Goal: Task Accomplishment & Management: Manage account settings

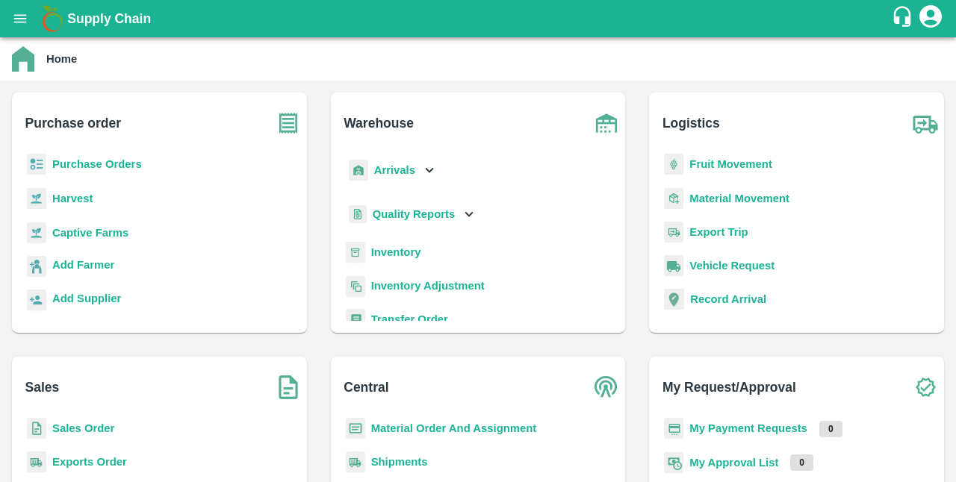
click at [83, 434] on b "Sales Order" at bounding box center [83, 429] width 62 height 12
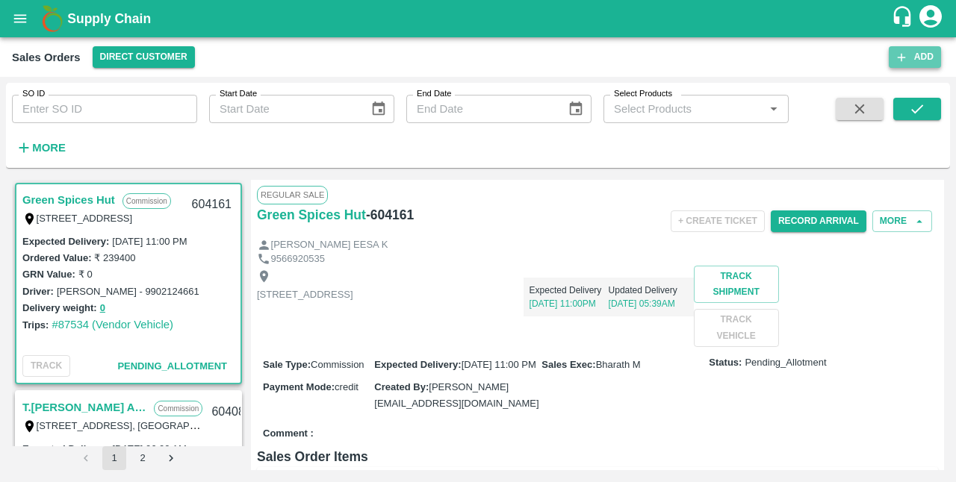
click at [773, 54] on button "Add" at bounding box center [914, 57] width 52 height 22
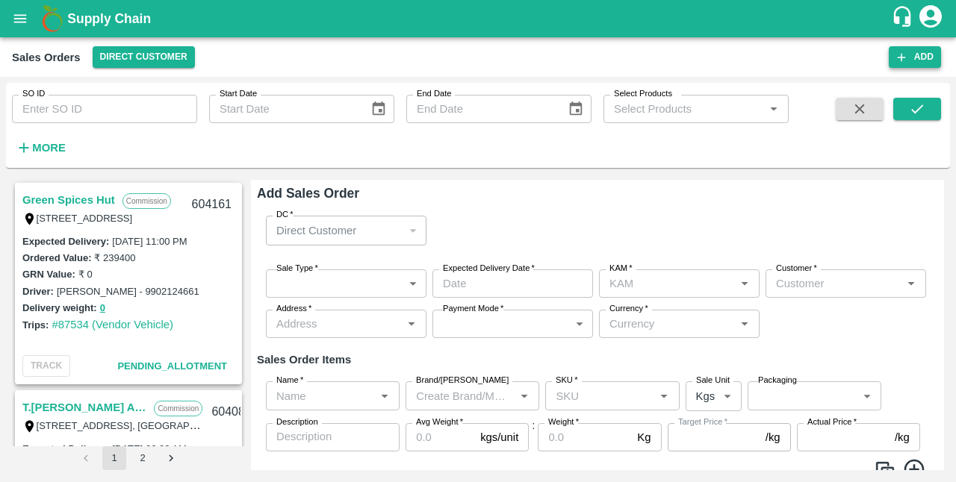
type input "S K VISWA TEJA"
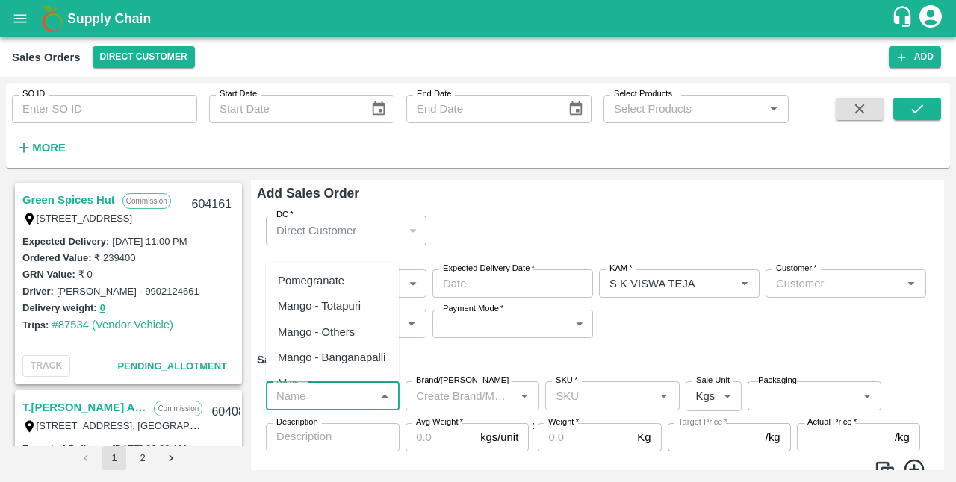
click at [361, 405] on input "Name   *" at bounding box center [320, 395] width 100 height 19
click at [355, 311] on div "Banana Robusta" at bounding box center [332, 306] width 133 height 25
type input "Banana Robusta"
click at [506, 396] on input "Brand/[PERSON_NAME]" at bounding box center [460, 395] width 100 height 19
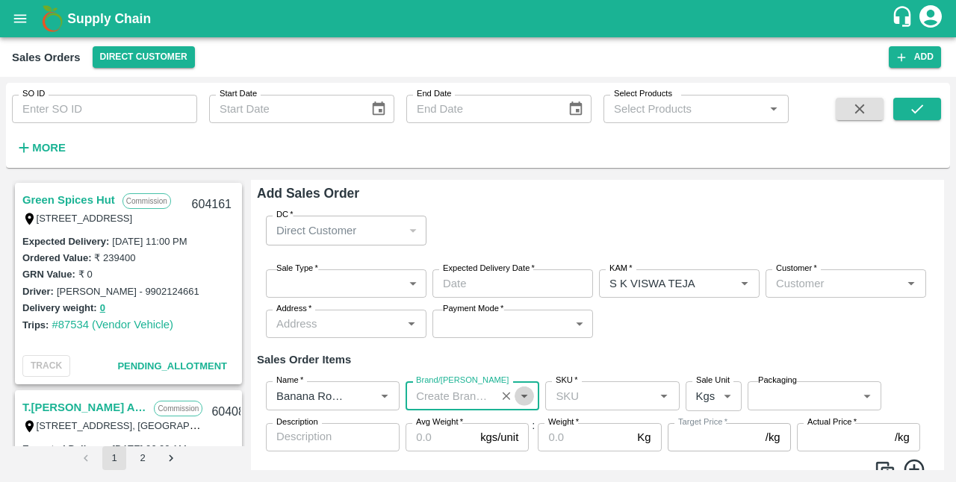
click at [527, 398] on icon "Open" at bounding box center [524, 396] width 16 height 16
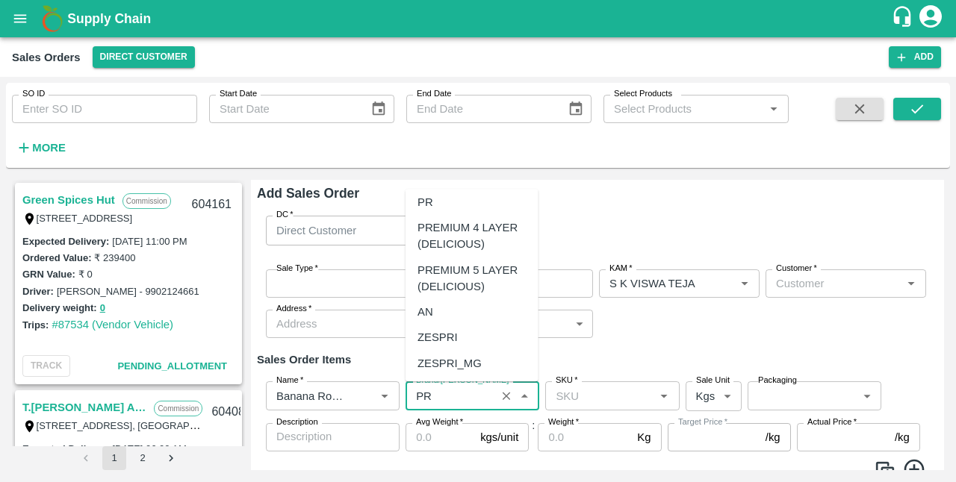
scroll to position [82, 0]
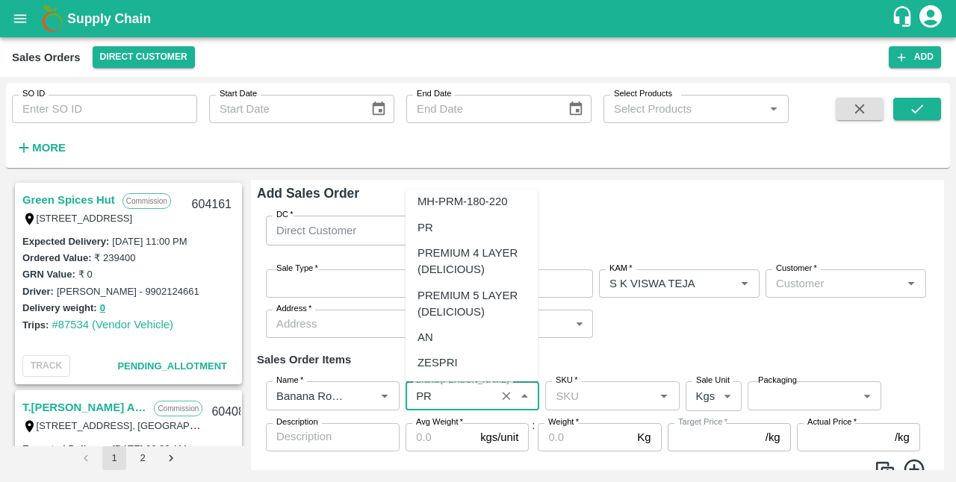
type input "PR"
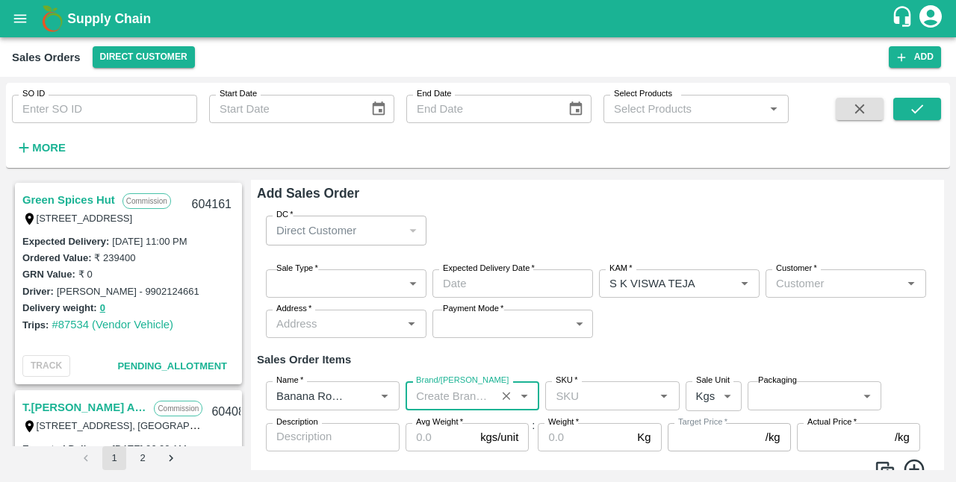
click at [660, 397] on icon "Open" at bounding box center [663, 396] width 16 height 16
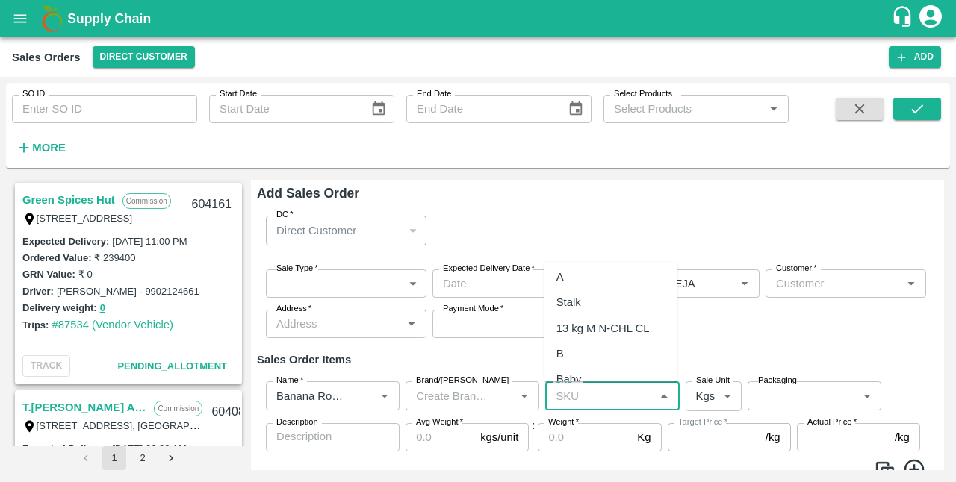
scroll to position [0, 0]
click at [486, 396] on input "Brand/[PERSON_NAME]" at bounding box center [450, 395] width 81 height 19
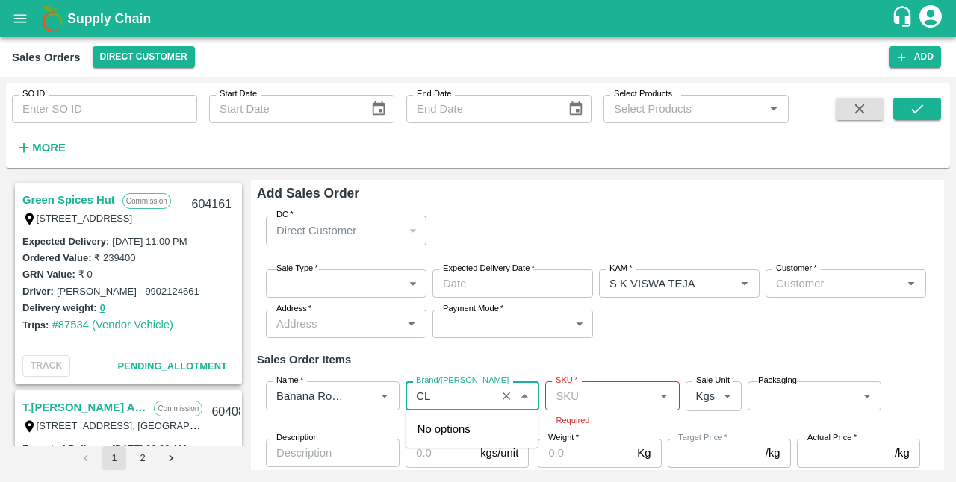
type input "C"
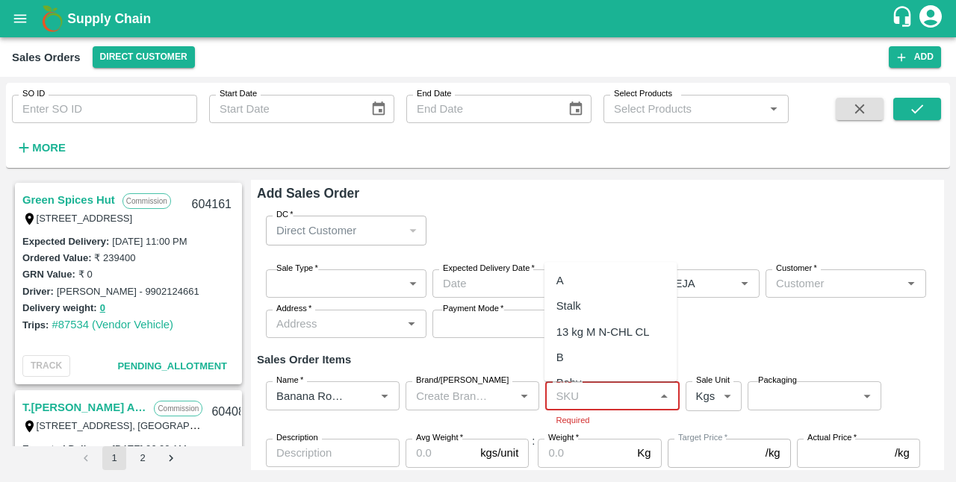
click at [594, 400] on input "SKU   *" at bounding box center [599, 395] width 100 height 19
click at [672, 233] on div "DC   * Direct Customer 6 DC" at bounding box center [597, 230] width 681 height 53
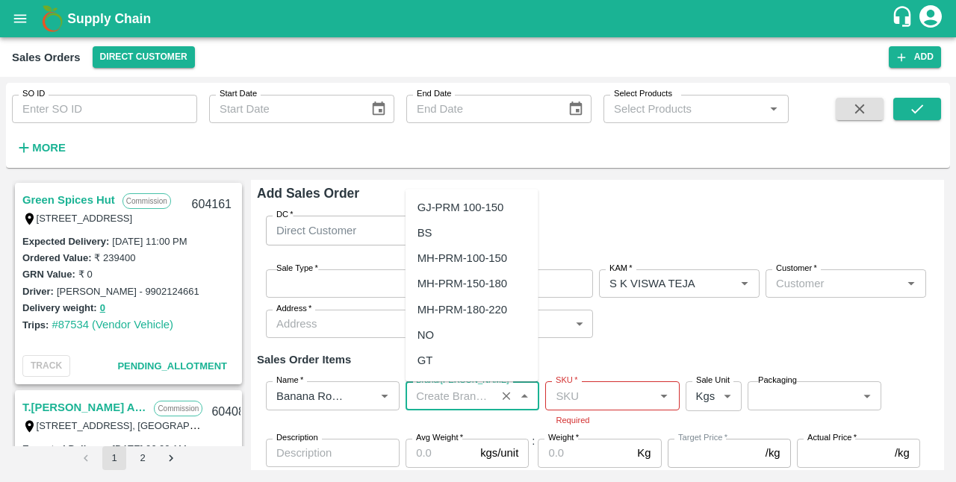
click at [447, 391] on input "Brand/[PERSON_NAME]" at bounding box center [450, 395] width 81 height 19
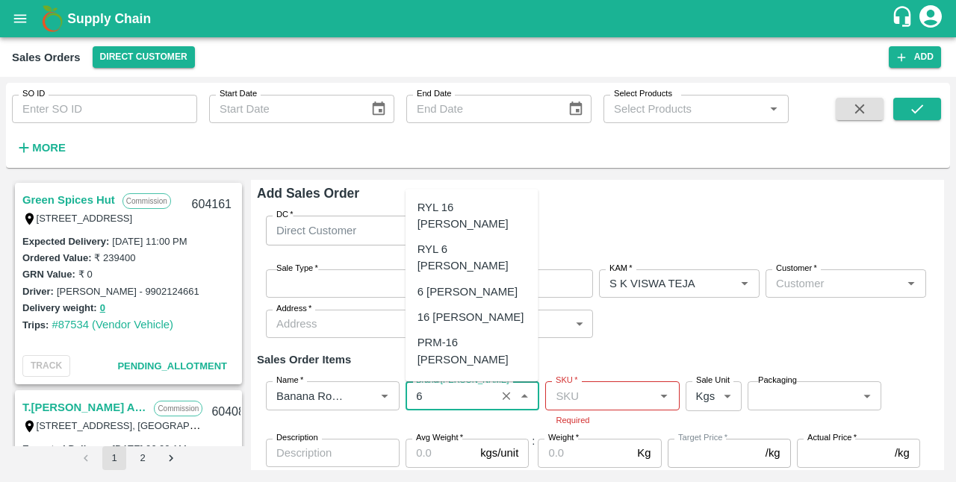
type input "6"
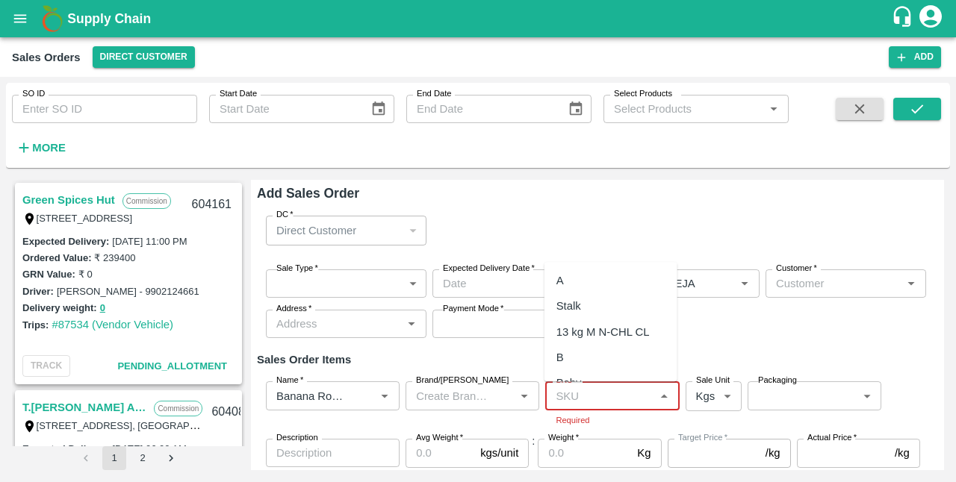
click at [631, 402] on input "SKU   *" at bounding box center [599, 395] width 100 height 19
click at [727, 228] on div "DC   * Direct Customer 6 DC" at bounding box center [597, 230] width 681 height 53
click at [658, 399] on icon "Open" at bounding box center [663, 396] width 16 height 16
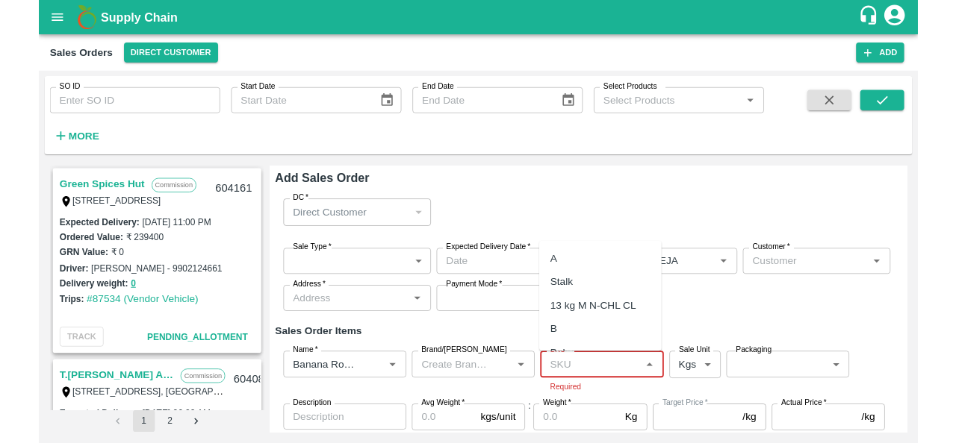
scroll to position [72, 0]
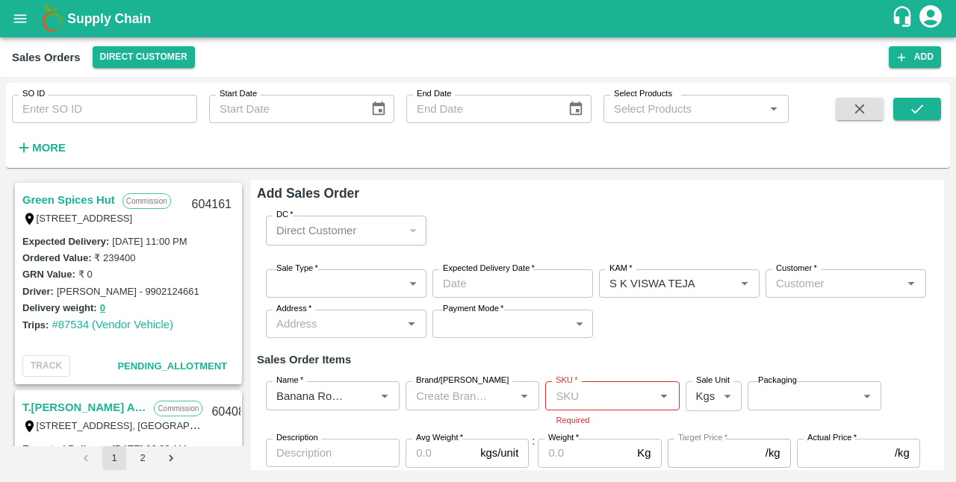
click at [724, 347] on div "Sale Type   * ​ Sale Type Expected Delivery Date   * Expected Delivery Date KAM…" at bounding box center [597, 304] width 681 height 93
click at [635, 337] on div "Sale Type   * ​ Sale Type Expected Delivery Date   * Expected Delivery Date KAM…" at bounding box center [597, 304] width 681 height 93
click at [349, 230] on p "Direct Customer" at bounding box center [316, 230] width 80 height 16
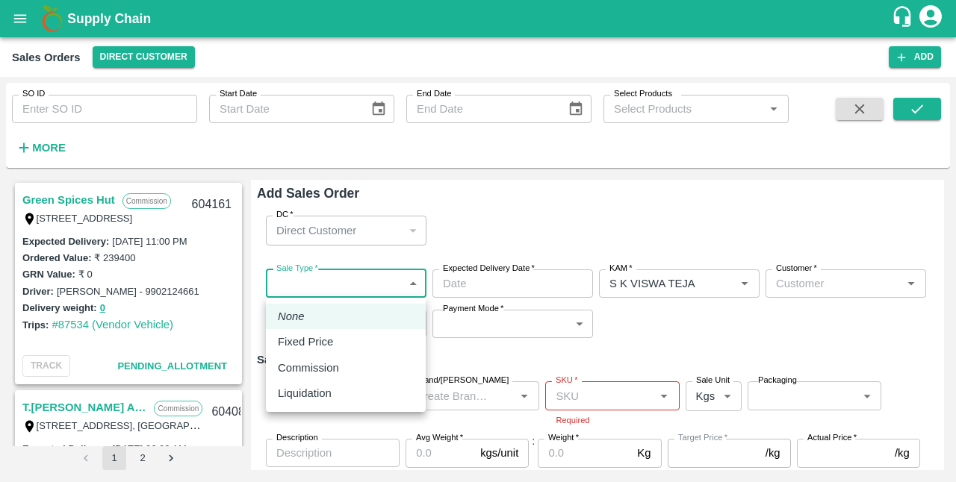
click at [367, 285] on body "Supply Chain Sales Orders Direct Customer Add SO ID SO ID Start Date Start Date…" at bounding box center [478, 241] width 956 height 482
click at [346, 338] on div "Fixed Price" at bounding box center [346, 342] width 136 height 16
type input "1"
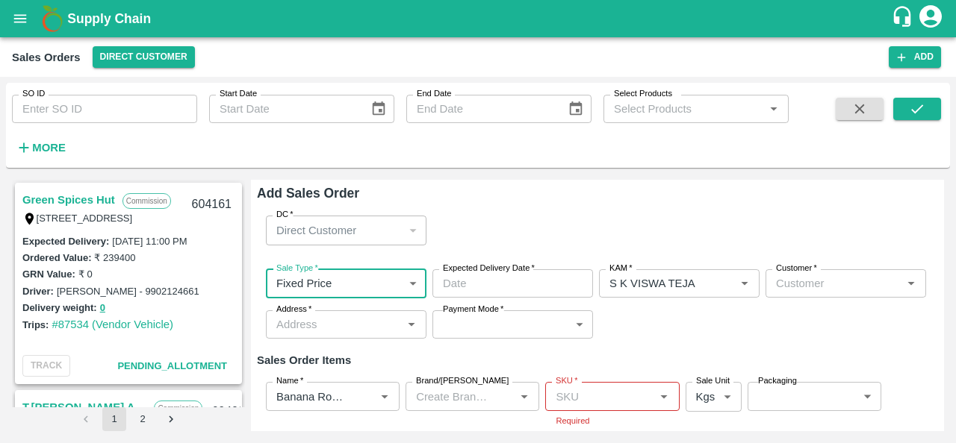
type input "DD/MM/YYYY hh:mm aa"
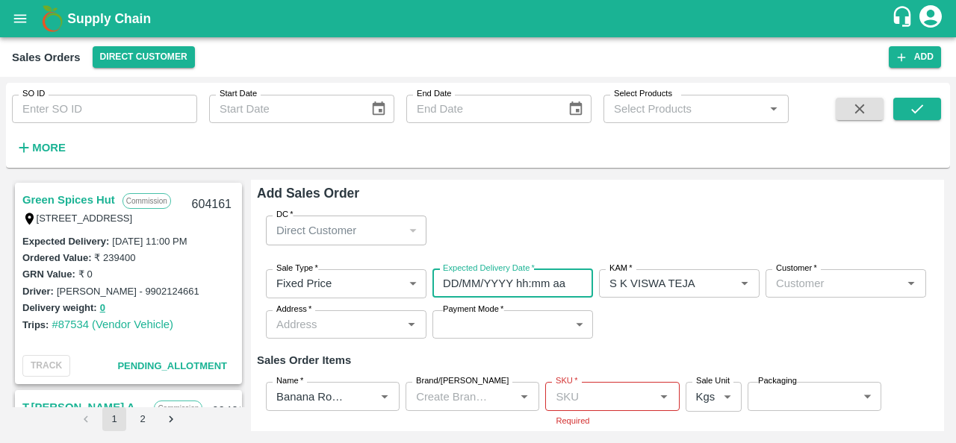
click at [473, 284] on input "DD/MM/YYYY hh:mm aa" at bounding box center [507, 284] width 150 height 28
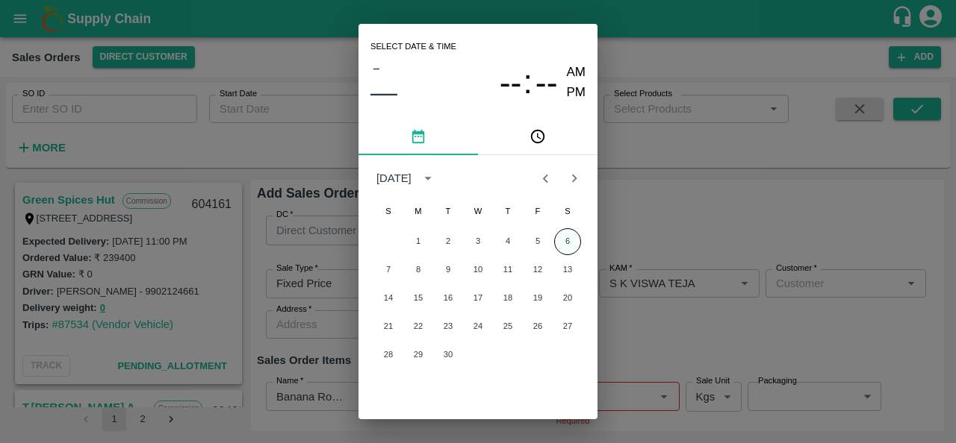
click at [563, 246] on button "6" at bounding box center [567, 241] width 27 height 27
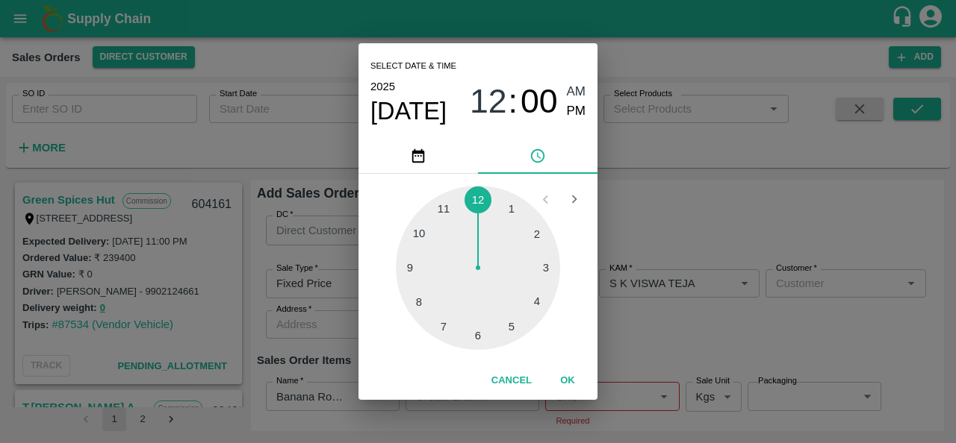
click at [423, 234] on div at bounding box center [478, 268] width 164 height 164
click at [577, 110] on span "PM" at bounding box center [576, 112] width 19 height 20
type input "[DATE] 10:00 PM"
click at [568, 381] on button "OK" at bounding box center [567, 381] width 48 height 26
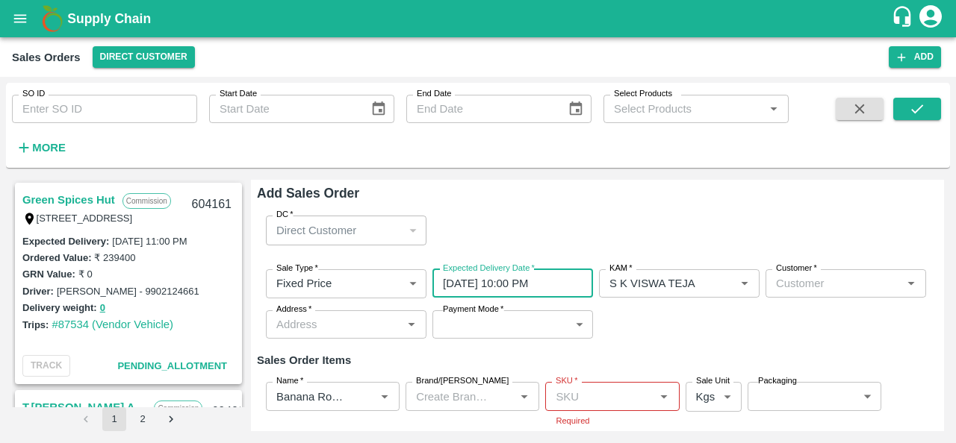
click at [773, 284] on input "Customer   *" at bounding box center [833, 283] width 127 height 19
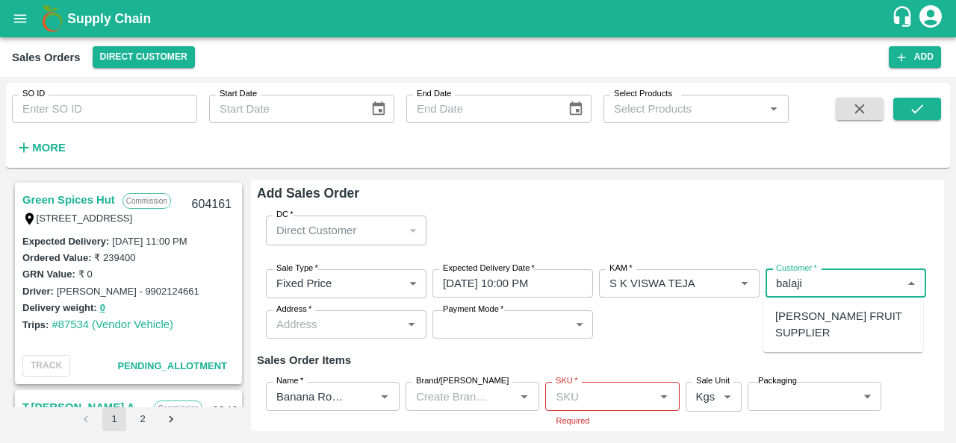
click at [773, 329] on p "[PERSON_NAME] FRUIT SUPPLIER" at bounding box center [843, 325] width 136 height 34
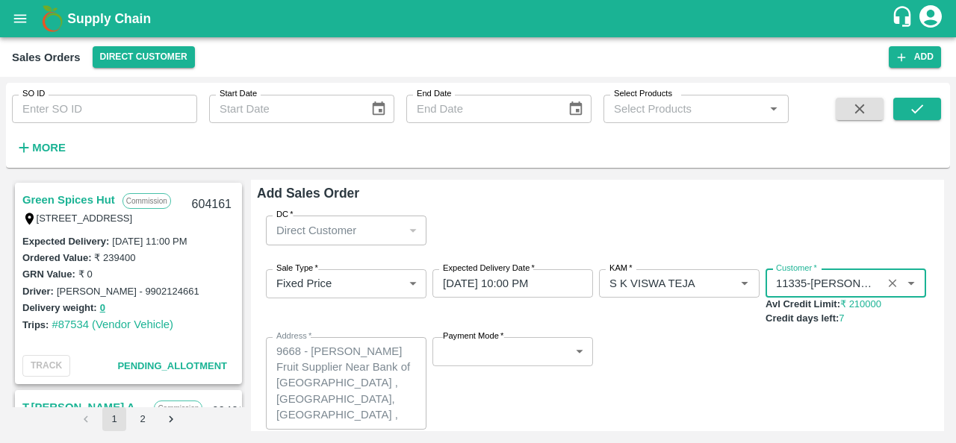
type input "11335-[PERSON_NAME] FRUIT SUPPLIER"
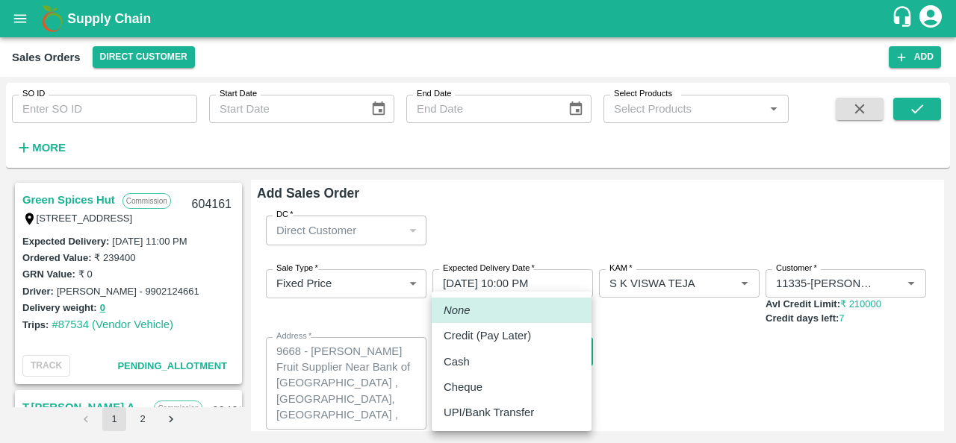
click at [555, 354] on body "Supply Chain Sales Orders Direct Customer Add SO ID SO ID Start Date Start Date…" at bounding box center [478, 221] width 956 height 443
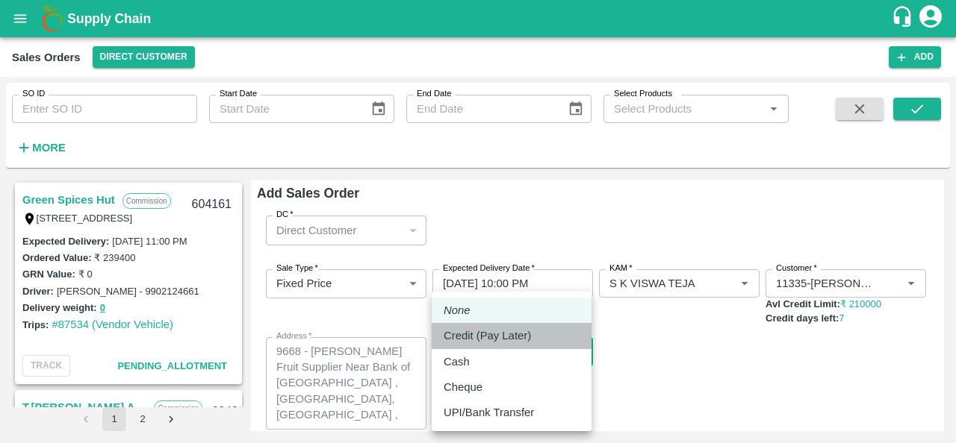
click at [532, 339] on div "Credit (Pay Later)" at bounding box center [490, 336] width 95 height 16
type input "credit"
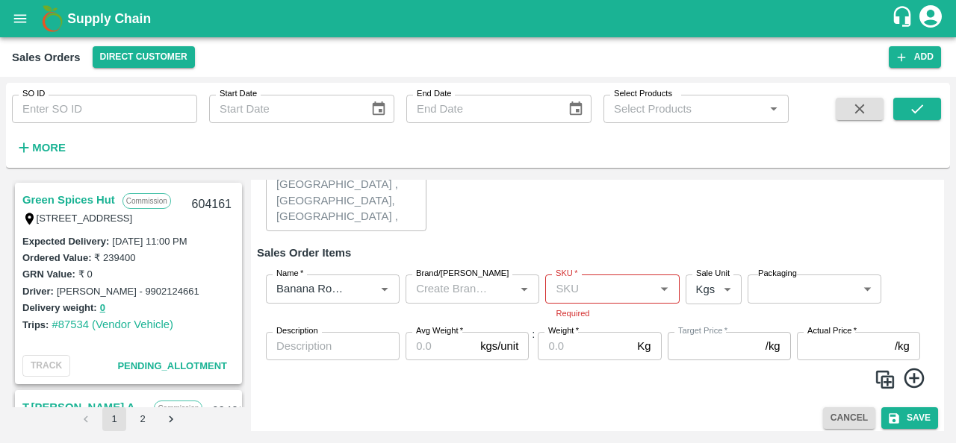
scroll to position [203, 0]
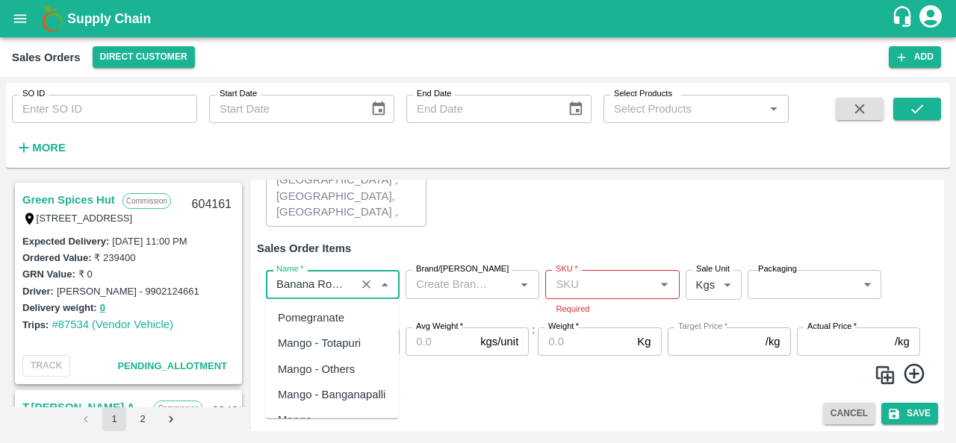
click at [305, 284] on input "Name   *" at bounding box center [310, 284] width 81 height 19
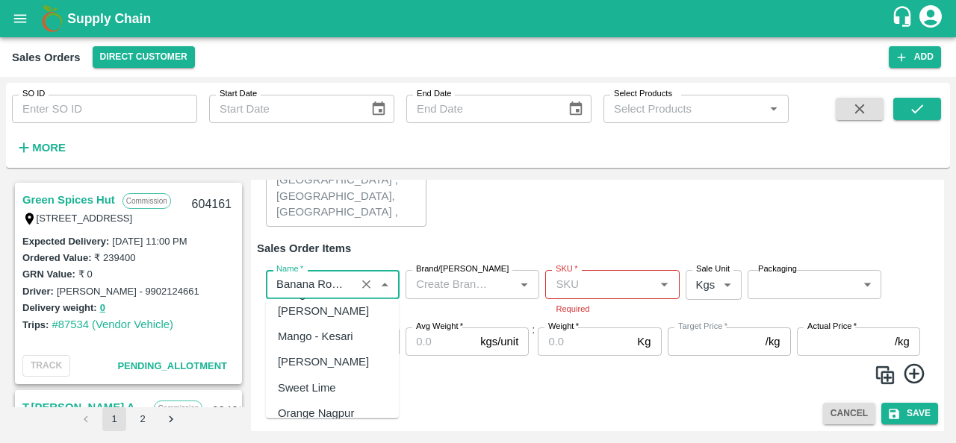
click at [352, 431] on div "Banana Robusta" at bounding box center [319, 439] width 83 height 16
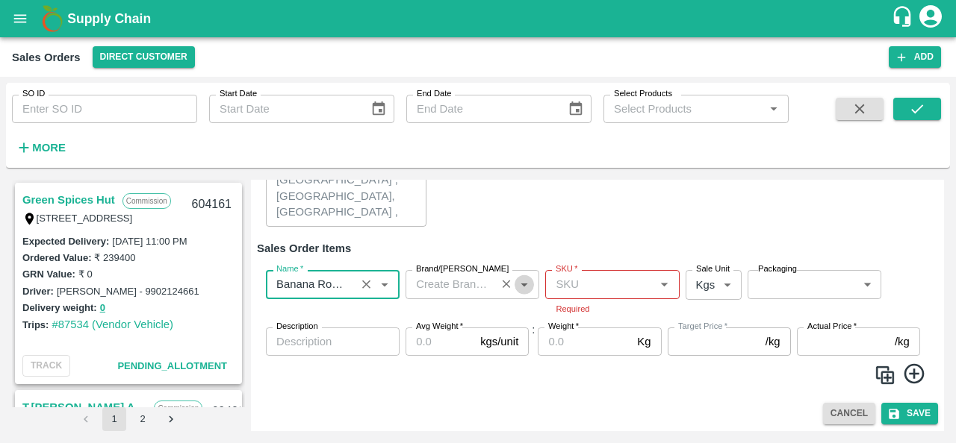
click at [526, 288] on icon "Open" at bounding box center [524, 284] width 16 height 16
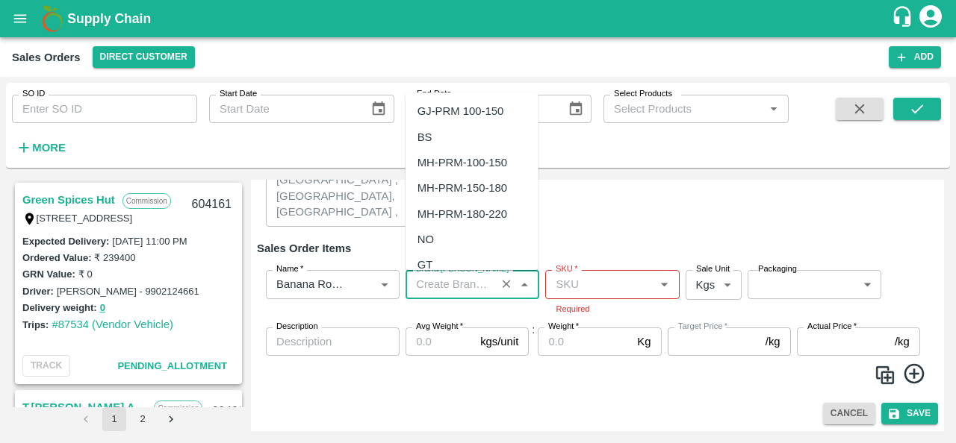
scroll to position [214, 0]
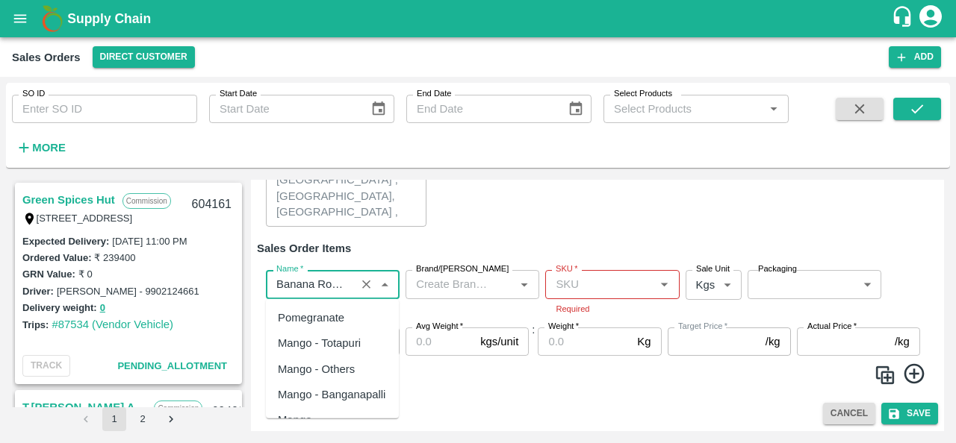
click at [333, 291] on input "Name   *" at bounding box center [310, 284] width 81 height 19
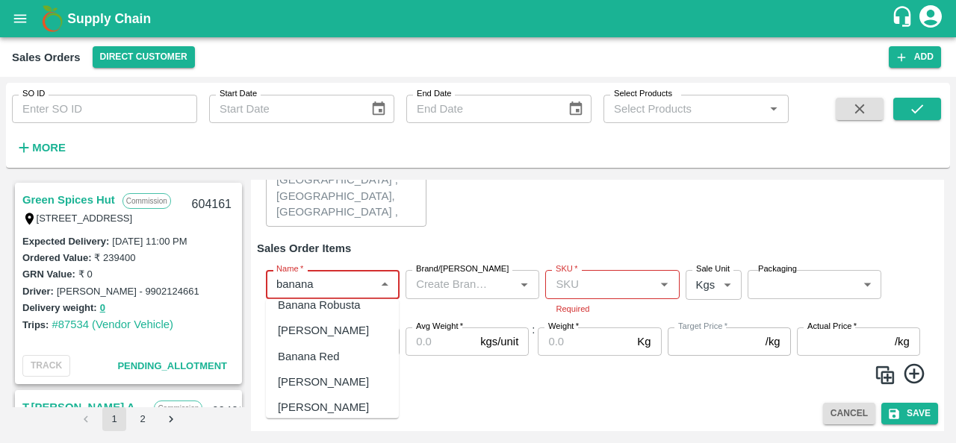
scroll to position [0, 0]
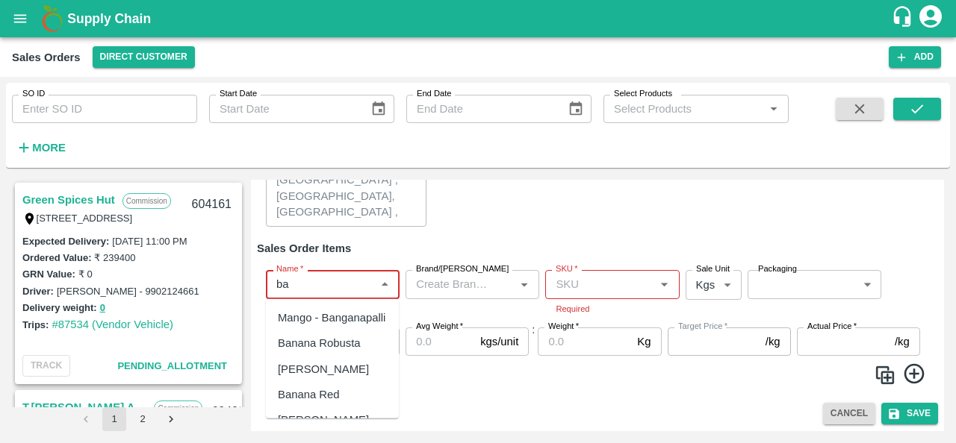
type input "b"
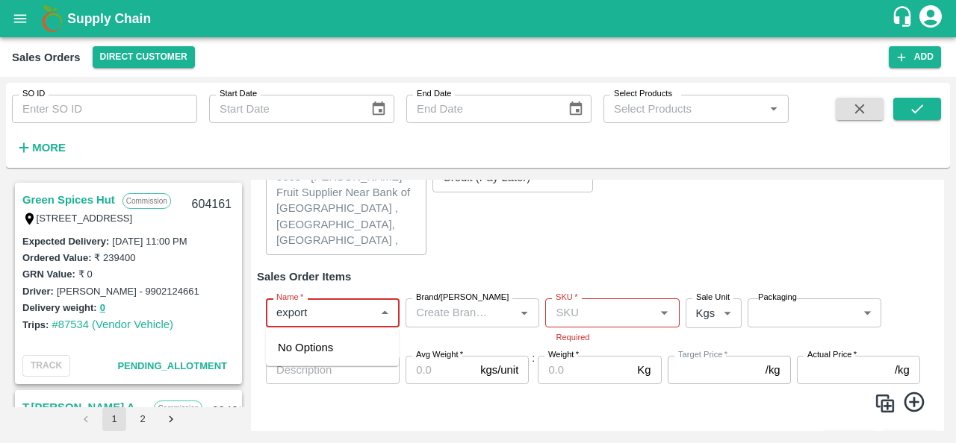
scroll to position [169, 0]
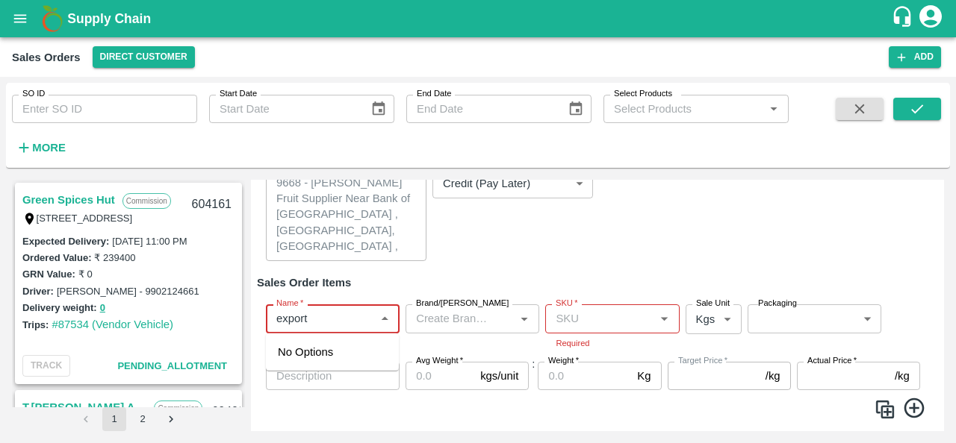
type input "export"
click at [657, 323] on icon "Open" at bounding box center [663, 319] width 16 height 16
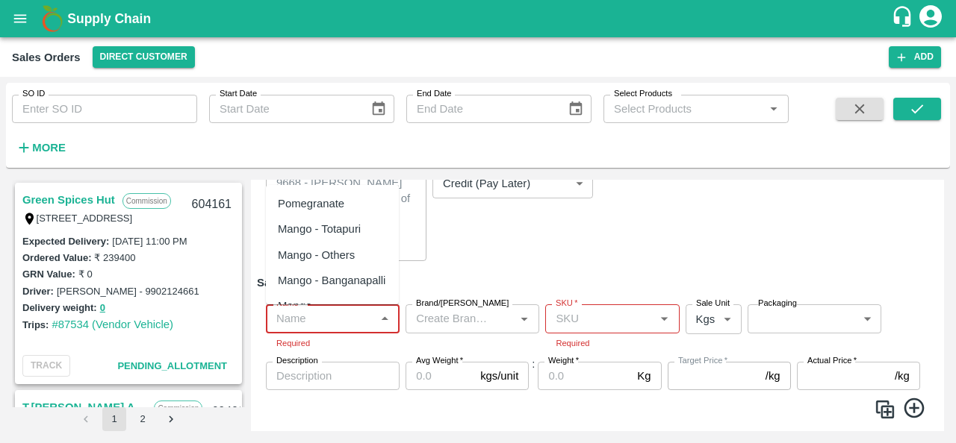
click at [338, 325] on input "Name   *" at bounding box center [320, 318] width 100 height 19
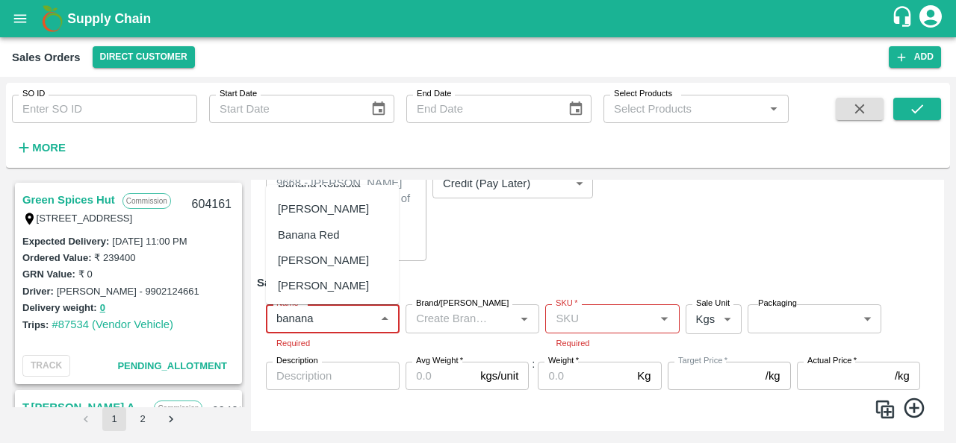
scroll to position [0, 0]
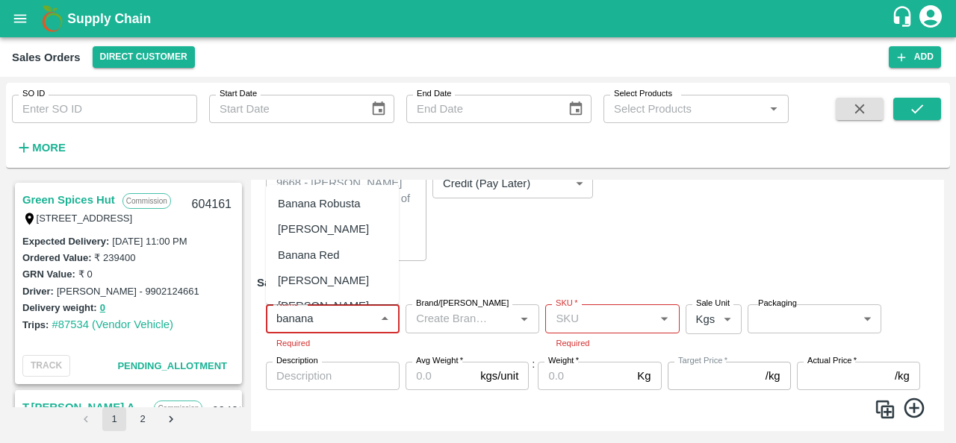
type input "banana"
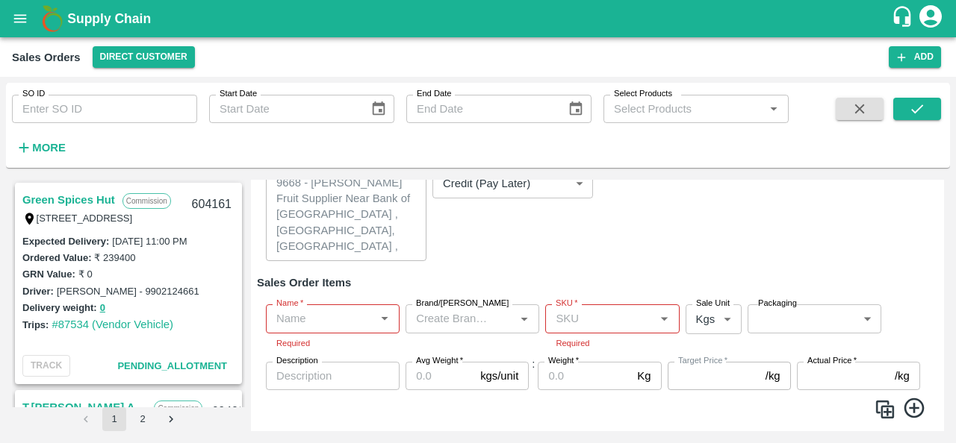
click at [640, 245] on div "Sale Type   * Fixed Price 1 Sale Type Expected Delivery Date   * [DATE] 10:00 P…" at bounding box center [597, 181] width 681 height 185
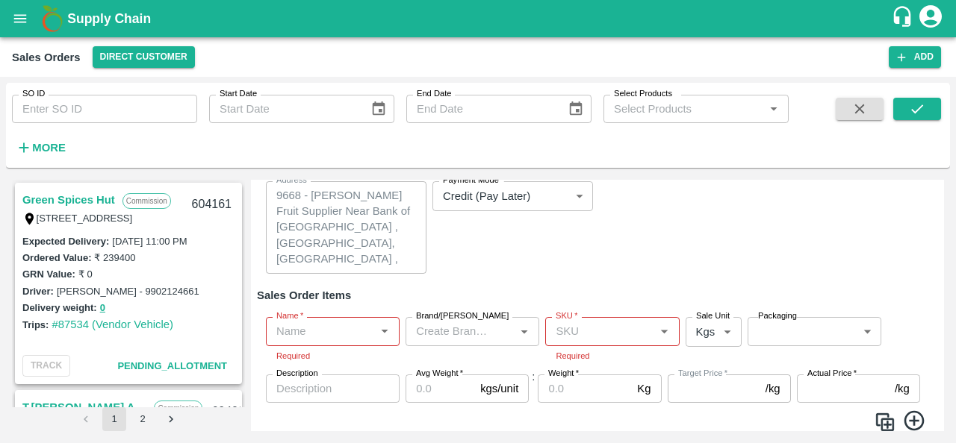
scroll to position [158, 0]
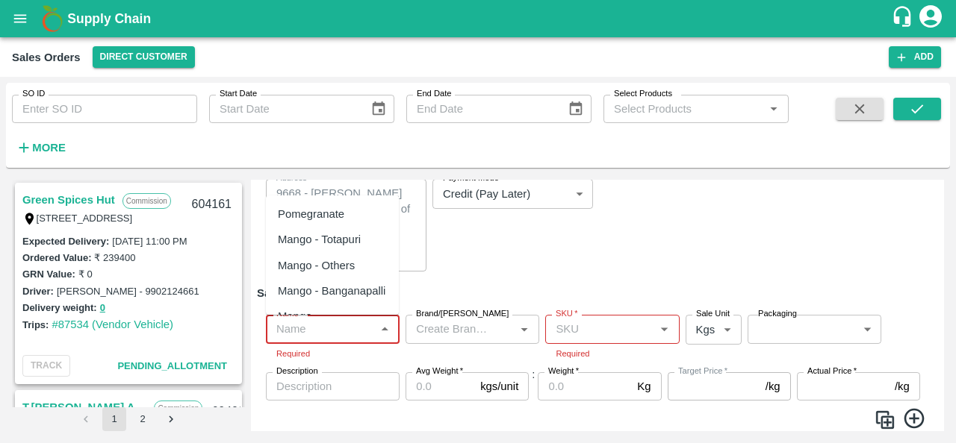
click at [301, 334] on input "Name   *" at bounding box center [320, 329] width 100 height 19
type input "b"
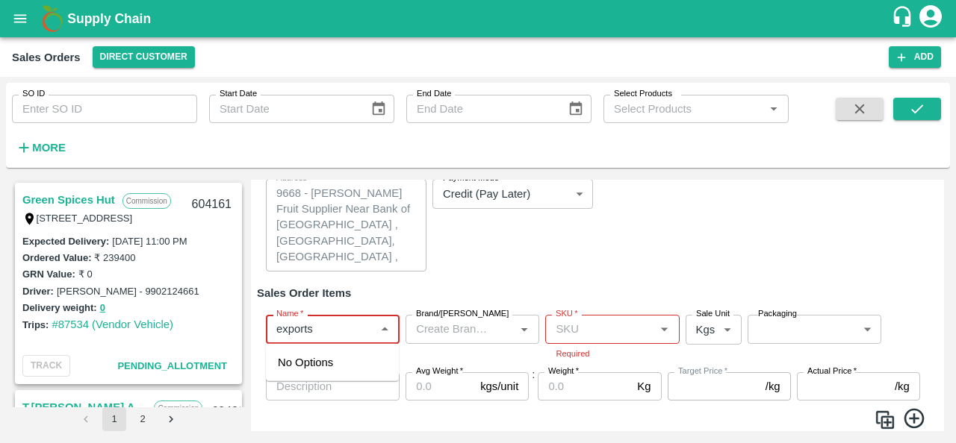
type input "exports"
click at [100, 14] on b "Supply Chain" at bounding box center [109, 18] width 84 height 15
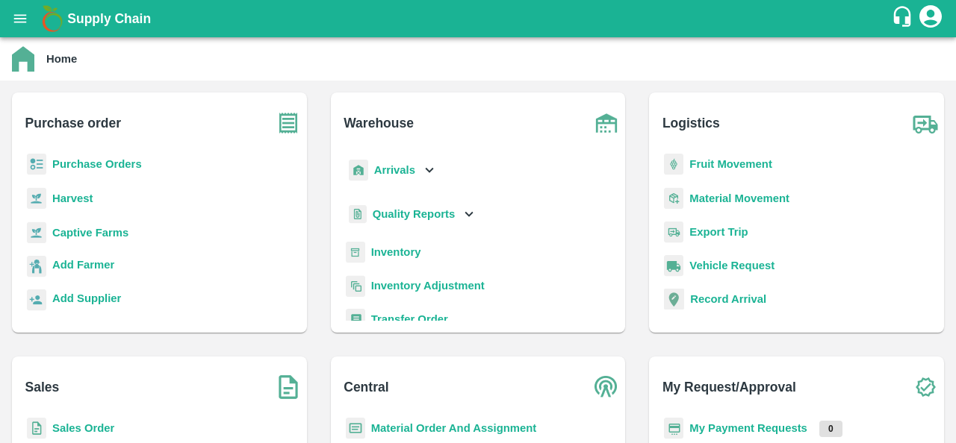
click at [94, 432] on b "Sales Order" at bounding box center [83, 429] width 62 height 12
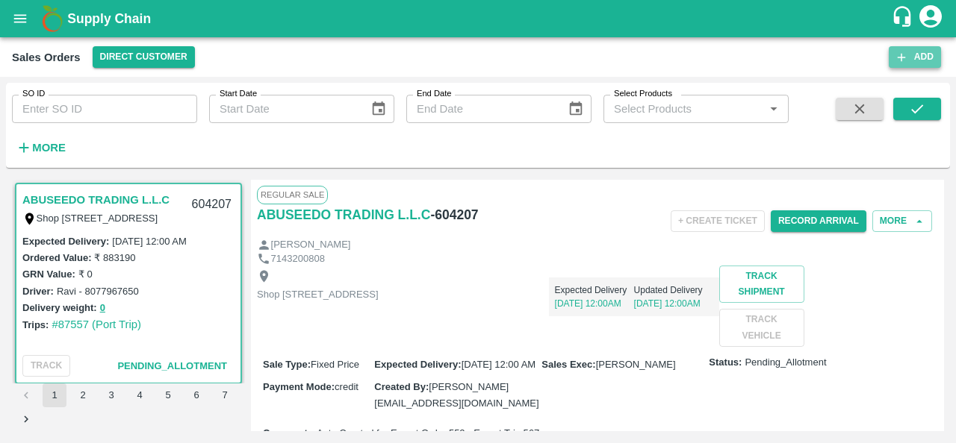
click at [915, 57] on button "Add" at bounding box center [914, 57] width 52 height 22
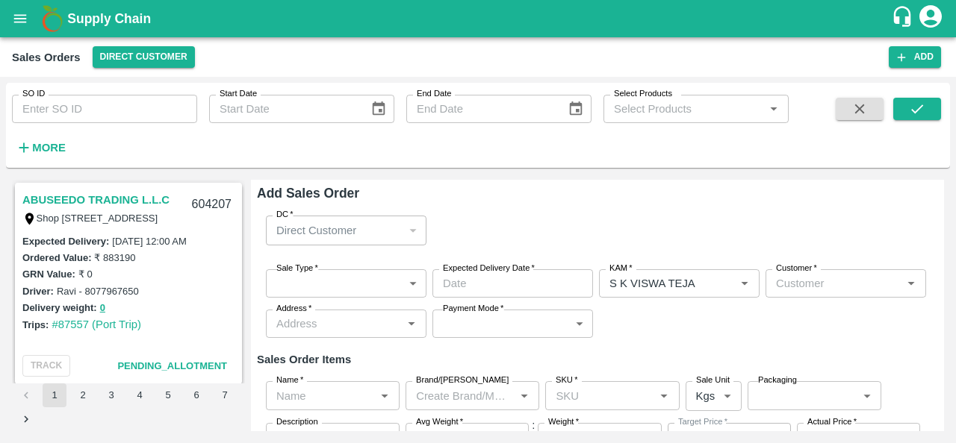
type input "S K VISWA TEJA"
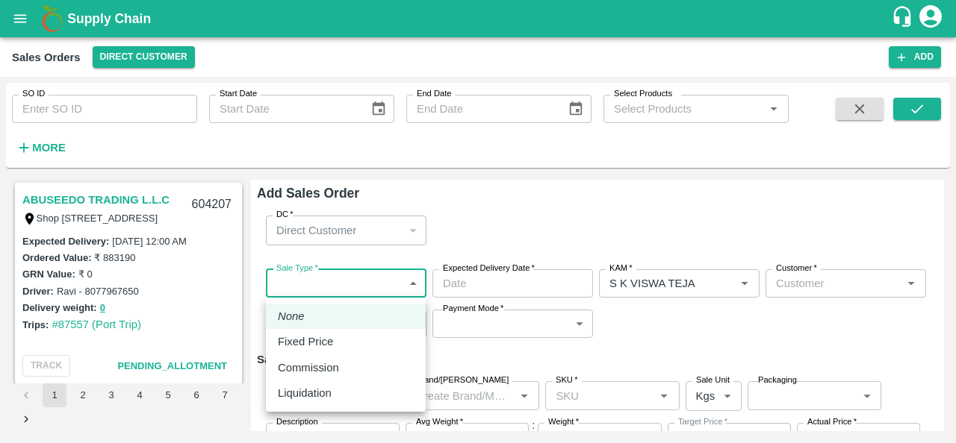
click at [349, 273] on body "Supply Chain Sales Orders Direct Customer Add SO ID SO ID Start Date Start Date…" at bounding box center [478, 221] width 956 height 443
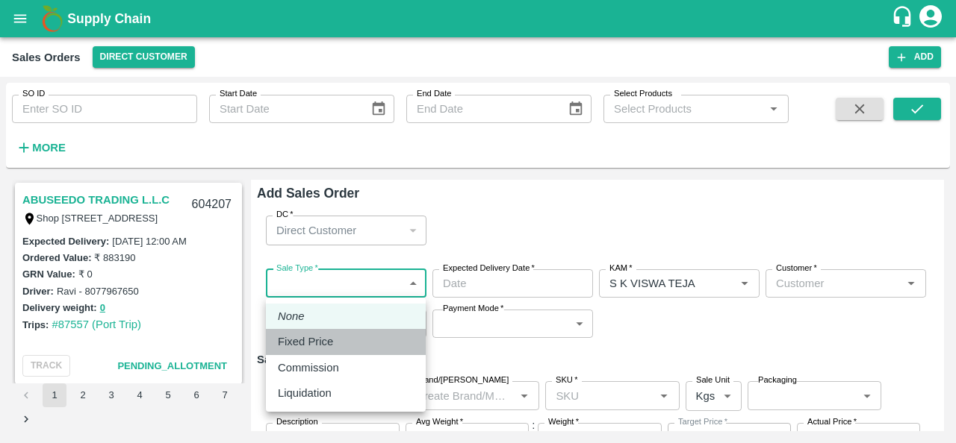
click at [331, 339] on p "Fixed Price" at bounding box center [305, 342] width 55 height 16
type input "1"
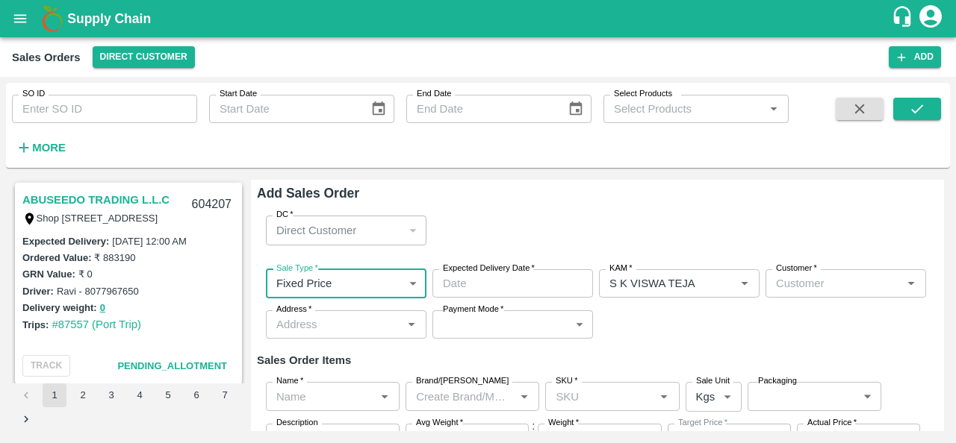
type input "DD/MM/YYYY hh:mm aa"
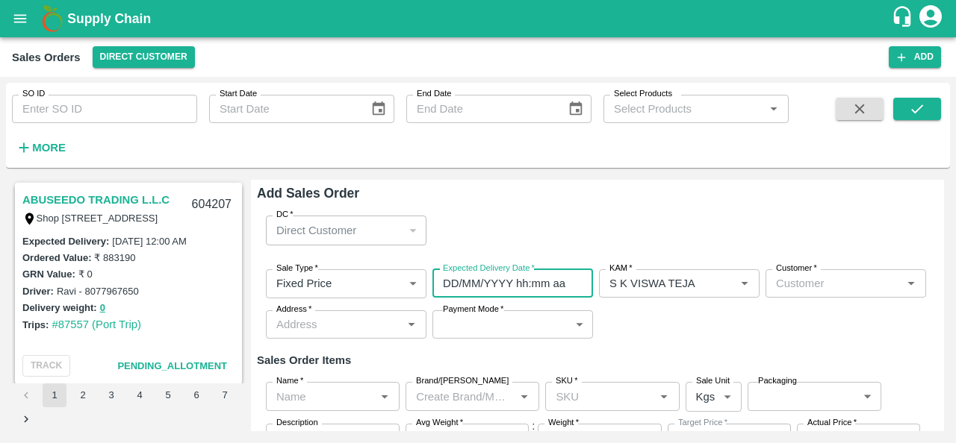
click at [476, 278] on input "DD/MM/YYYY hh:mm aa" at bounding box center [507, 284] width 150 height 28
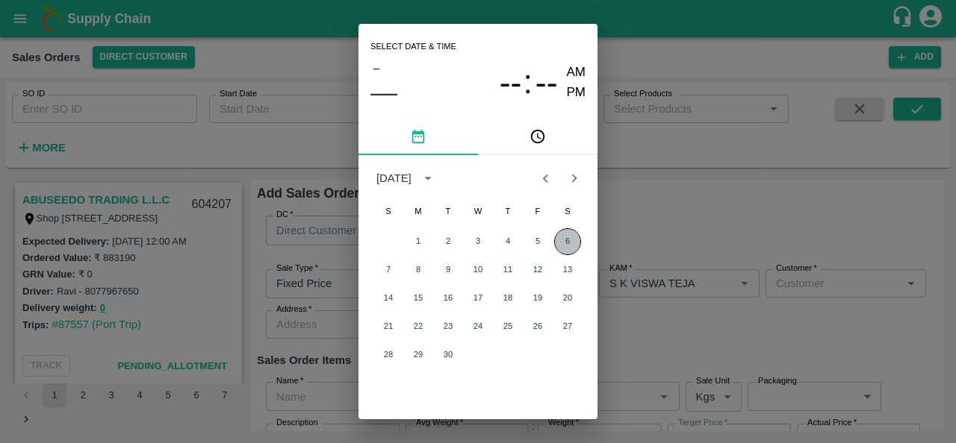
click at [562, 236] on button "6" at bounding box center [567, 241] width 27 height 27
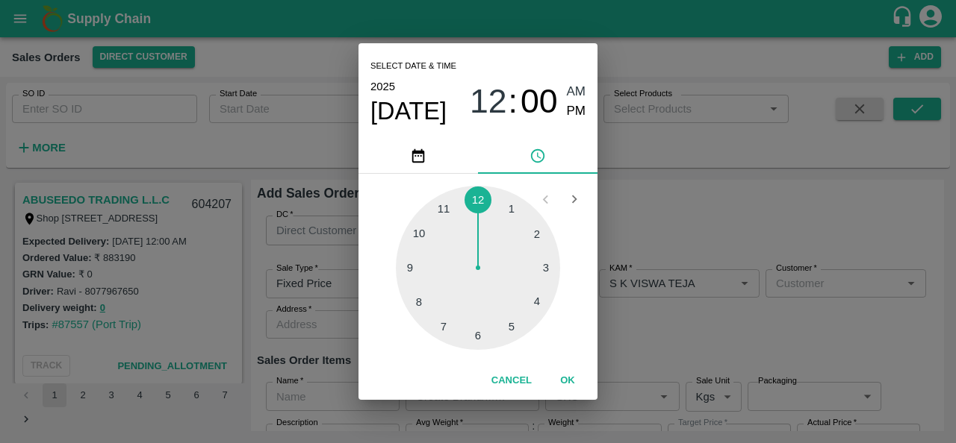
click at [409, 267] on div at bounding box center [478, 268] width 164 height 164
click at [576, 116] on span "PM" at bounding box center [576, 112] width 19 height 20
type input "06/09/2025 09:00 PM"
click at [570, 381] on button "OK" at bounding box center [567, 381] width 48 height 26
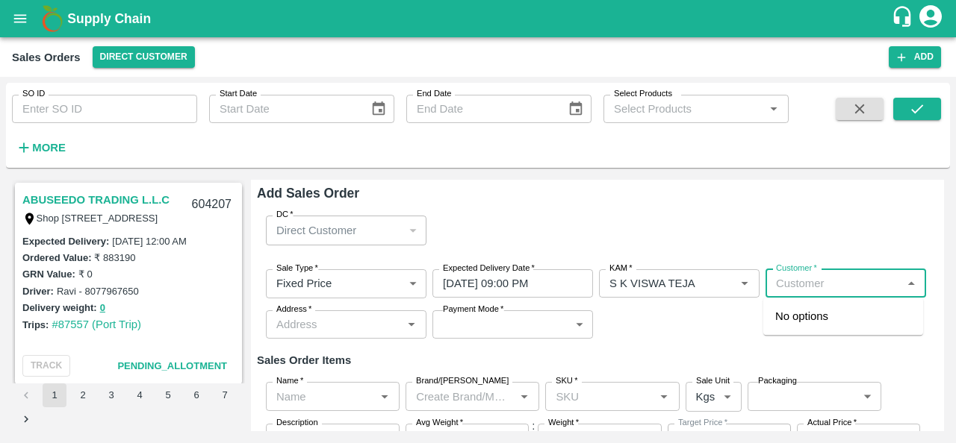
click at [843, 285] on input "Customer   *" at bounding box center [833, 283] width 127 height 19
click at [836, 315] on p "[PERSON_NAME] FRUIT SUPPLIER" at bounding box center [843, 325] width 136 height 34
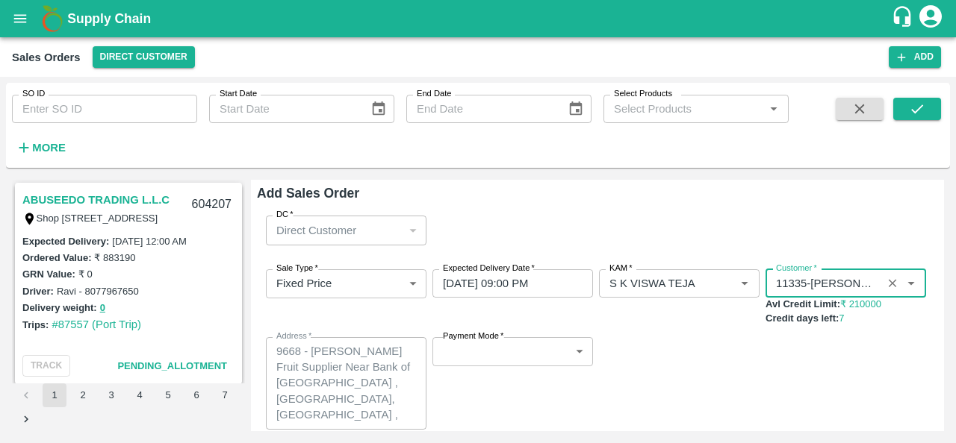
type input "11335-[PERSON_NAME] FRUIT SUPPLIER"
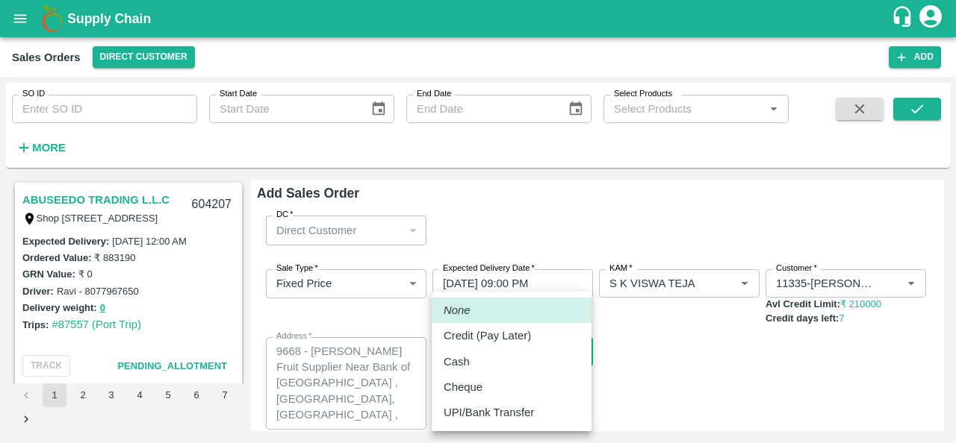
click at [561, 350] on body "Supply Chain Sales Orders Direct Customer Add SO ID SO ID Start Date Start Date…" at bounding box center [478, 221] width 956 height 443
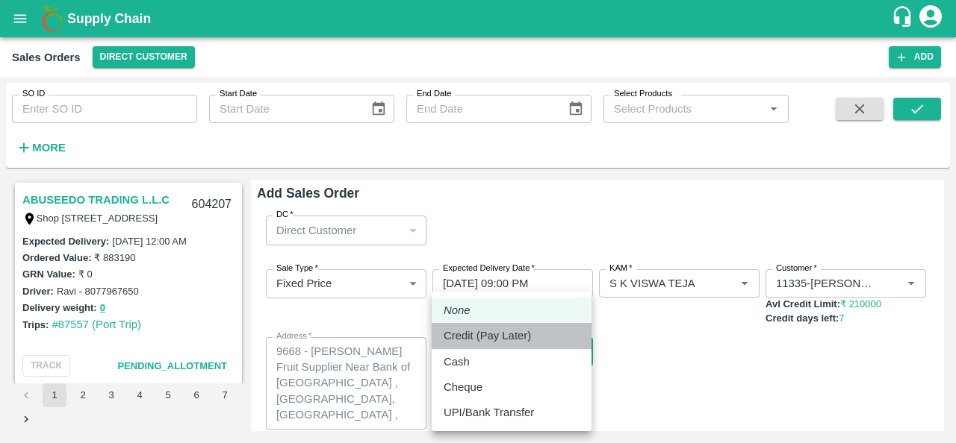
click at [502, 332] on p "Credit (Pay Later)" at bounding box center [486, 336] width 87 height 16
type input "credit"
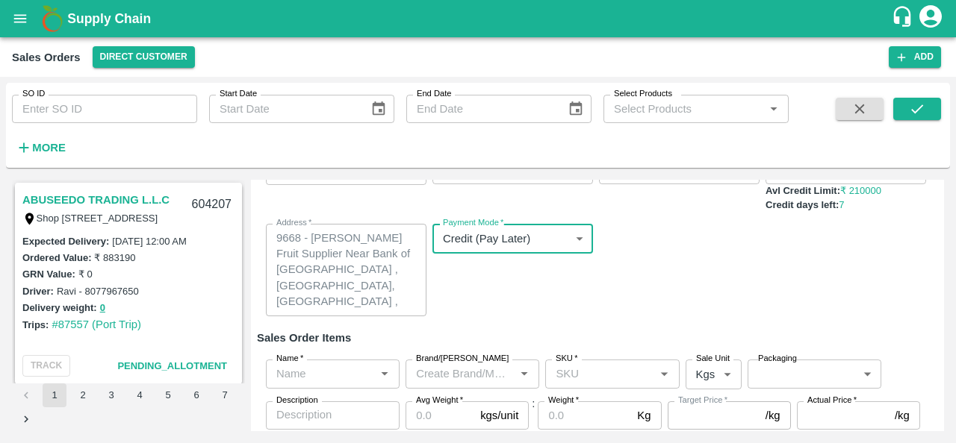
scroll to position [190, 0]
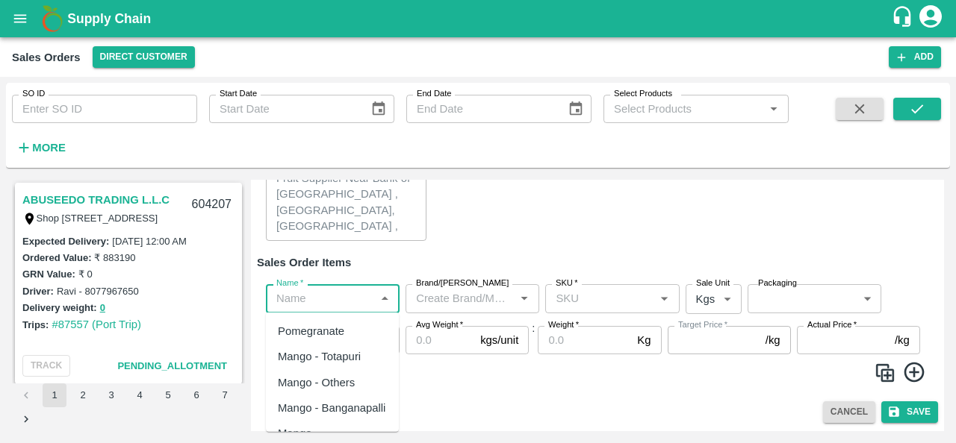
click at [362, 302] on input "Name   *" at bounding box center [320, 298] width 100 height 19
click at [349, 334] on div "Banana Export" at bounding box center [314, 331] width 73 height 16
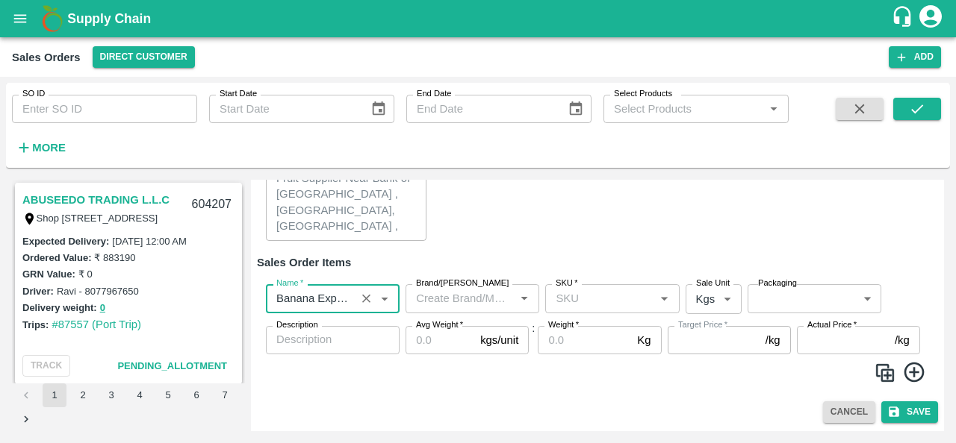
type input "Banana Export"
click at [457, 304] on input "Brand/[PERSON_NAME]" at bounding box center [460, 298] width 100 height 19
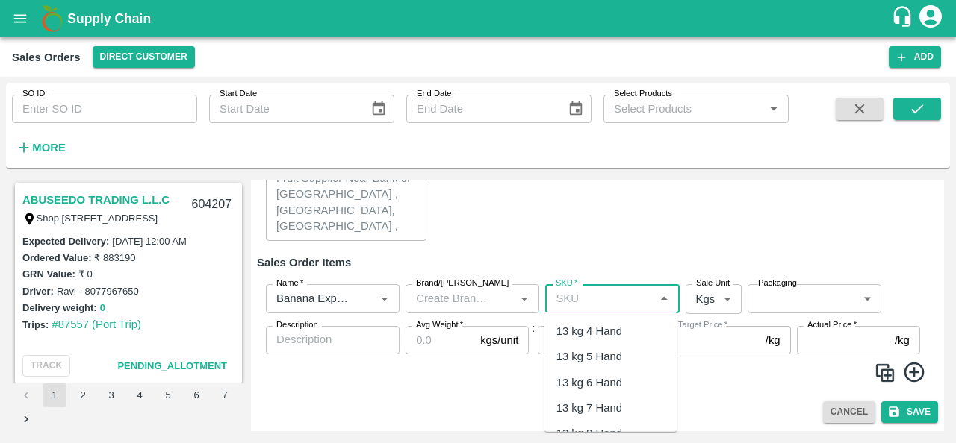
click at [608, 303] on input "SKU   *" at bounding box center [599, 298] width 100 height 19
click at [619, 327] on div "13 kg 4 Hand" at bounding box center [589, 331] width 66 height 16
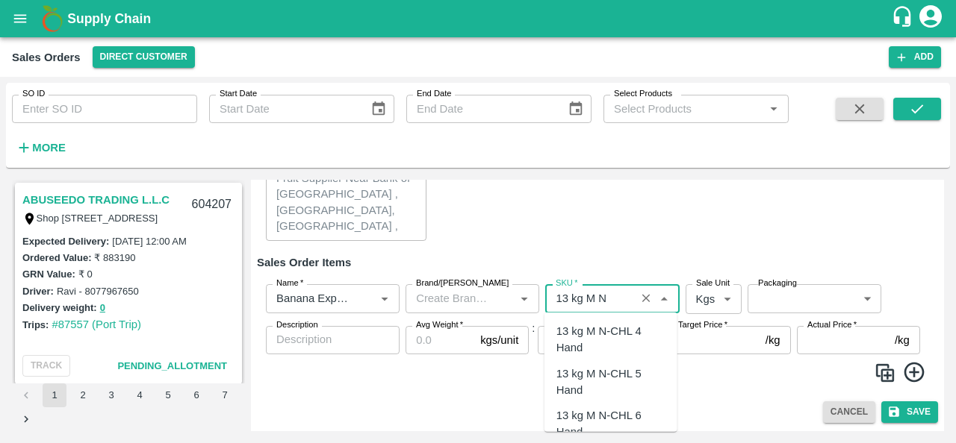
click at [633, 337] on div "13 kg M N-CHL 4 Hand" at bounding box center [610, 340] width 109 height 34
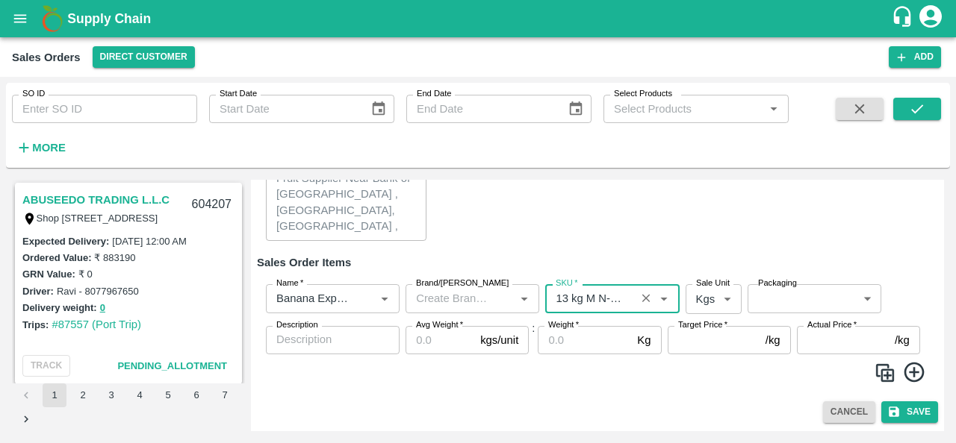
type input "13 kg M N-CHL 4 Hand"
click at [911, 378] on icon at bounding box center [914, 373] width 25 height 25
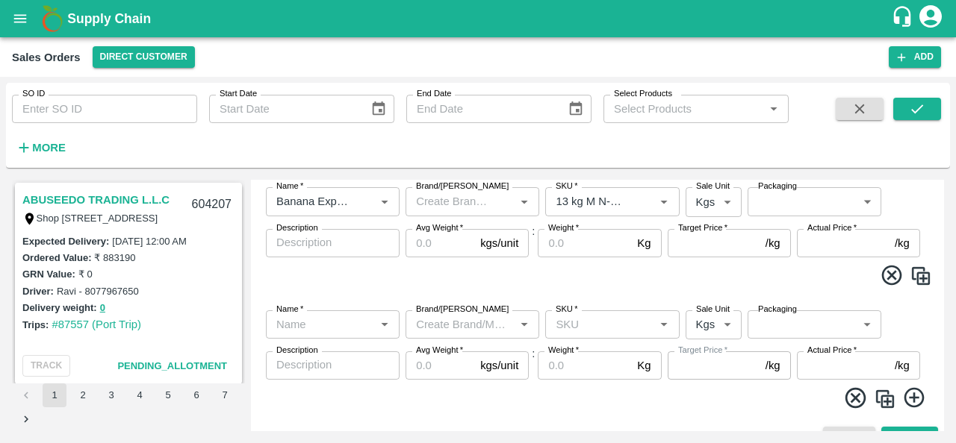
scroll to position [287, 0]
click at [850, 394] on icon at bounding box center [855, 397] width 20 height 20
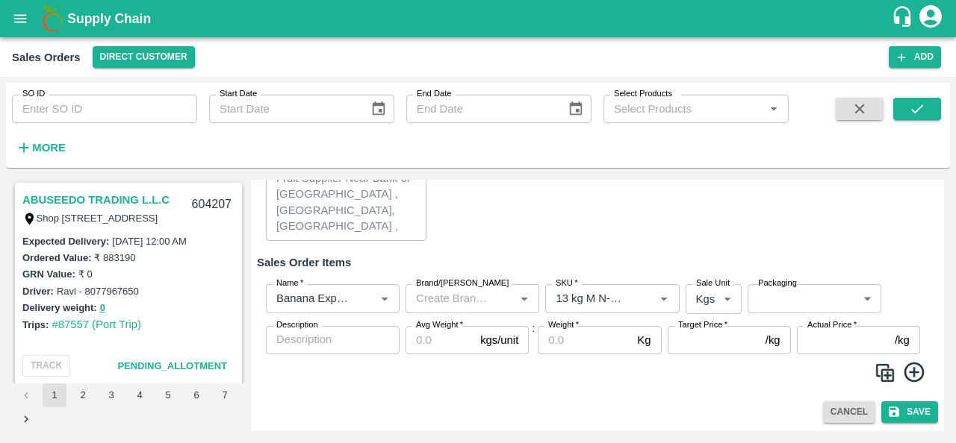
scroll to position [190, 0]
click at [882, 367] on img at bounding box center [884, 373] width 22 height 22
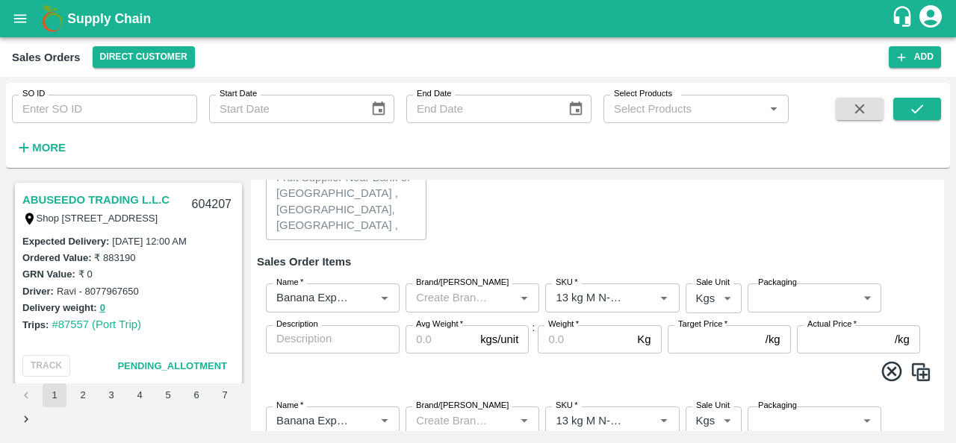
scroll to position [287, 0]
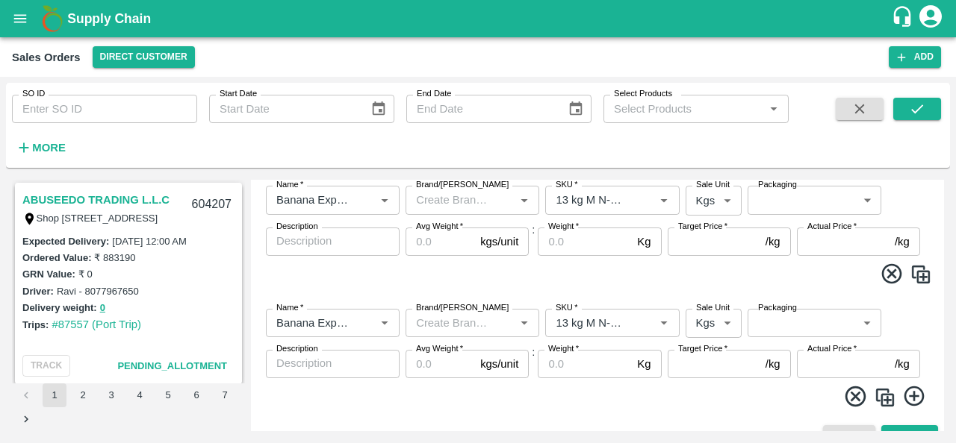
click at [880, 396] on img at bounding box center [884, 398] width 22 height 22
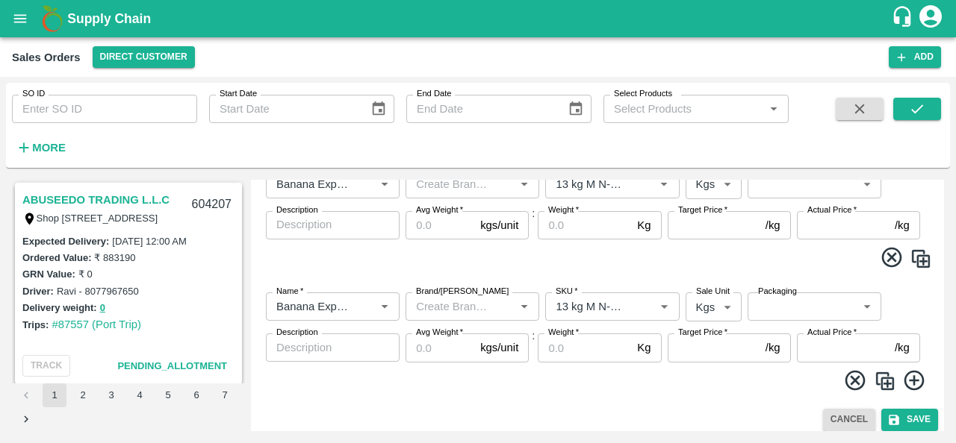
scroll to position [434, 0]
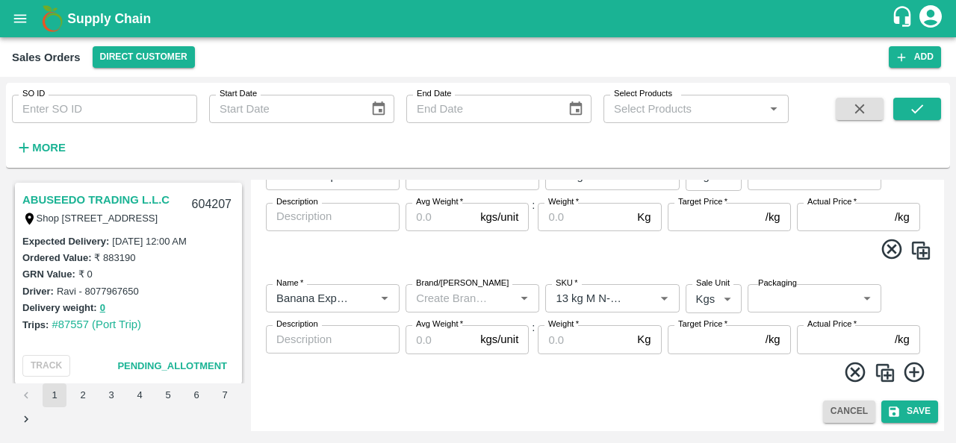
click at [878, 364] on img at bounding box center [884, 373] width 22 height 22
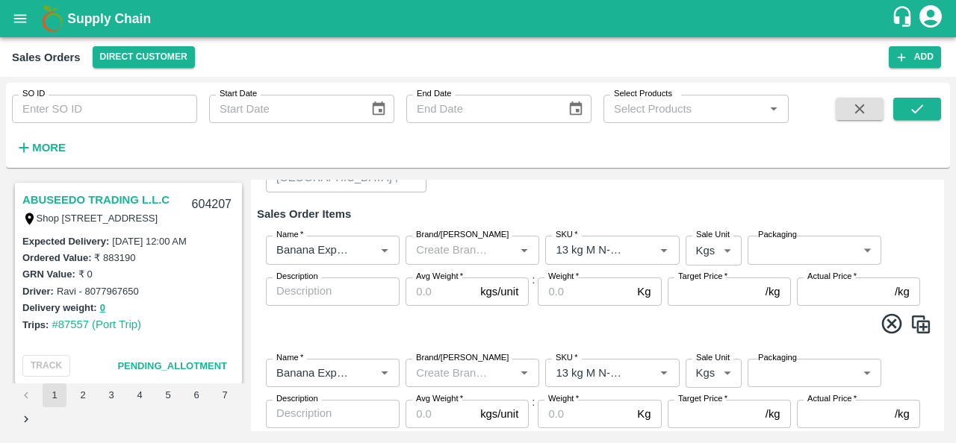
scroll to position [230, 0]
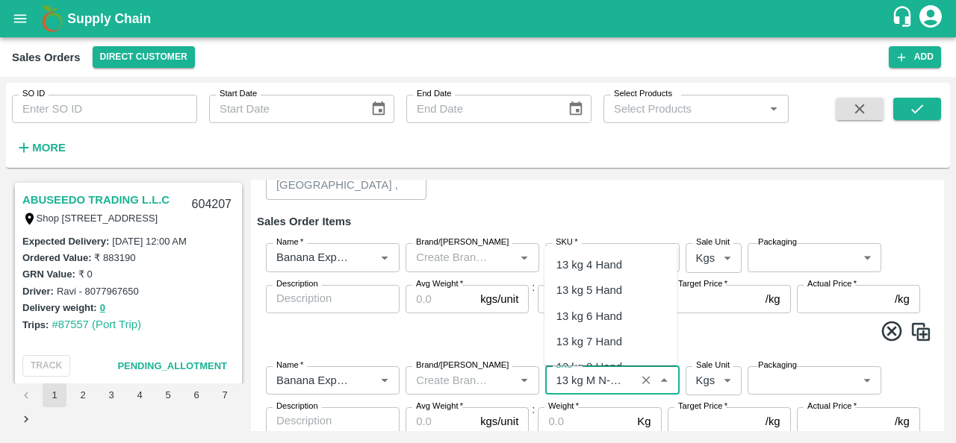
click at [615, 379] on input "SKU   *" at bounding box center [589, 380] width 81 height 19
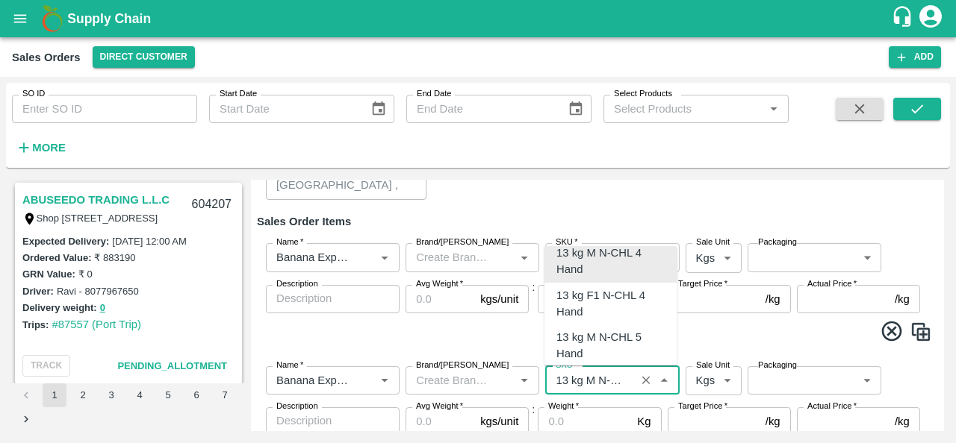
click at [615, 379] on input "SKU   *" at bounding box center [589, 380] width 81 height 19
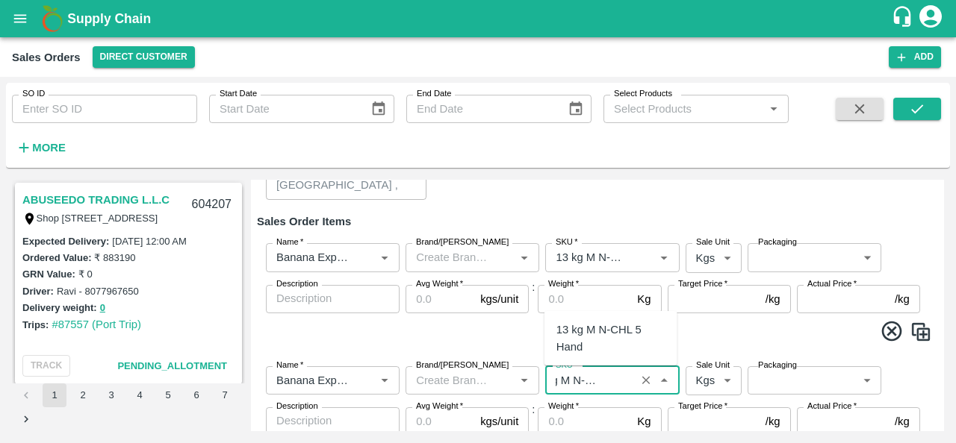
click at [615, 343] on div "13 kg M N-CHL 5 Hand" at bounding box center [610, 339] width 109 height 34
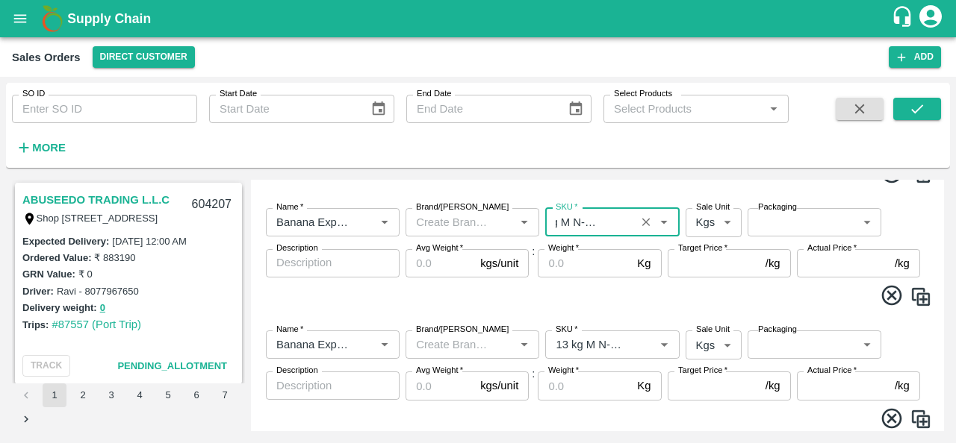
scroll to position [402, 0]
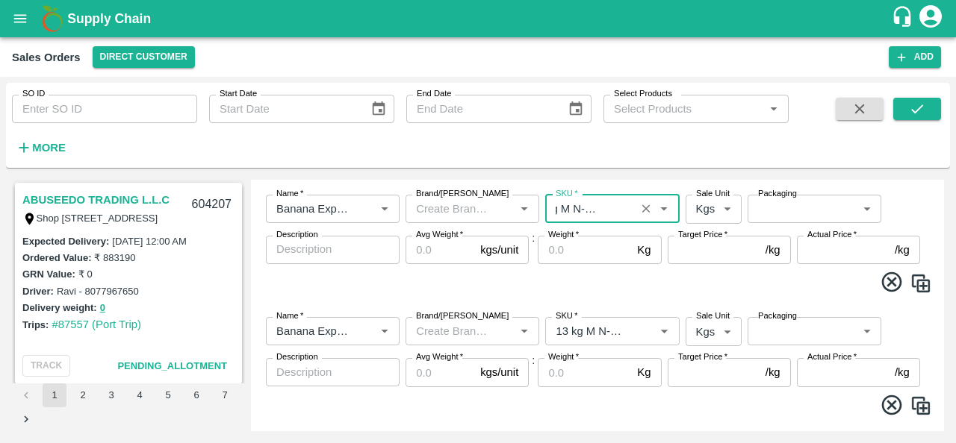
click at [615, 343] on div "SKU   *" at bounding box center [612, 331] width 134 height 28
type input "13 kg M N-CHL 5 Hand"
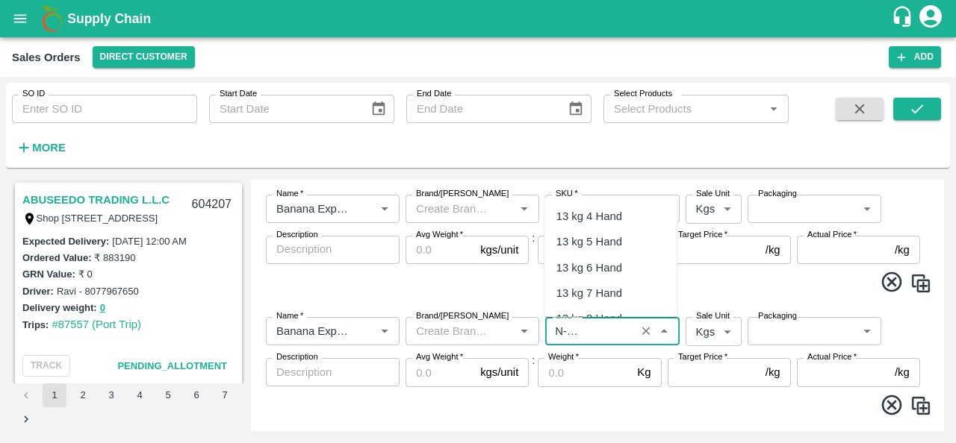
scroll to position [831, 0]
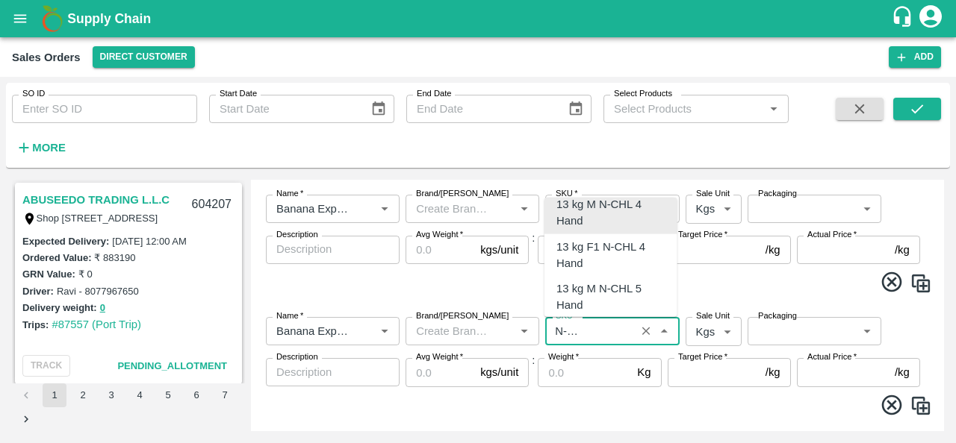
click at [602, 338] on input "SKU   *" at bounding box center [589, 331] width 81 height 19
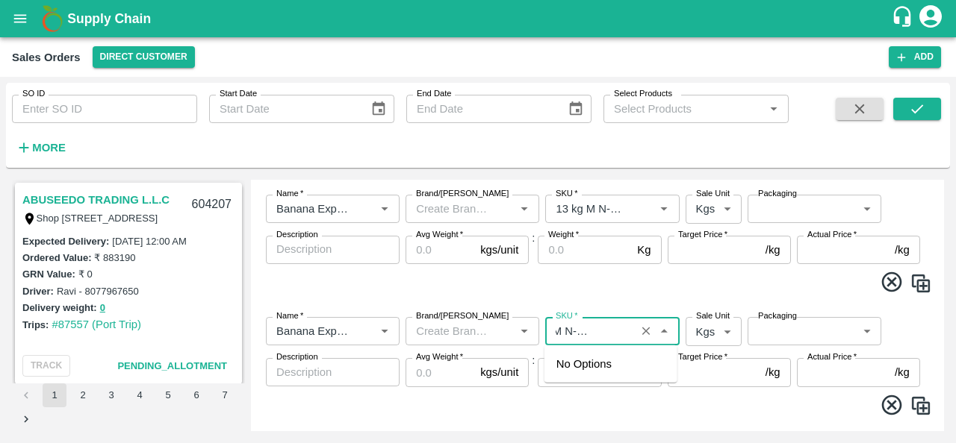
scroll to position [0, 34]
click at [596, 384] on div "13 kg M N-CHL 6 Hand" at bounding box center [610, 373] width 109 height 34
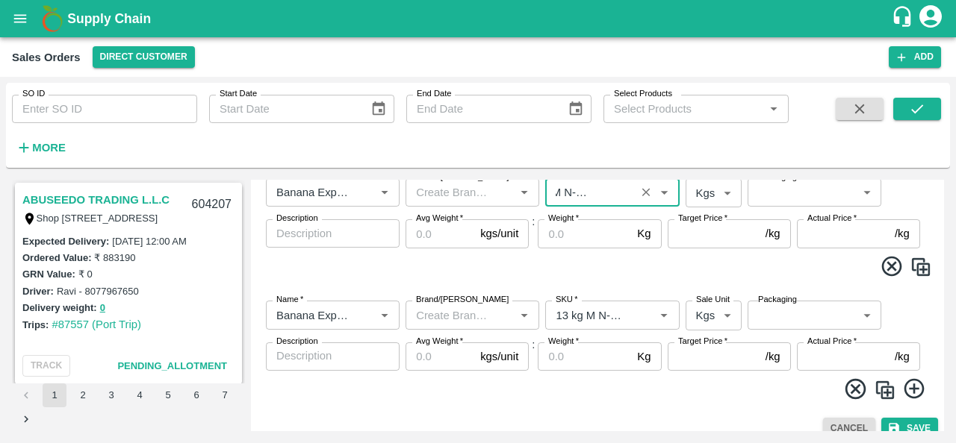
scroll to position [542, 0]
type input "13 kg M N-CHL 6 Hand"
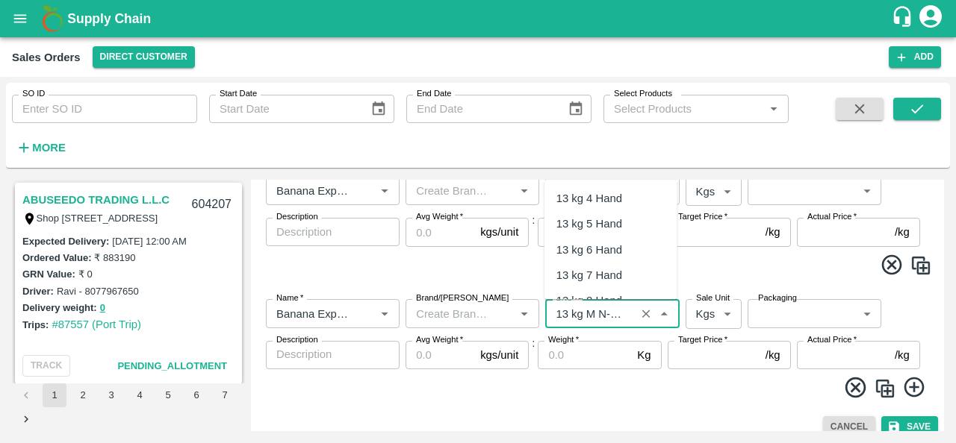
click at [598, 307] on input "SKU   *" at bounding box center [589, 313] width 81 height 19
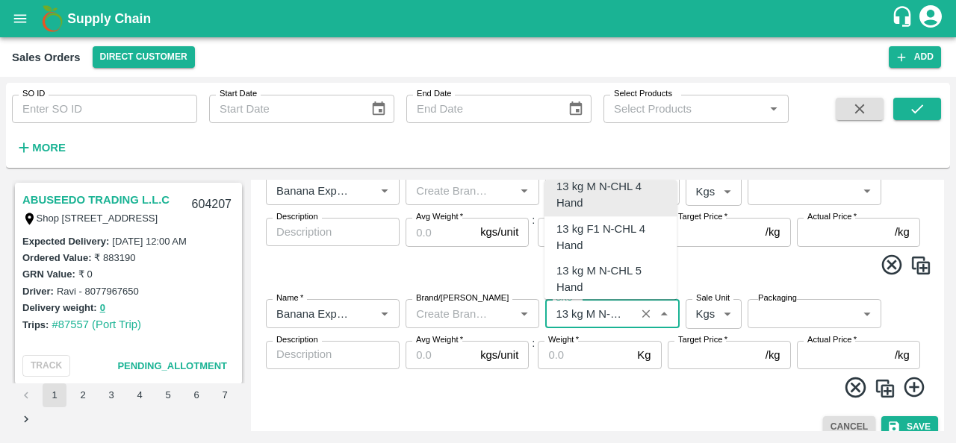
click at [598, 307] on input "SKU   *" at bounding box center [589, 313] width 81 height 19
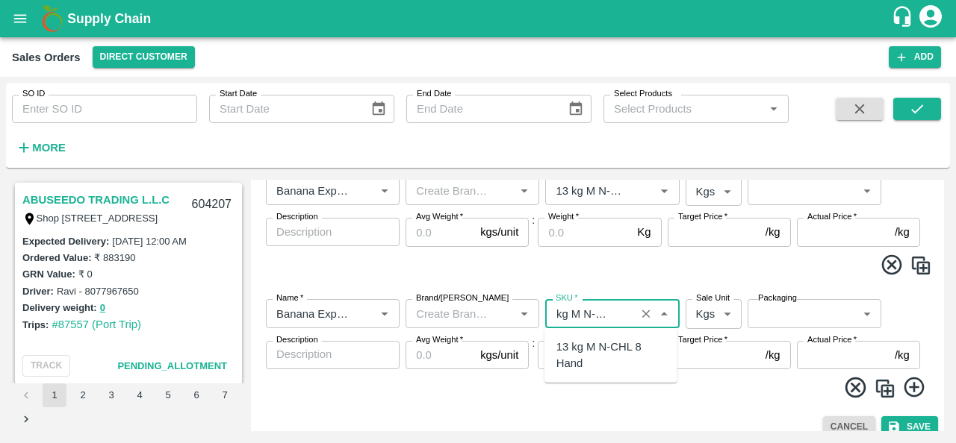
click at [602, 362] on div "13 kg M N-CHL 8 Hand" at bounding box center [610, 356] width 109 height 34
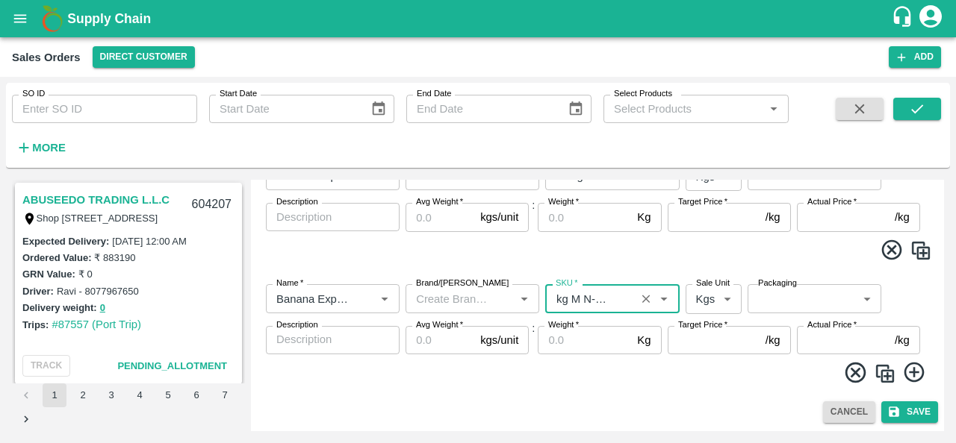
type input "13 kg M N-CHL 8 Hand"
click at [885, 373] on img at bounding box center [884, 374] width 22 height 22
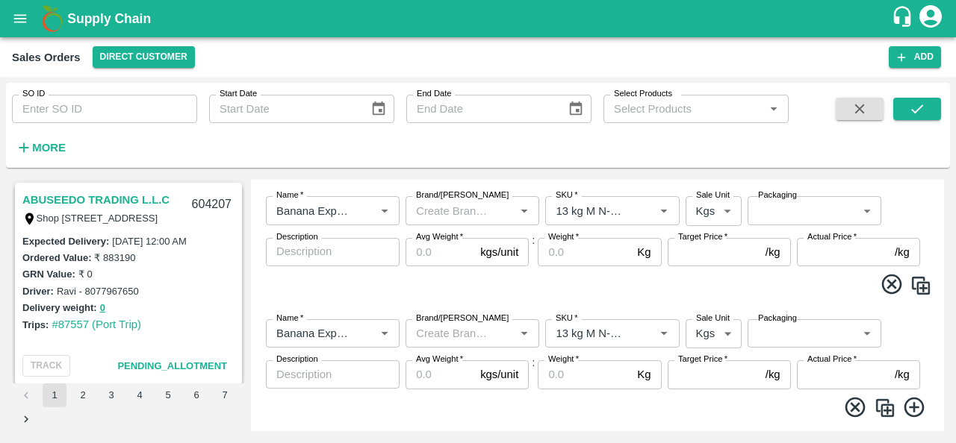
scroll to position [655, 0]
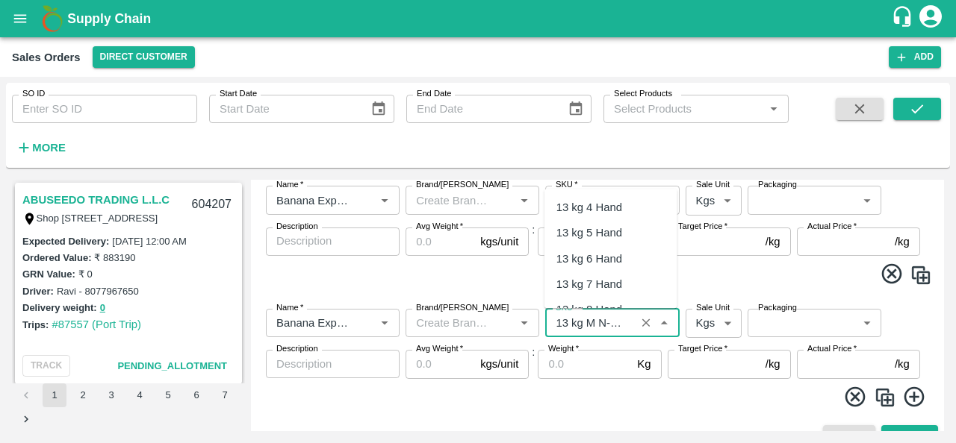
click at [603, 331] on input "SKU   *" at bounding box center [589, 323] width 81 height 19
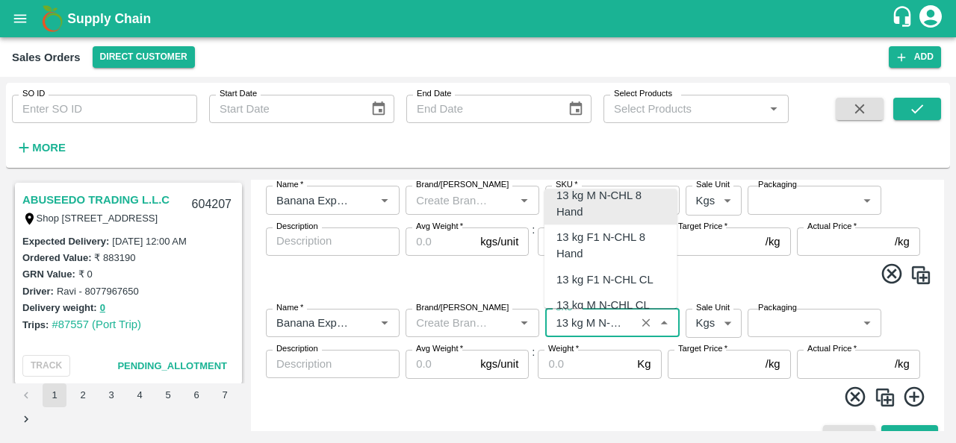
click at [603, 331] on input "SKU   *" at bounding box center [589, 323] width 81 height 19
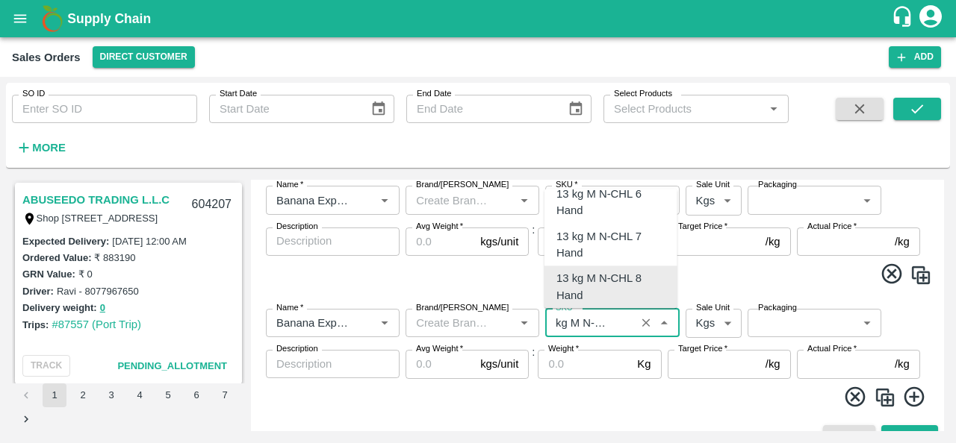
scroll to position [0, 0]
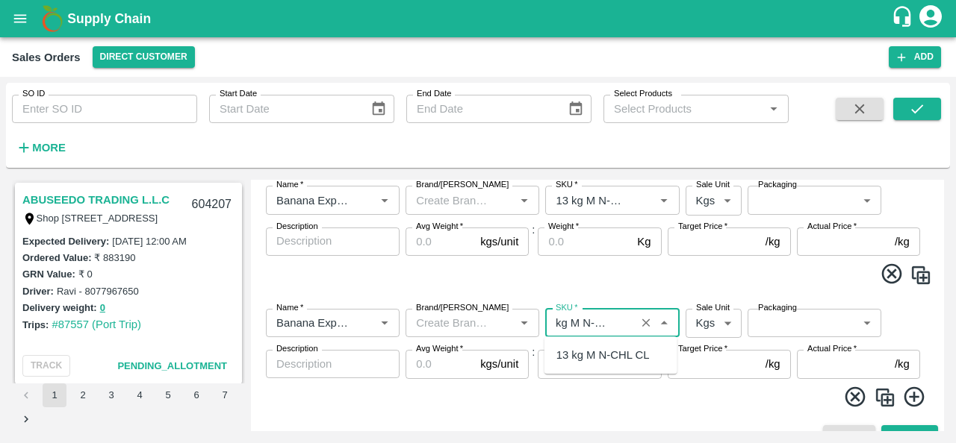
click at [607, 355] on div "13 kg M N-CHL CL" at bounding box center [602, 355] width 93 height 16
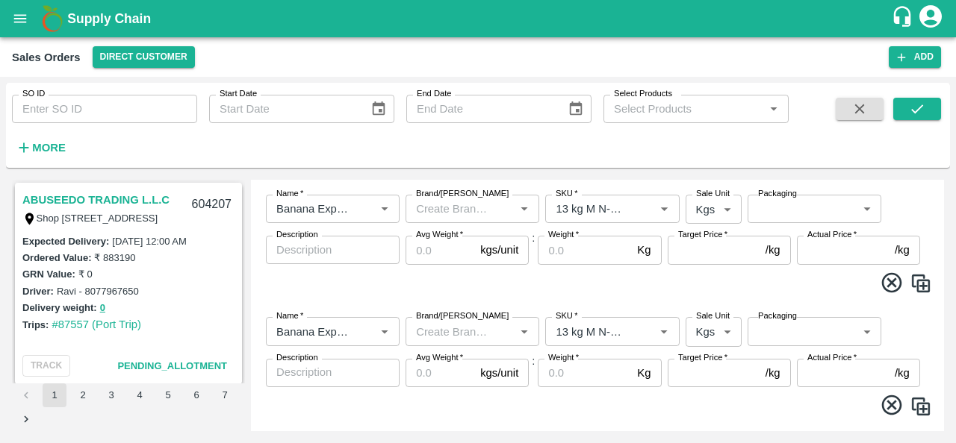
scroll to position [680, 0]
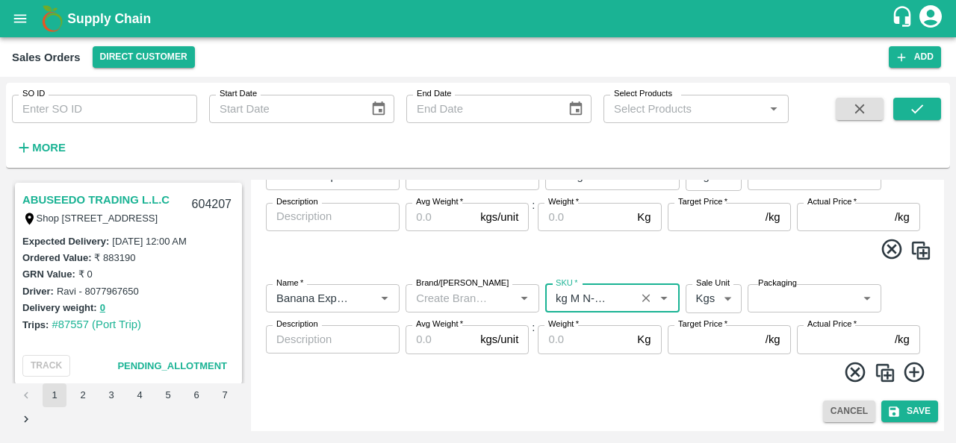
type input "13 kg M N-CHL CL"
click at [888, 374] on img at bounding box center [884, 373] width 22 height 22
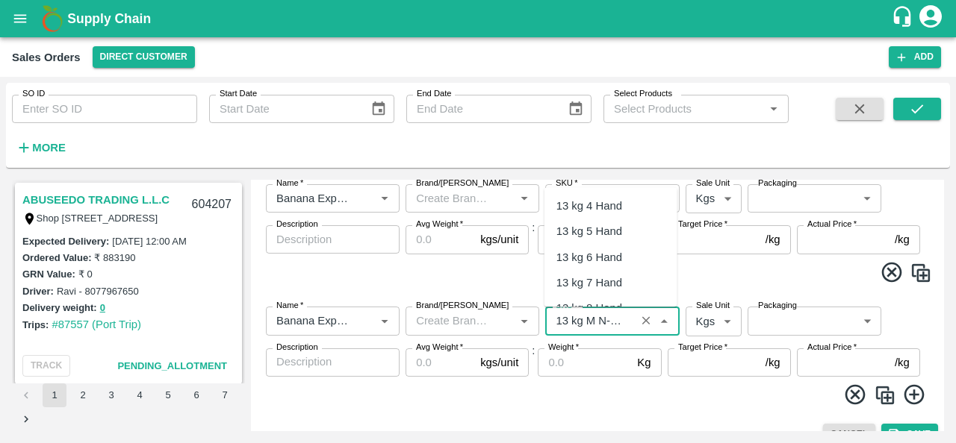
scroll to position [1262, 0]
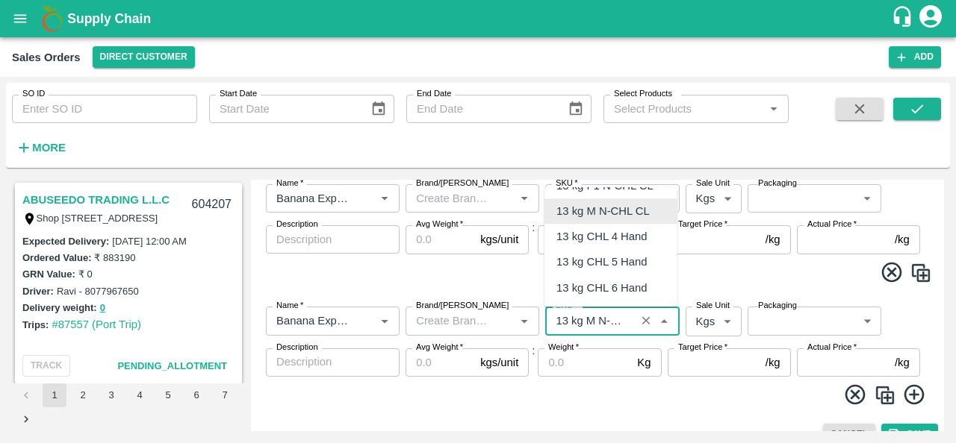
click at [614, 314] on input "SKU   *" at bounding box center [589, 320] width 81 height 19
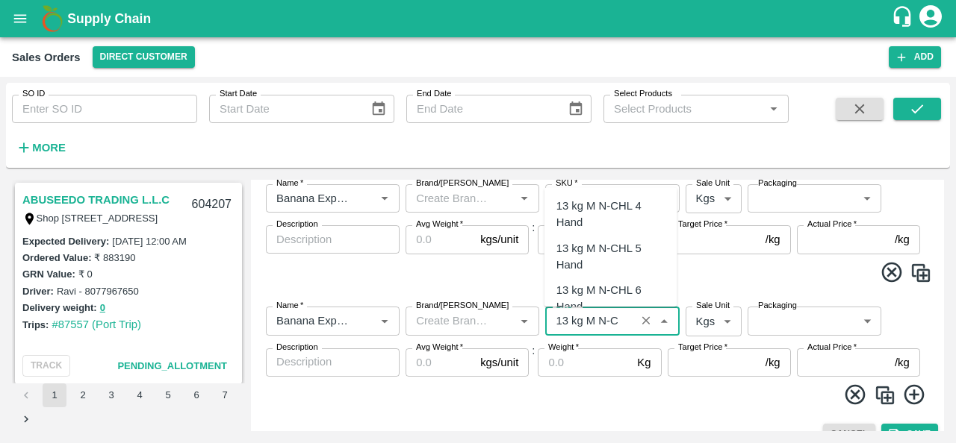
scroll to position [0, 0]
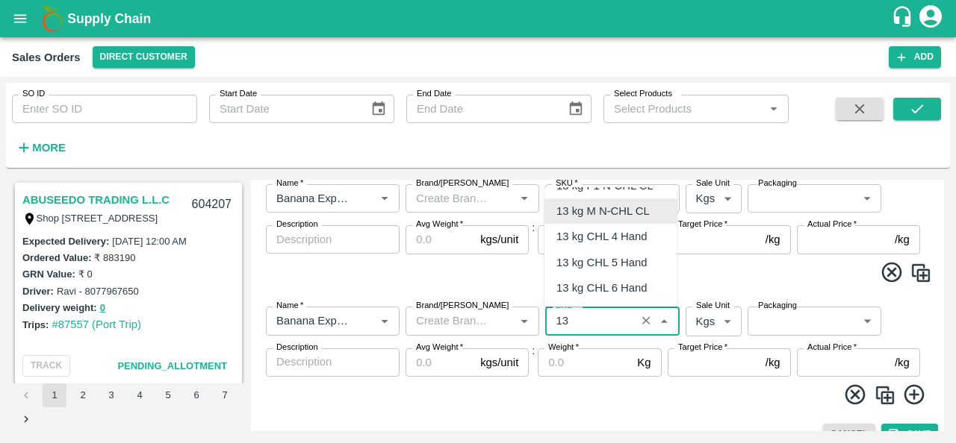
type input "1"
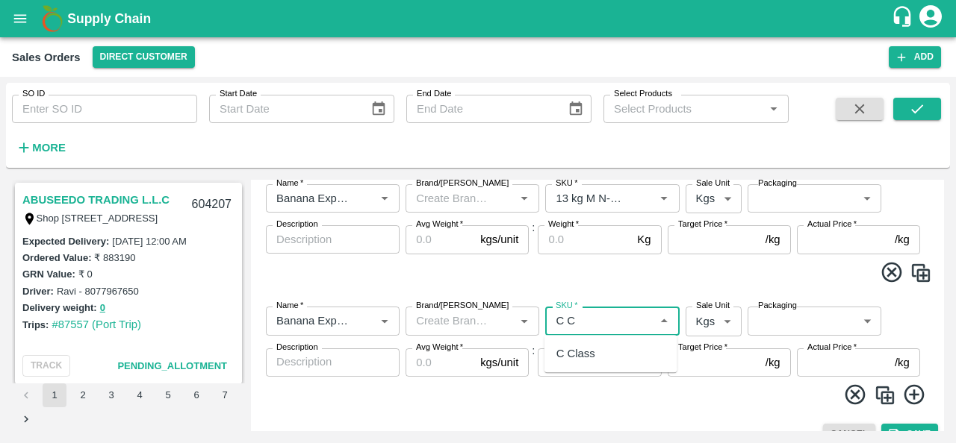
click at [591, 354] on div "C Class" at bounding box center [575, 354] width 39 height 16
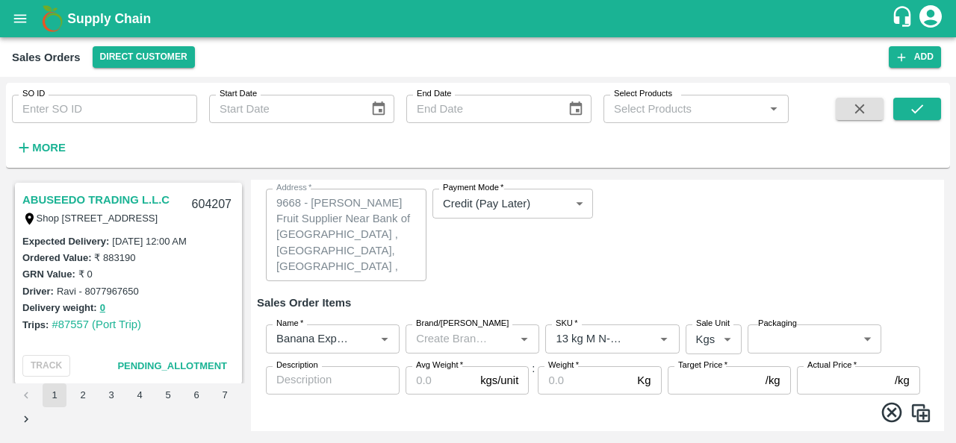
scroll to position [147, 0]
type input "C Class"
click at [861, 338] on body "Supply Chain Sales Orders Direct Customer Add SO ID SO ID Start Date Start Date…" at bounding box center [478, 221] width 956 height 443
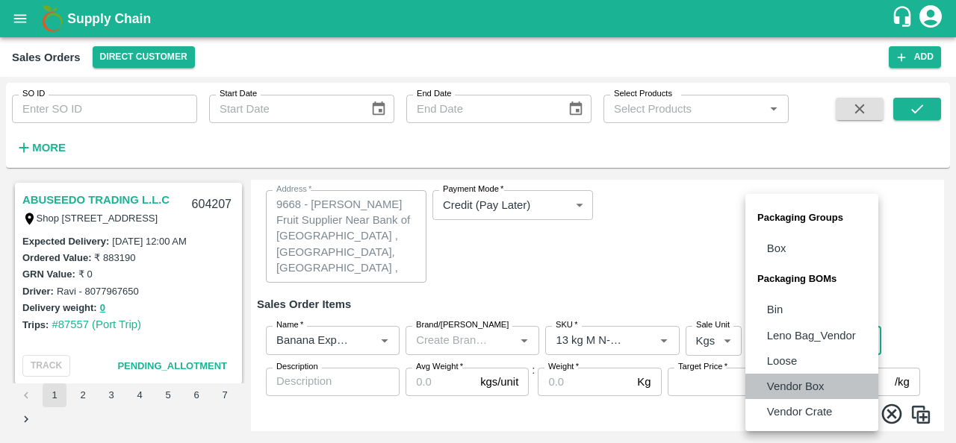
click at [826, 391] on li "Vendor Box" at bounding box center [811, 386] width 133 height 25
type input "BOM/276"
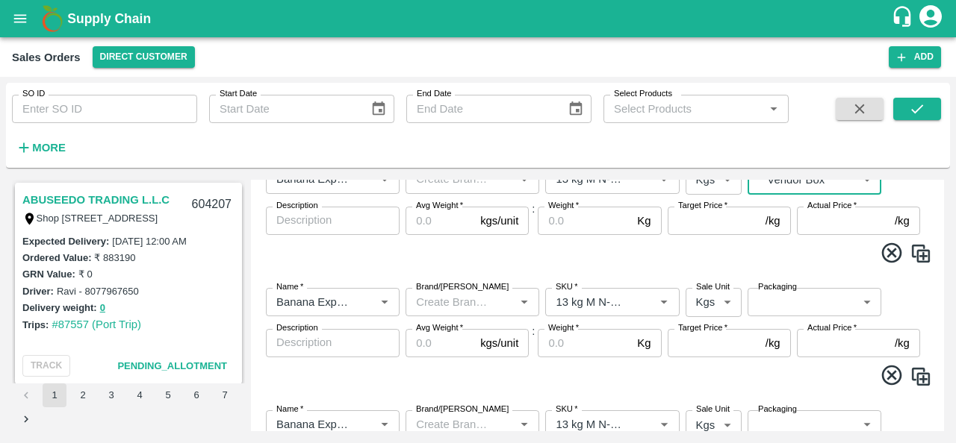
scroll to position [317, 0]
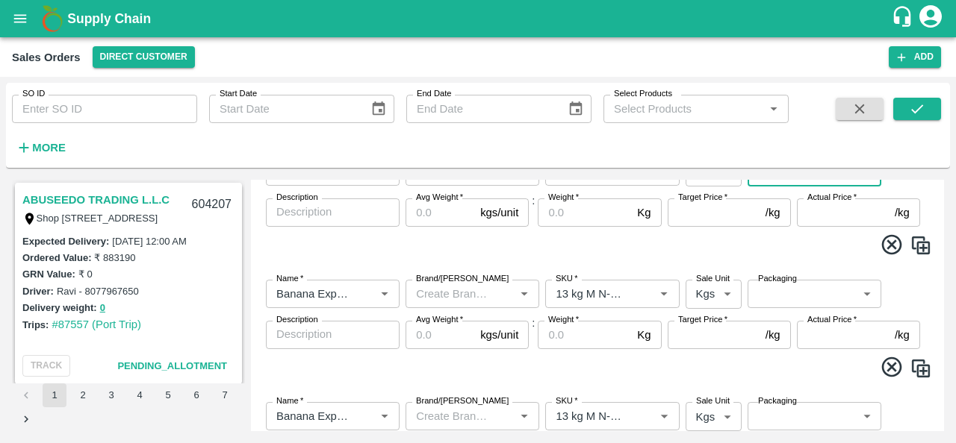
click at [847, 291] on body "Supply Chain Sales Orders Direct Customer Add SO ID SO ID Start Date Start Date…" at bounding box center [478, 221] width 956 height 443
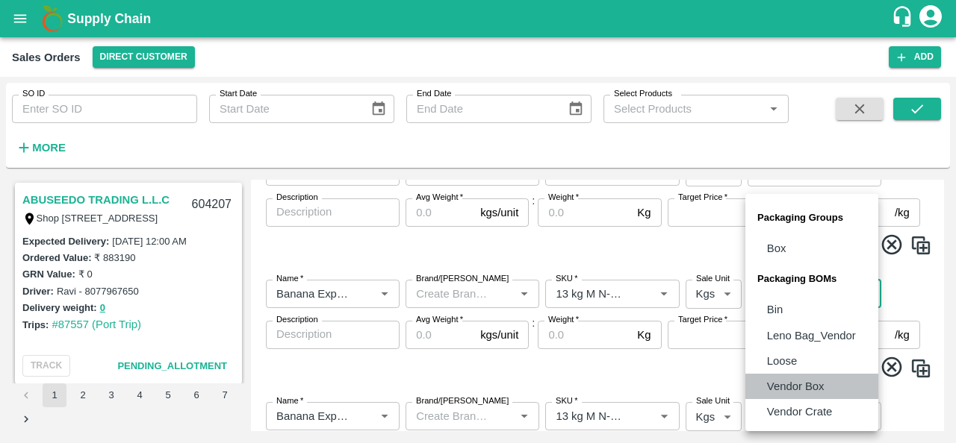
click at [819, 390] on p "Vendor Box" at bounding box center [795, 387] width 57 height 16
type input "BOM/276"
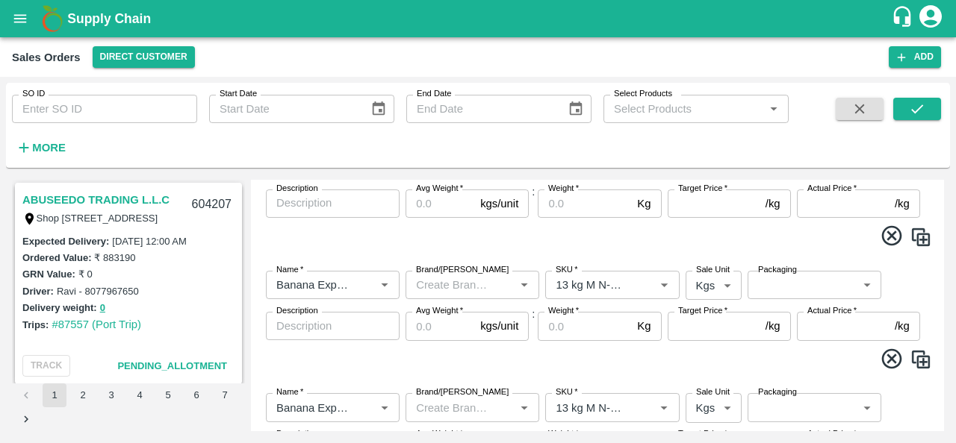
scroll to position [452, 0]
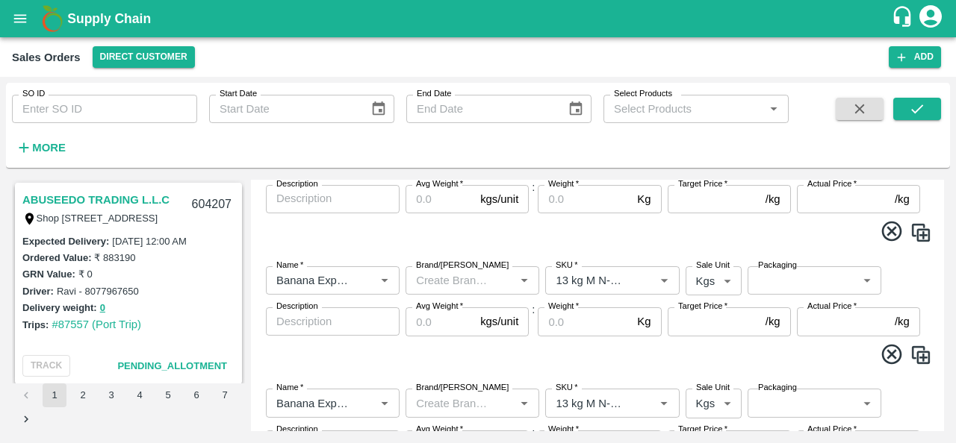
click at [860, 282] on body "Supply Chain Sales Orders Direct Customer Add SO ID SO ID Start Date Start Date…" at bounding box center [478, 221] width 956 height 443
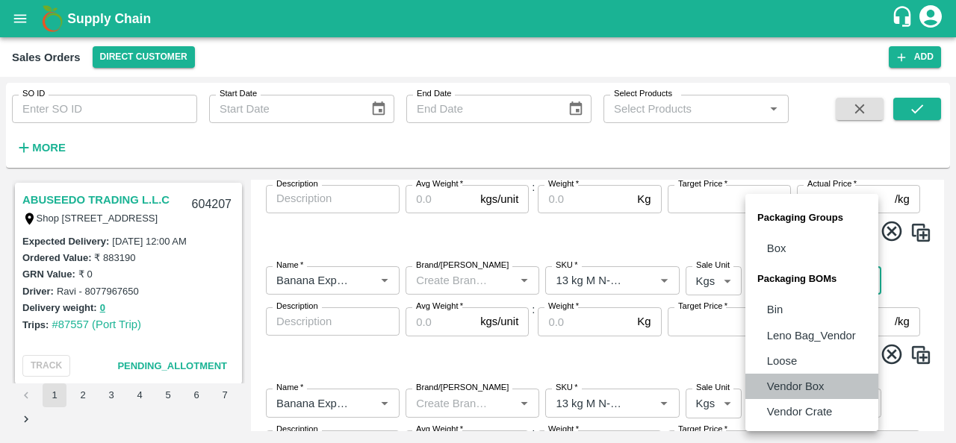
click at [826, 381] on li "Vendor Box" at bounding box center [811, 386] width 133 height 25
type input "BOM/276"
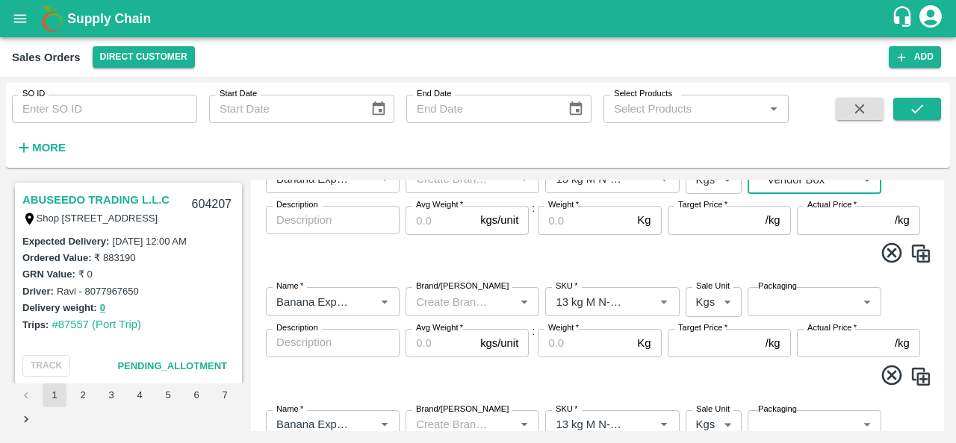
scroll to position [564, 0]
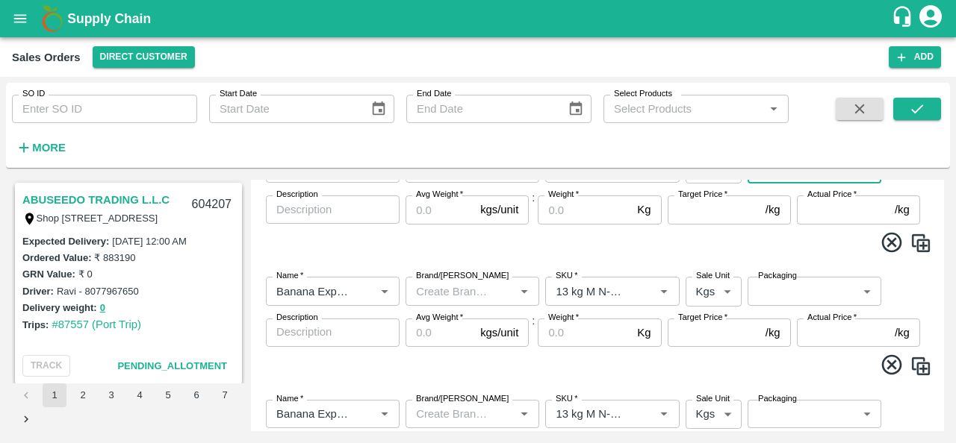
click at [852, 292] on body "Supply Chain Sales Orders Direct Customer Add SO ID SO ID Start Date Start Date…" at bounding box center [478, 221] width 956 height 443
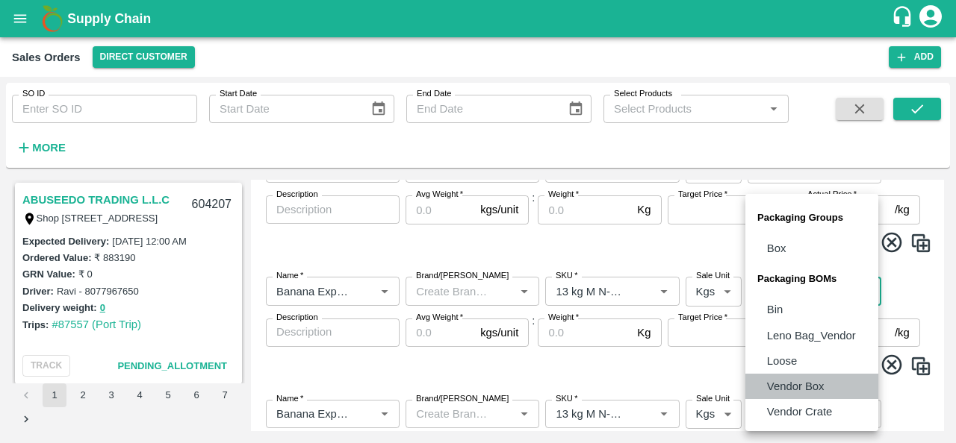
click at [820, 387] on p "Vendor Box" at bounding box center [795, 387] width 57 height 16
type input "BOM/276"
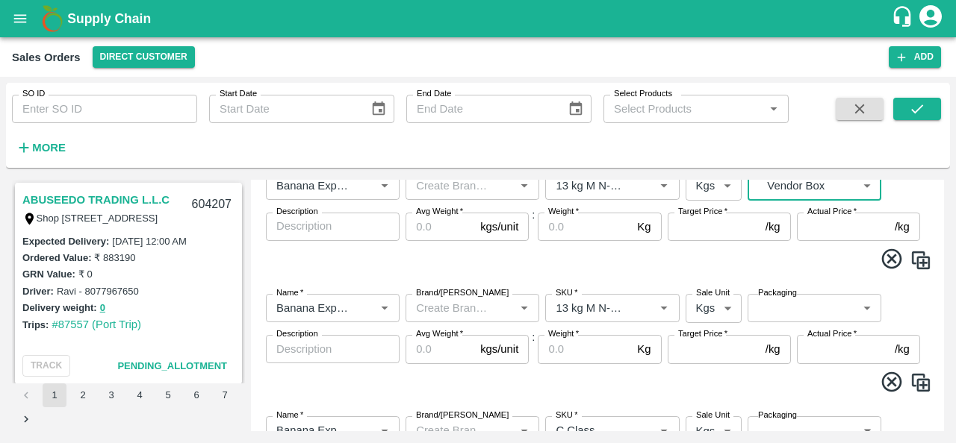
scroll to position [679, 0]
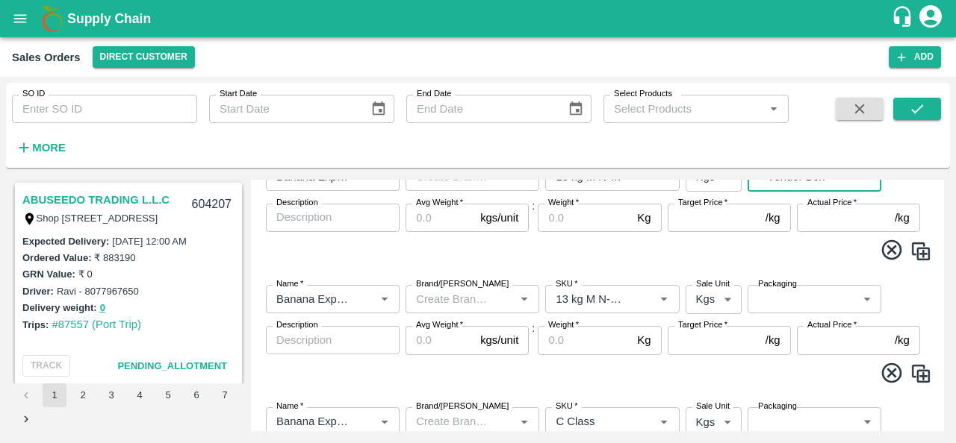
click at [865, 296] on body "Supply Chain Sales Orders Direct Customer Add SO ID SO ID Start Date Start Date…" at bounding box center [478, 221] width 956 height 443
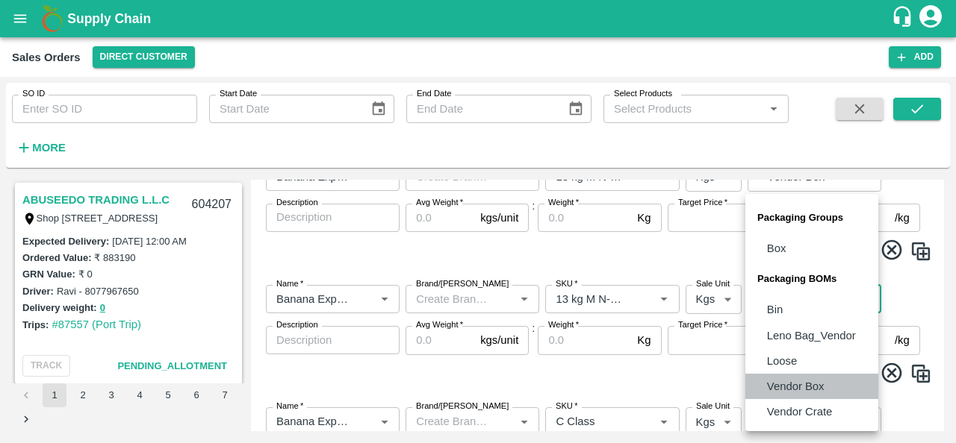
click at [828, 387] on li "Vendor Box" at bounding box center [811, 386] width 133 height 25
type input "BOM/276"
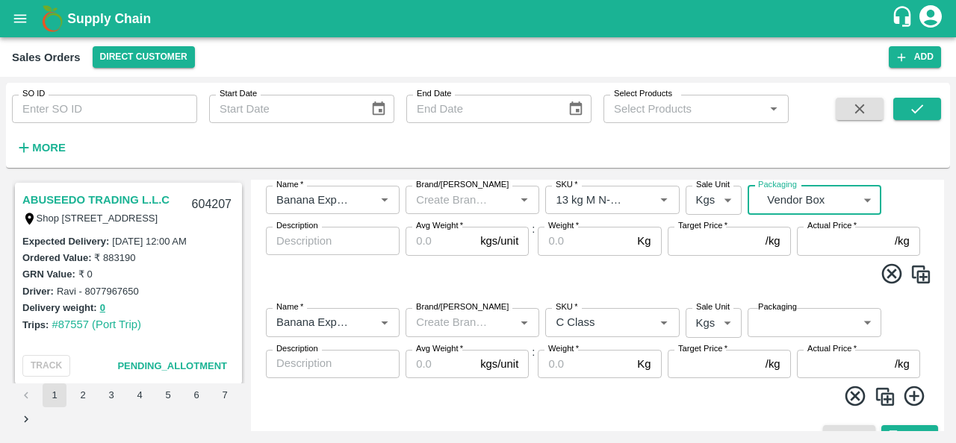
scroll to position [779, 0]
click at [854, 320] on body "Supply Chain Sales Orders Direct Customer Add SO ID SO ID Start Date Start Date…" at bounding box center [478, 221] width 956 height 443
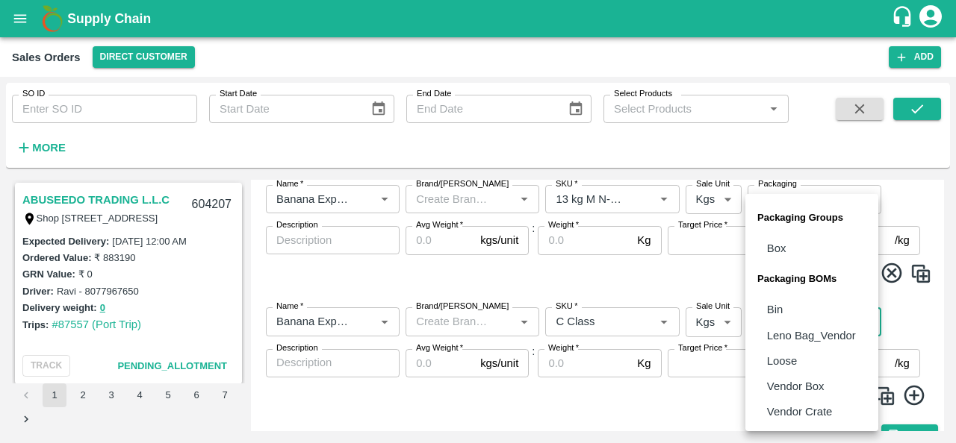
click at [826, 358] on li "Loose" at bounding box center [811, 361] width 133 height 25
click at [865, 323] on body "Supply Chain Sales Orders Direct Customer Add SO ID SO ID Start Date Start Date…" at bounding box center [478, 221] width 956 height 443
click at [819, 391] on p "Vendor Box" at bounding box center [795, 387] width 57 height 16
click at [821, 323] on body "Supply Chain Sales Orders Direct Customer Add SO ID SO ID Start Date Start Date…" at bounding box center [478, 221] width 956 height 443
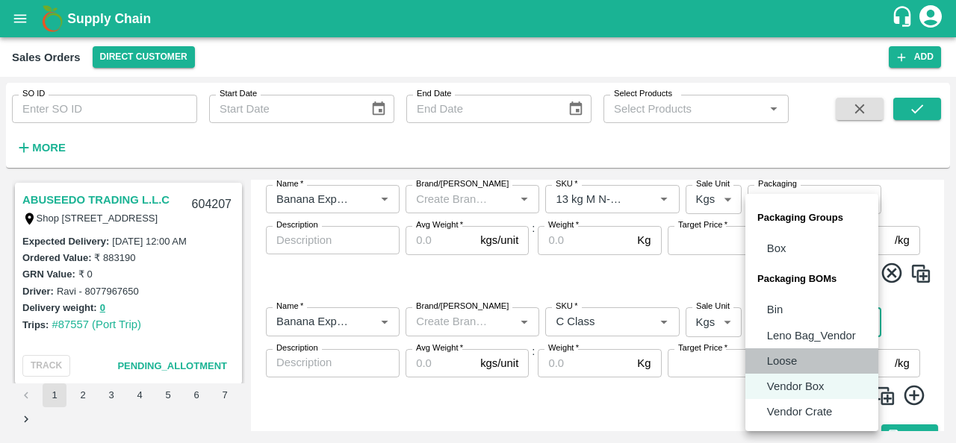
click at [808, 358] on li "Loose" at bounding box center [811, 361] width 133 height 25
type input "BOM/258"
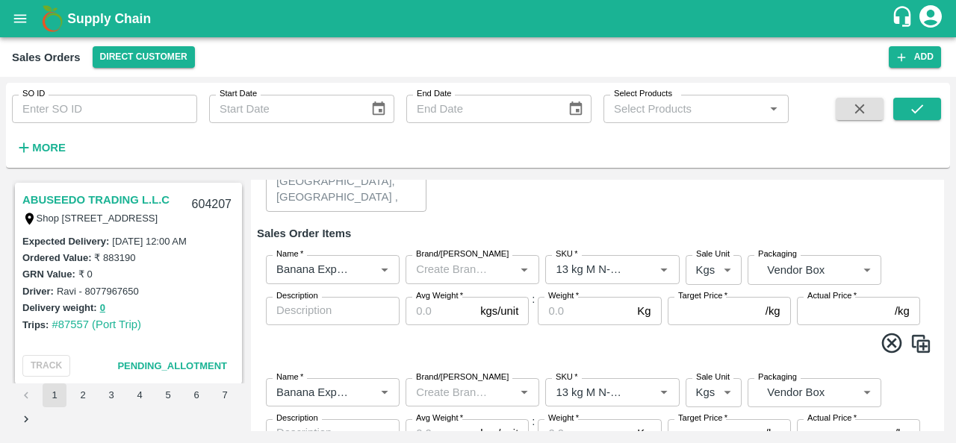
scroll to position [215, 0]
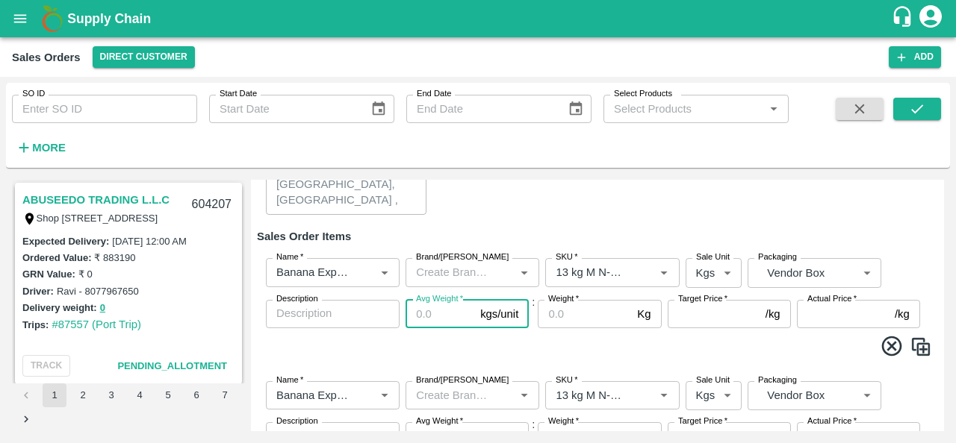
click at [449, 317] on input "Avg Weight   *" at bounding box center [439, 314] width 69 height 28
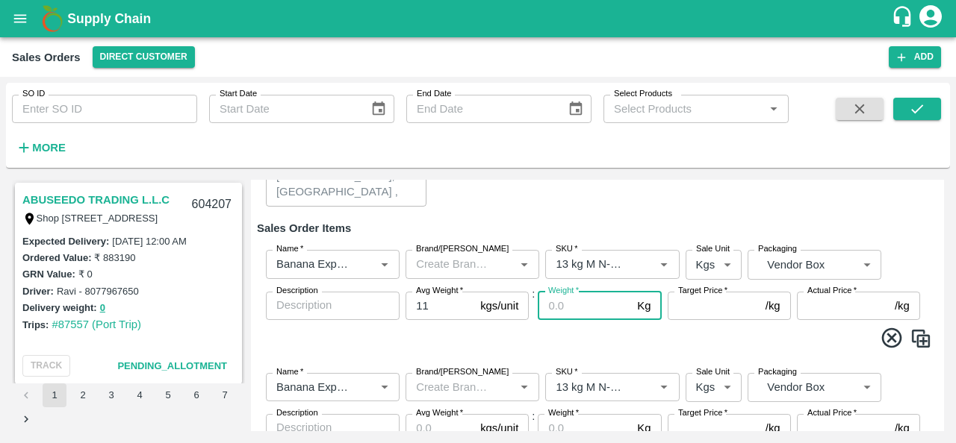
click at [434, 308] on input "11" at bounding box center [439, 306] width 69 height 28
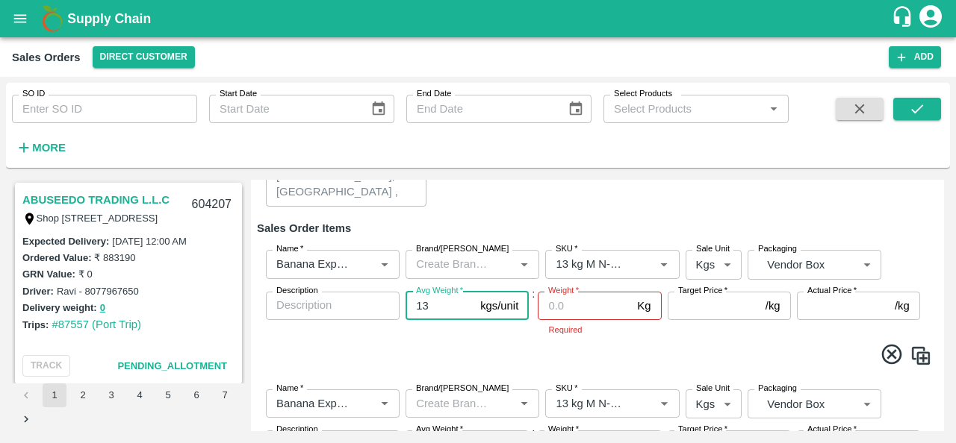
type input "13"
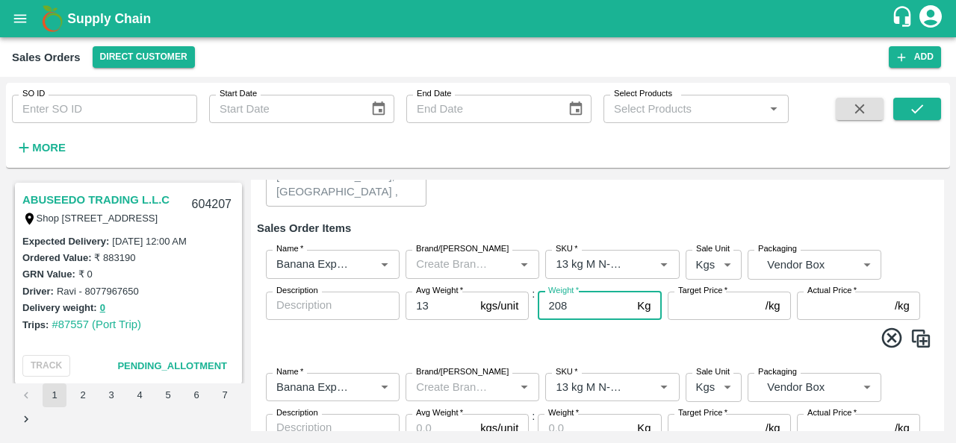
type input "208"
click at [612, 344] on span at bounding box center [597, 340] width 669 height 29
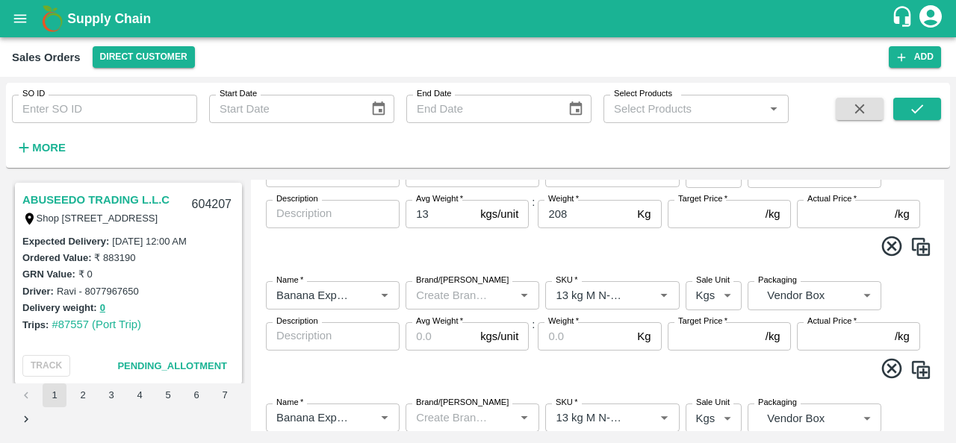
scroll to position [317, 0]
click at [448, 330] on input "Avg Weight   *" at bounding box center [439, 335] width 69 height 28
type input "13"
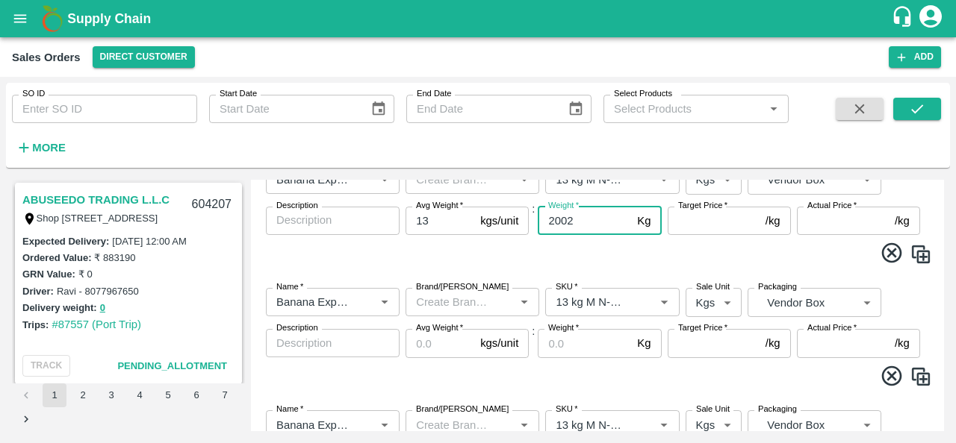
scroll to position [433, 0]
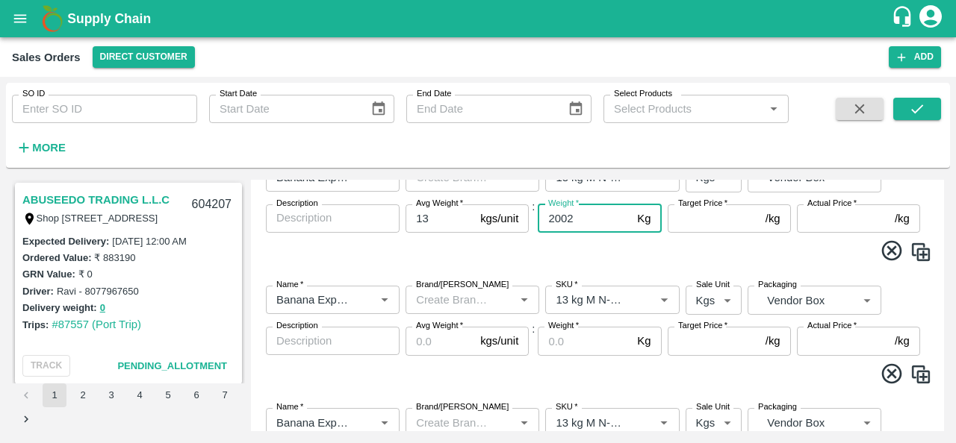
type input "2002"
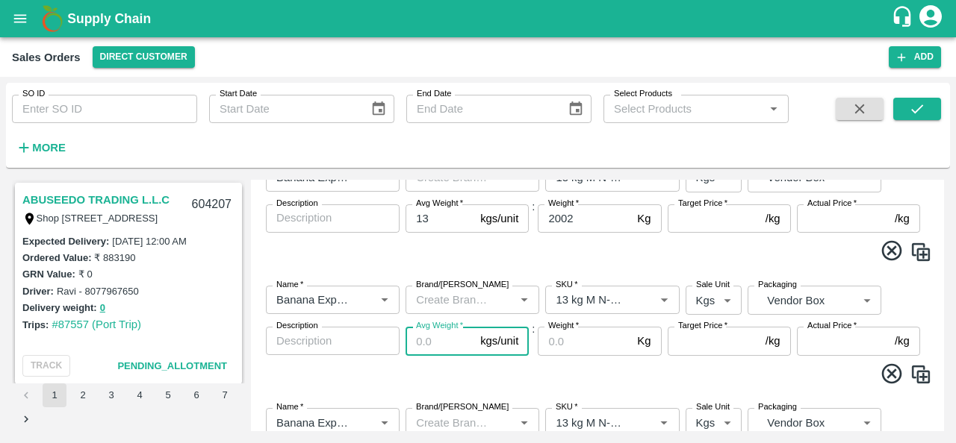
click at [434, 339] on input "Avg Weight   *" at bounding box center [439, 341] width 69 height 28
type input "13"
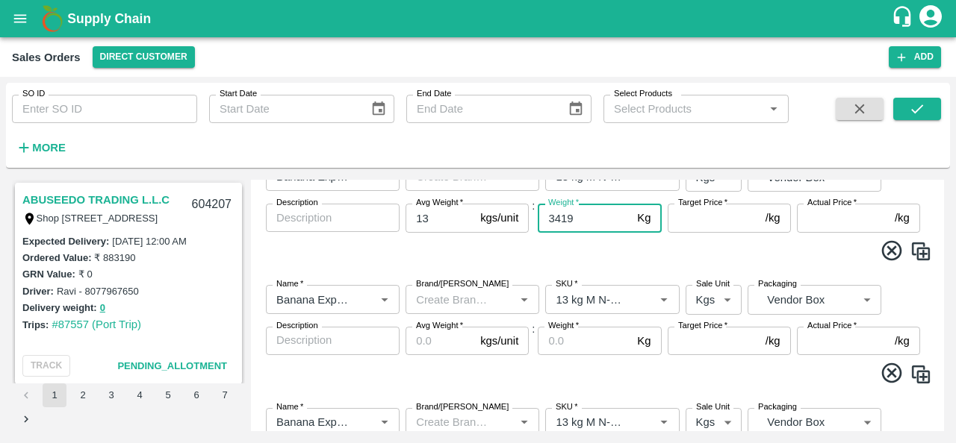
scroll to position [566, 0]
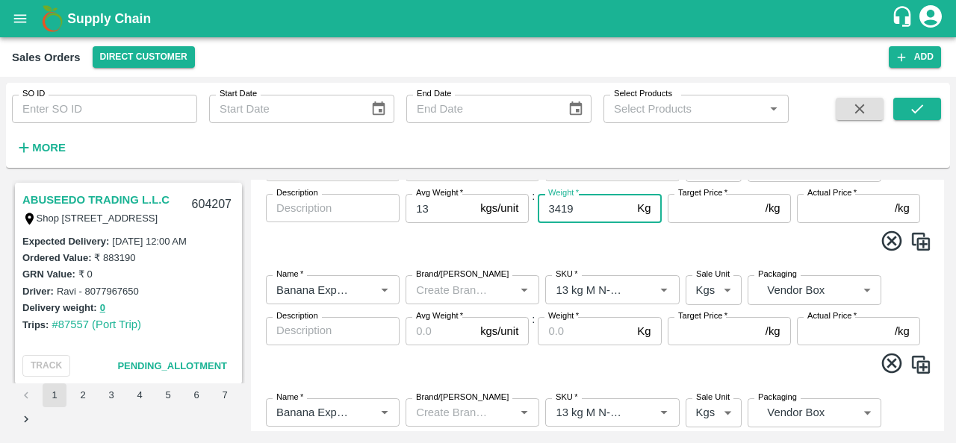
type input "3419"
click at [437, 331] on input "Avg Weight   *" at bounding box center [439, 331] width 69 height 28
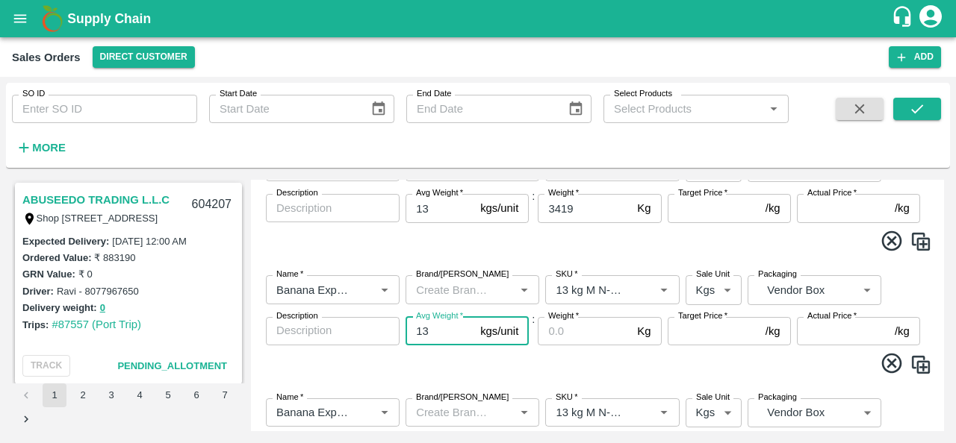
type input "13"
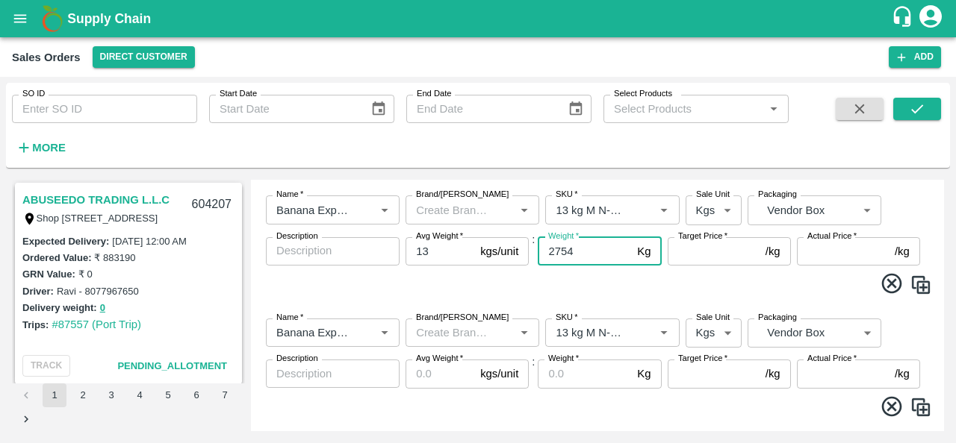
scroll to position [644, 0]
type input "2574"
click at [440, 374] on input "Avg Weight   *" at bounding box center [439, 375] width 69 height 28
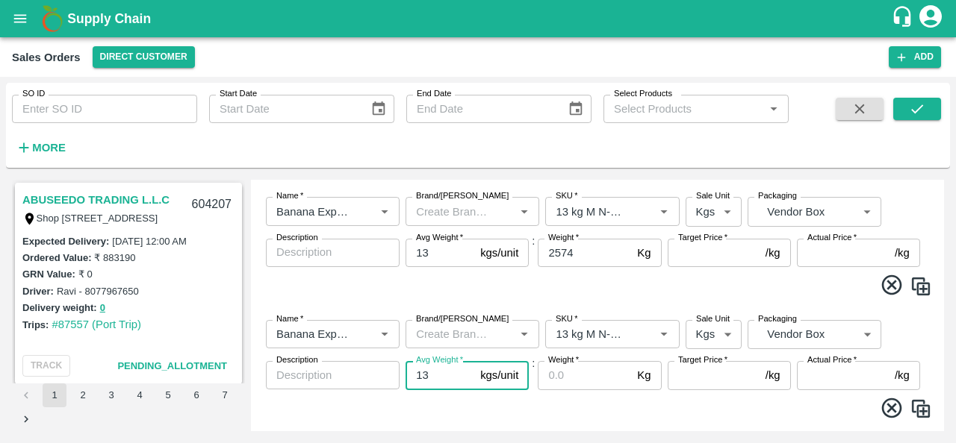
type input "13"
click at [563, 376] on input "Weight   *" at bounding box center [584, 375] width 93 height 28
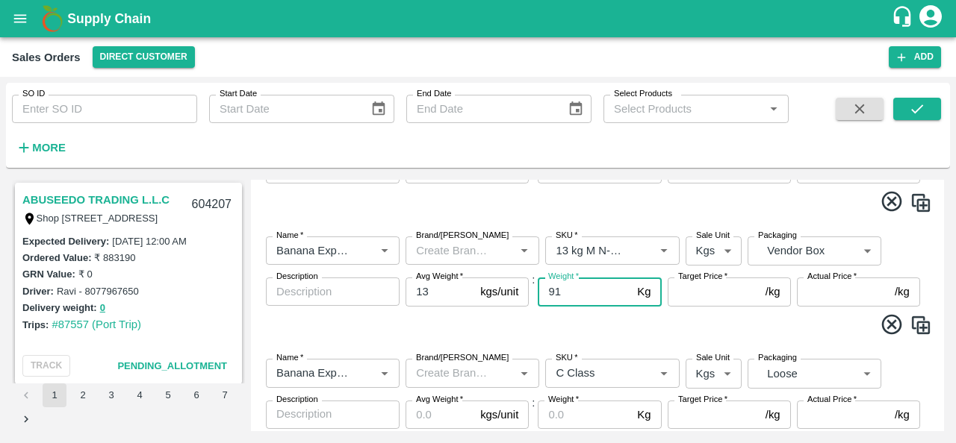
scroll to position [803, 0]
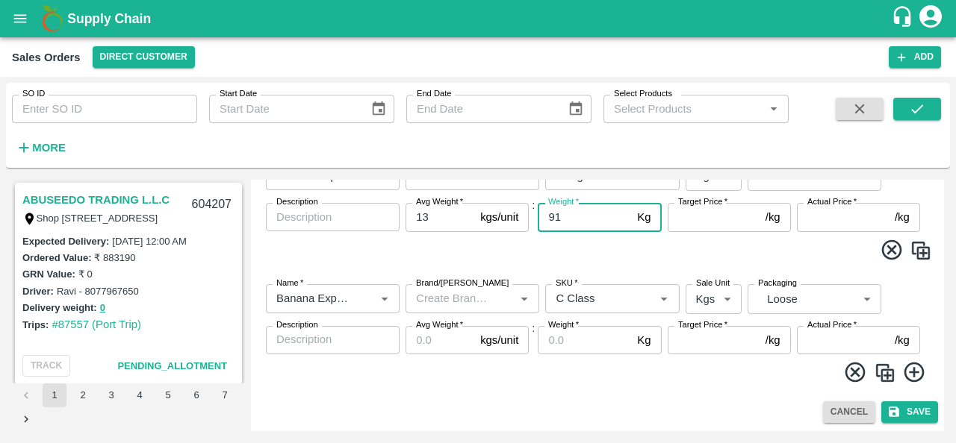
type input "91"
click at [438, 340] on input "Avg Weight   *" at bounding box center [439, 340] width 69 height 28
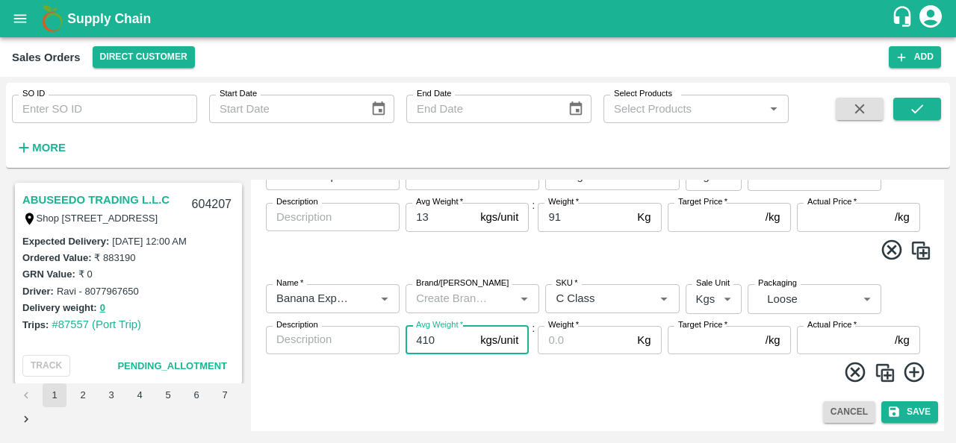
type input "410"
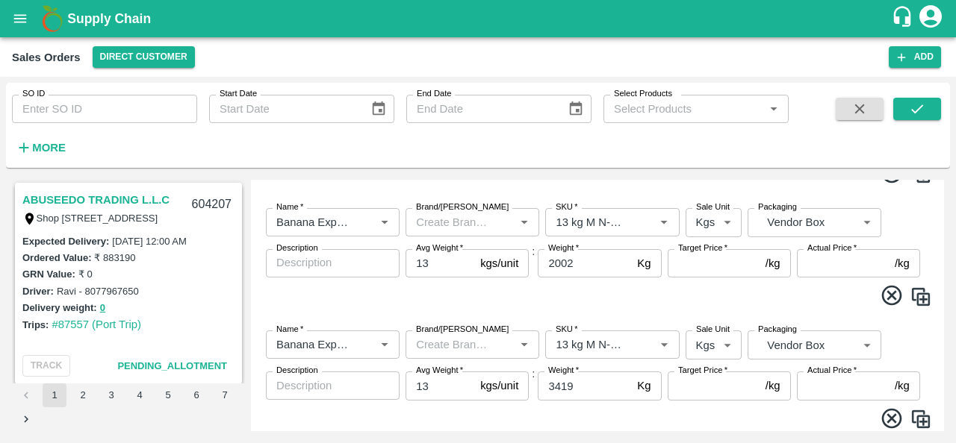
scroll to position [386, 0]
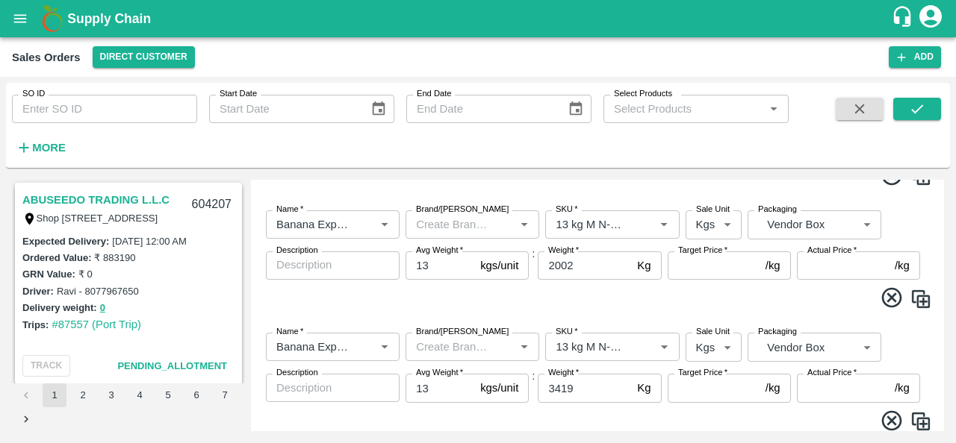
type input "410"
click at [711, 269] on input "Target Price   *" at bounding box center [713, 266] width 92 height 28
type input "22"
click at [697, 398] on input "Target Price   *" at bounding box center [713, 388] width 92 height 28
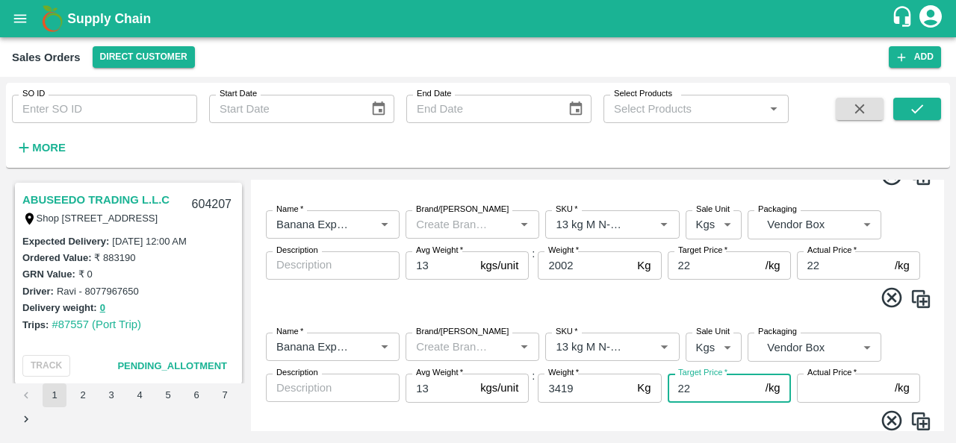
type input "22"
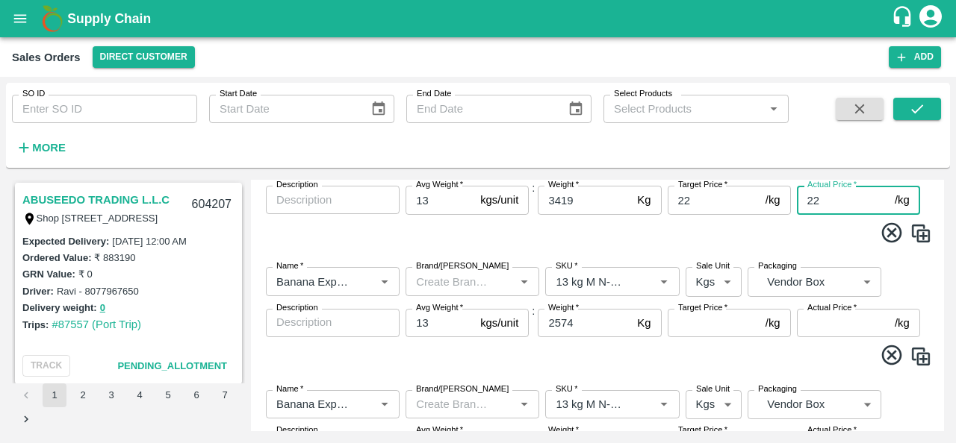
scroll to position [576, 0]
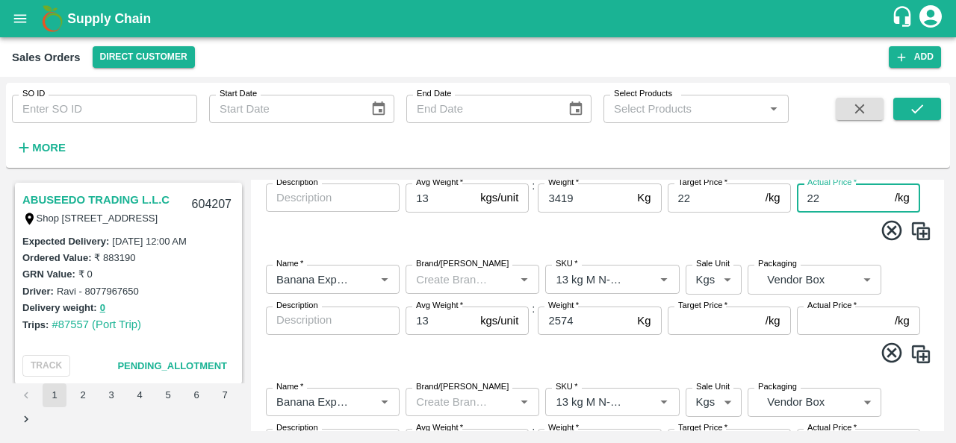
type input "22"
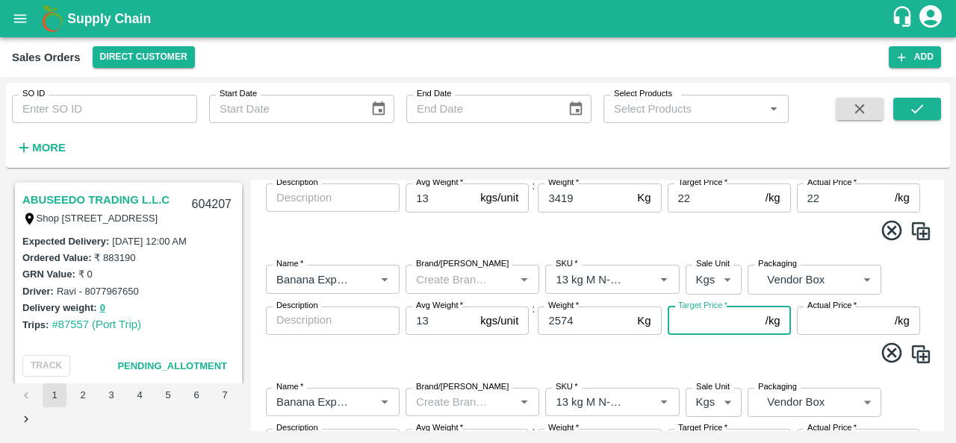
click at [701, 325] on input "Target Price   *" at bounding box center [713, 321] width 92 height 28
type input "22"
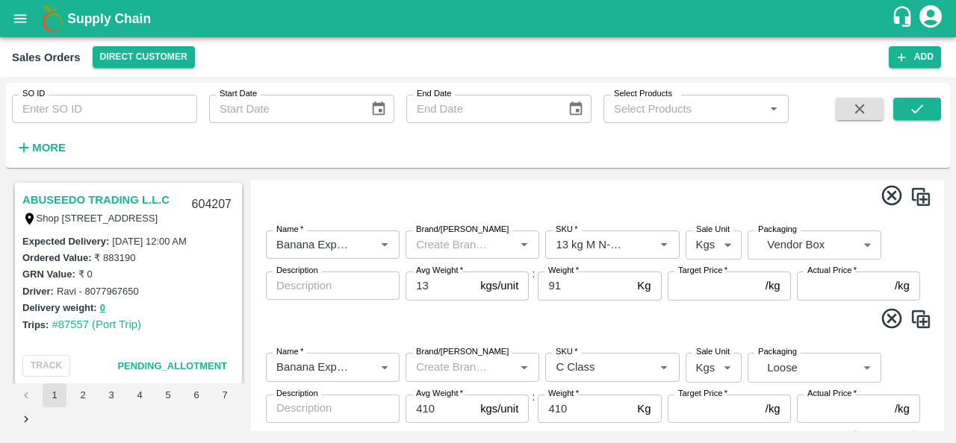
scroll to position [735, 0]
type input "22"
click at [702, 286] on input "Target Price   *" at bounding box center [713, 284] width 92 height 28
type input "22"
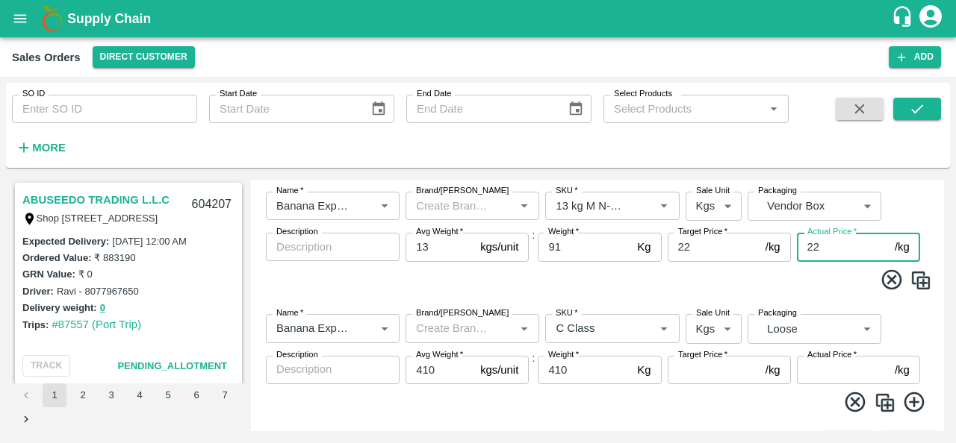
scroll to position [803, 0]
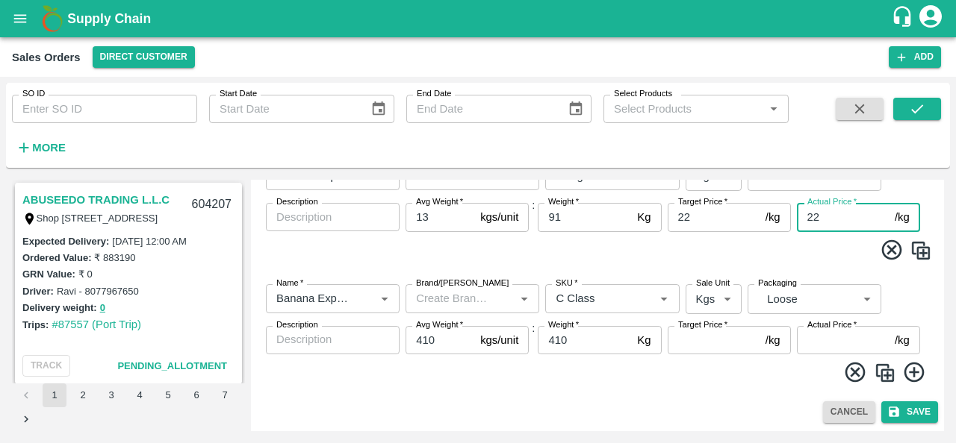
type input "22"
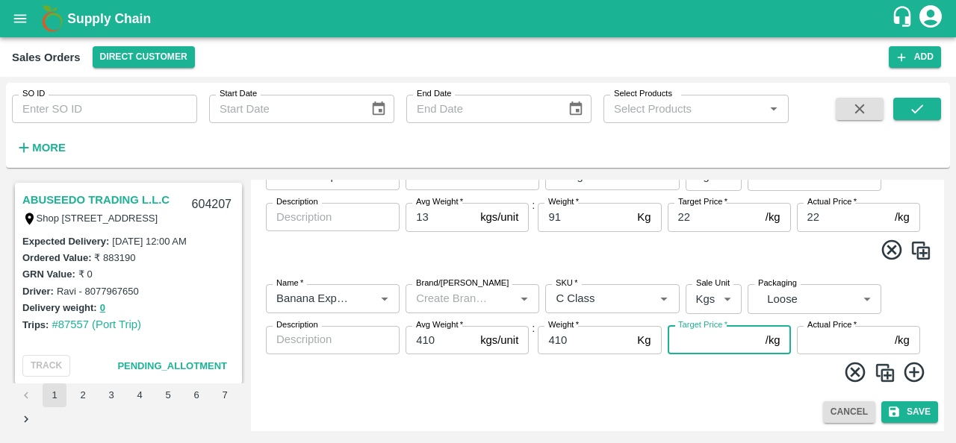
click at [711, 340] on input "Target Price   *" at bounding box center [713, 340] width 92 height 28
type input "22"
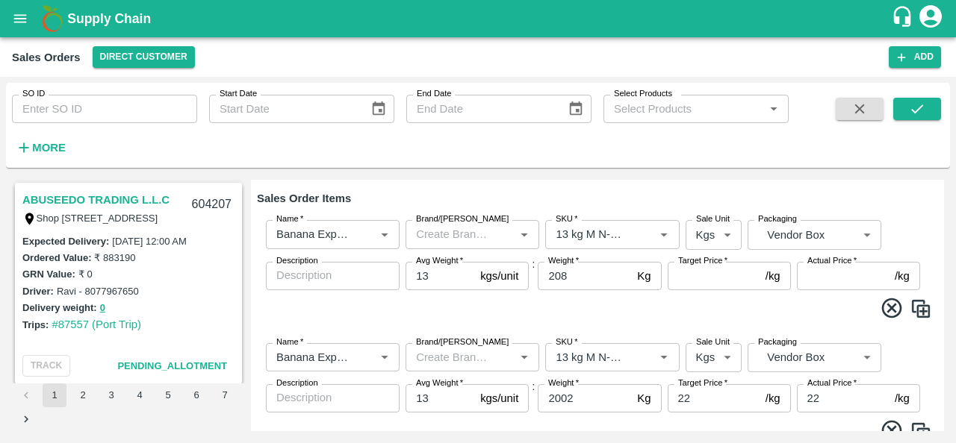
scroll to position [254, 0]
type input "22"
click at [703, 275] on input "Target Price   *" at bounding box center [713, 275] width 92 height 28
type input "22"
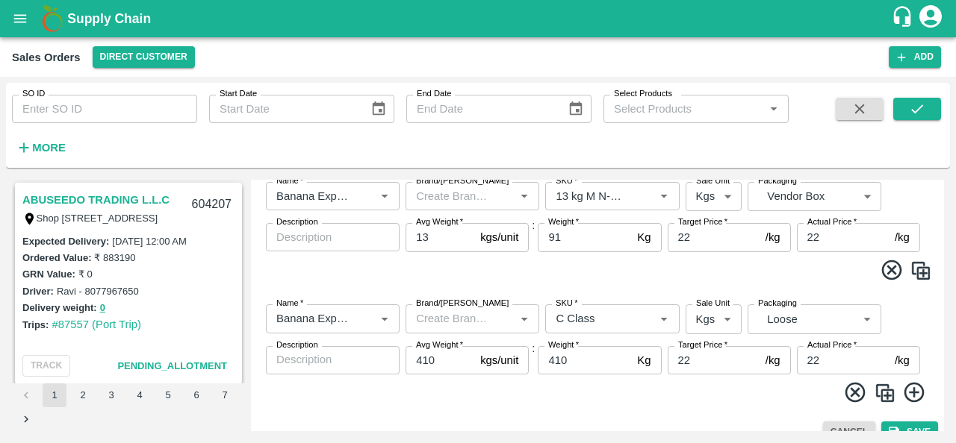
scroll to position [795, 0]
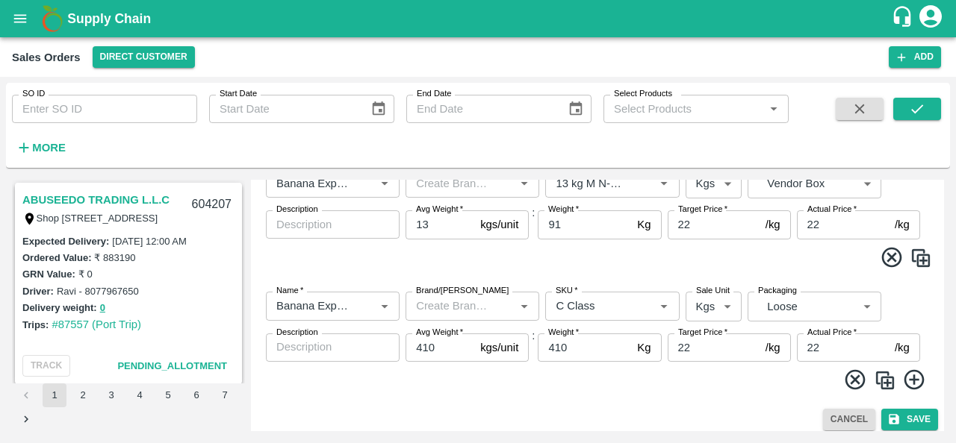
type input "22"
click at [883, 377] on img at bounding box center [884, 381] width 22 height 22
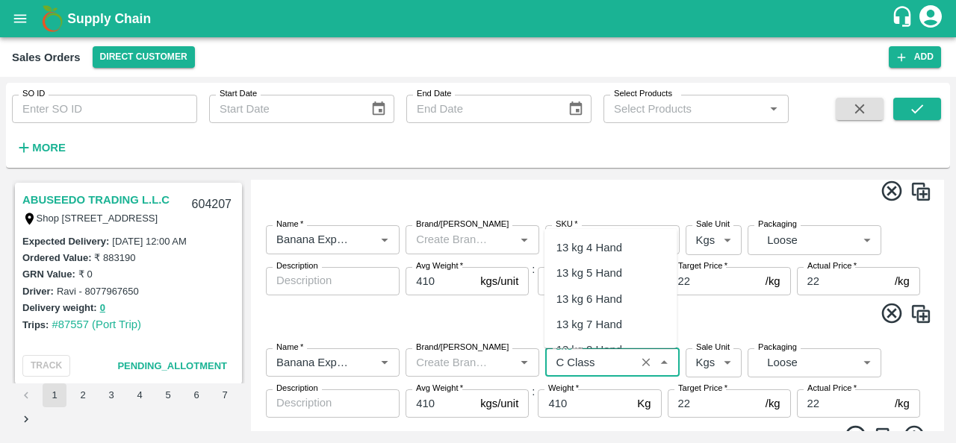
scroll to position [296, 0]
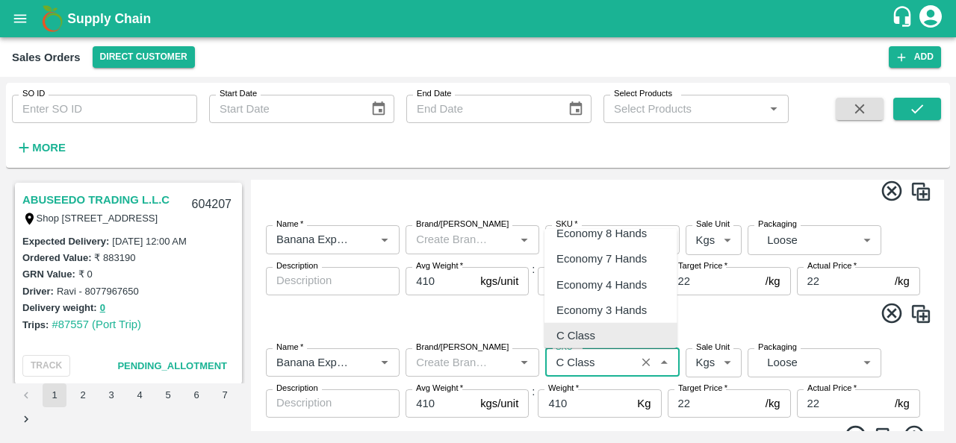
click at [600, 361] on input "SKU   *" at bounding box center [589, 362] width 81 height 19
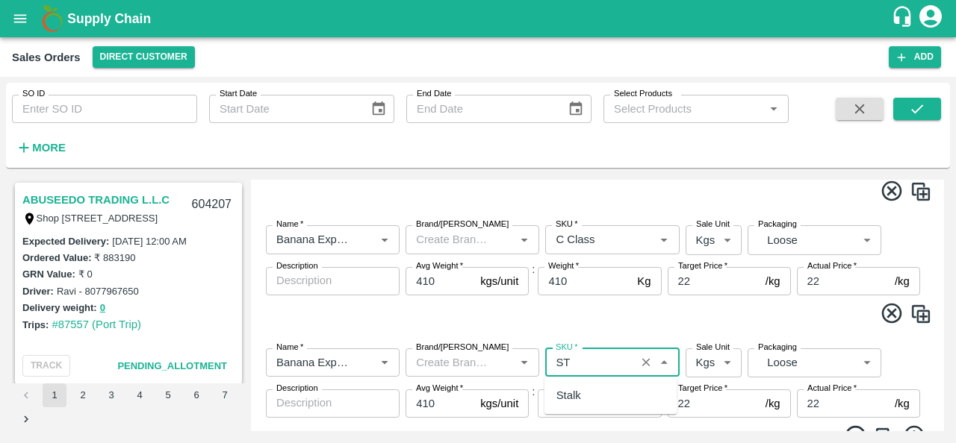
scroll to position [0, 0]
click at [607, 405] on div "Stalk" at bounding box center [610, 395] width 133 height 25
type input "Stalk"
click at [446, 411] on input "410" at bounding box center [439, 404] width 69 height 28
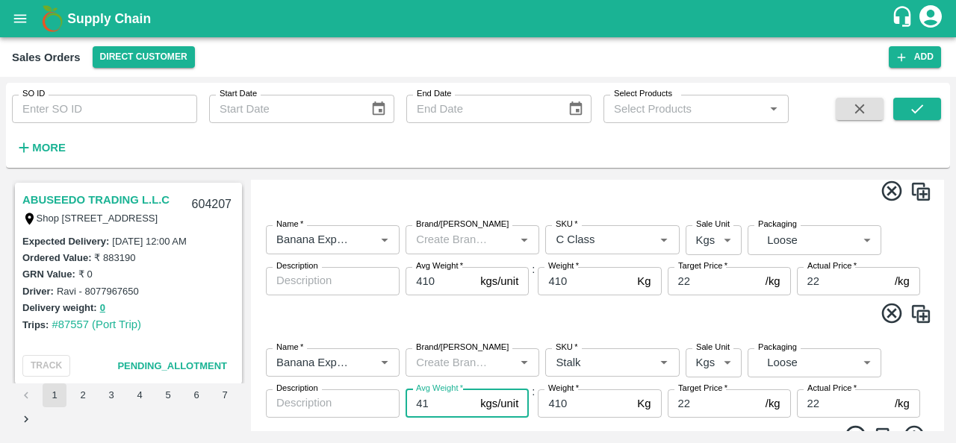
type input "4"
type input "696.32"
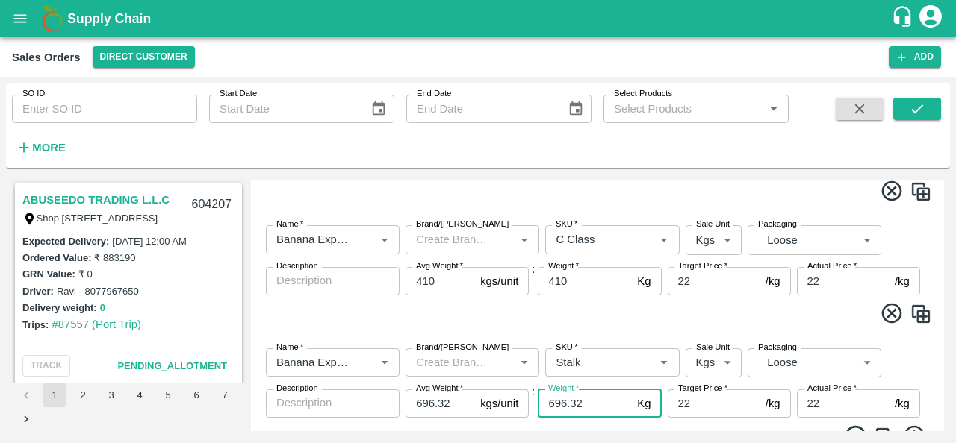
type input "696.32"
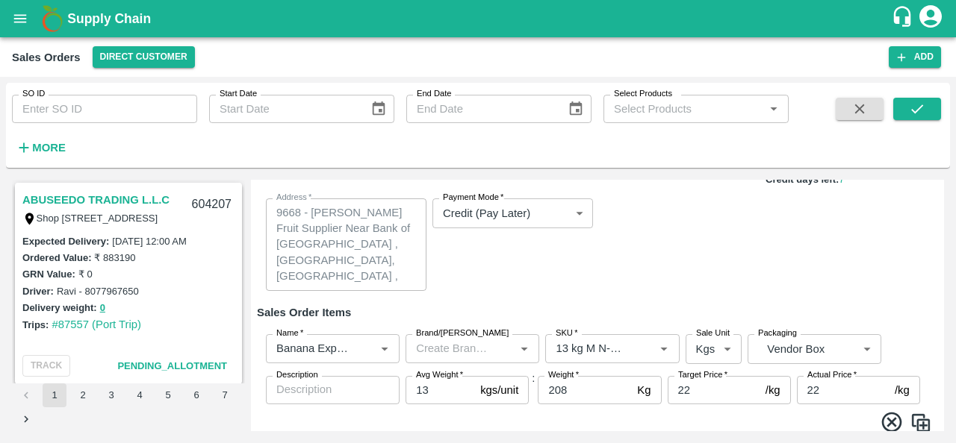
scroll to position [137, 0]
click at [694, 402] on input "22" at bounding box center [713, 392] width 92 height 28
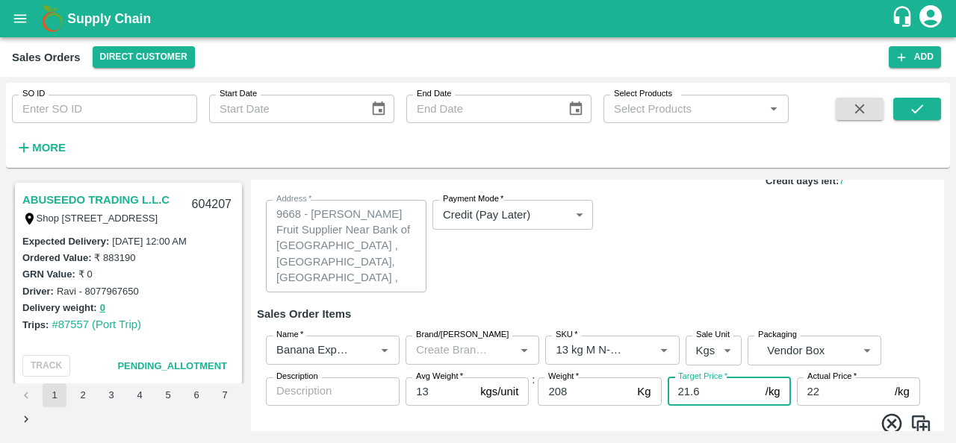
type input "21.6"
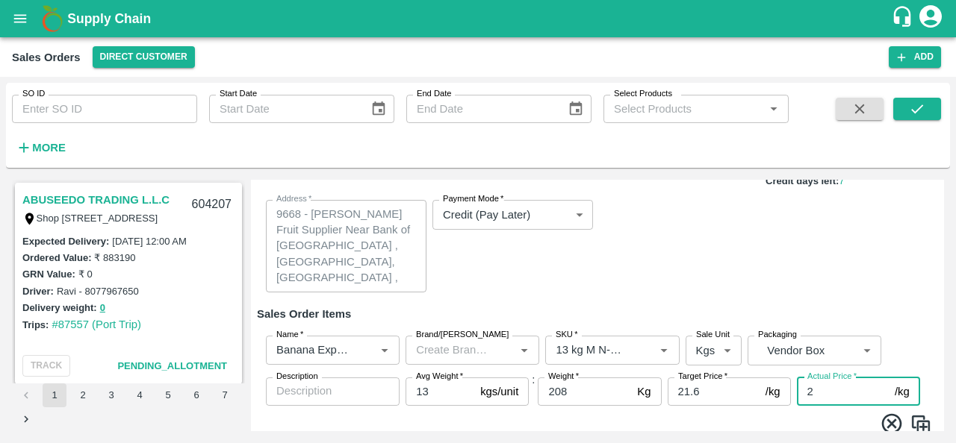
type input "21"
type input "0.6000000000000014"
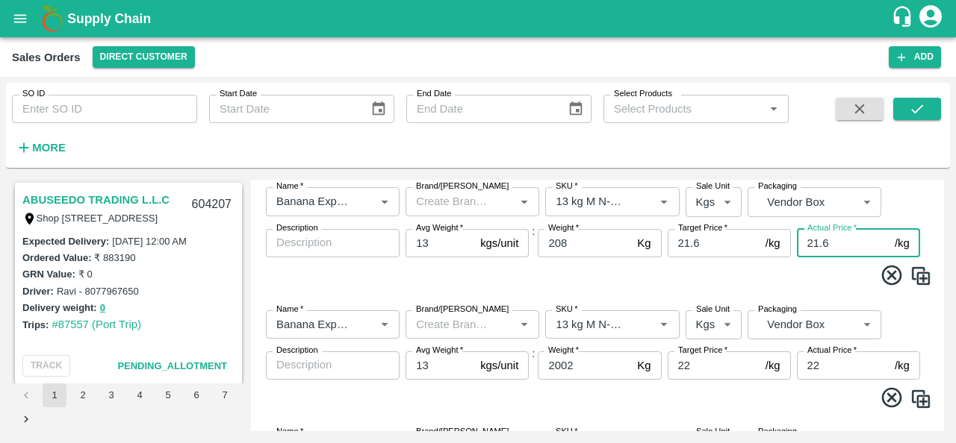
scroll to position [287, 0]
type input "21.6"
click at [695, 367] on input "22" at bounding box center [713, 365] width 92 height 28
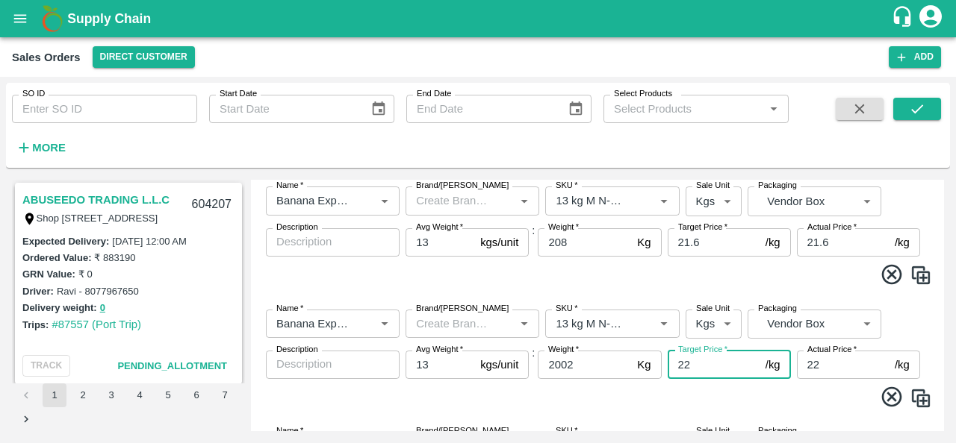
type input "2"
type input "21.6"
click at [824, 370] on input "22" at bounding box center [843, 365] width 92 height 28
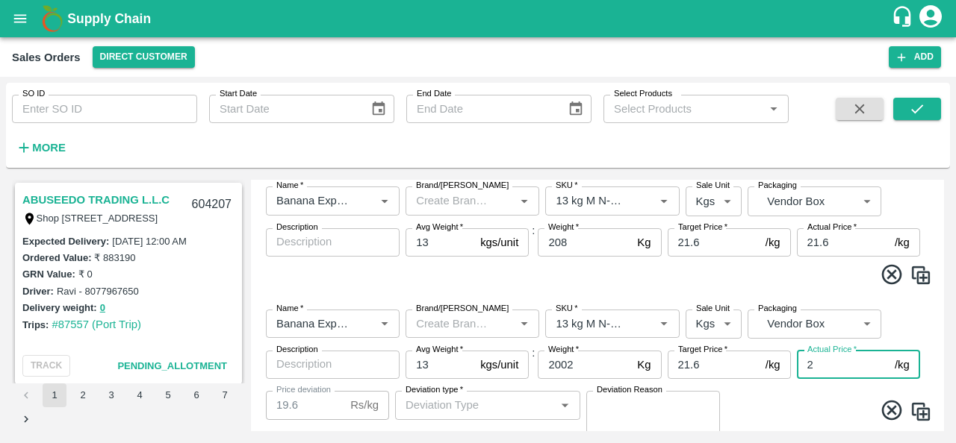
type input "21"
type input "0.6000000000000014"
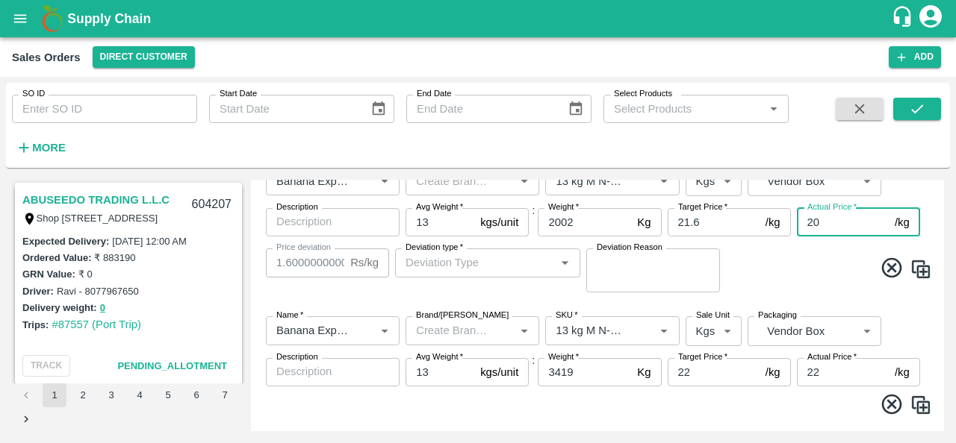
click at [830, 222] on input "20" at bounding box center [843, 222] width 92 height 28
type input "2"
type input "19.6"
type input "21"
type input "0.6000000000000014"
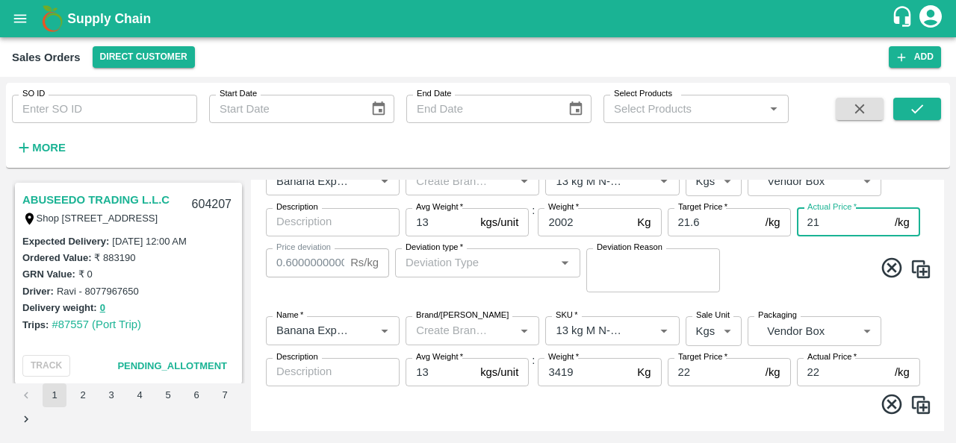
type input "21.6"
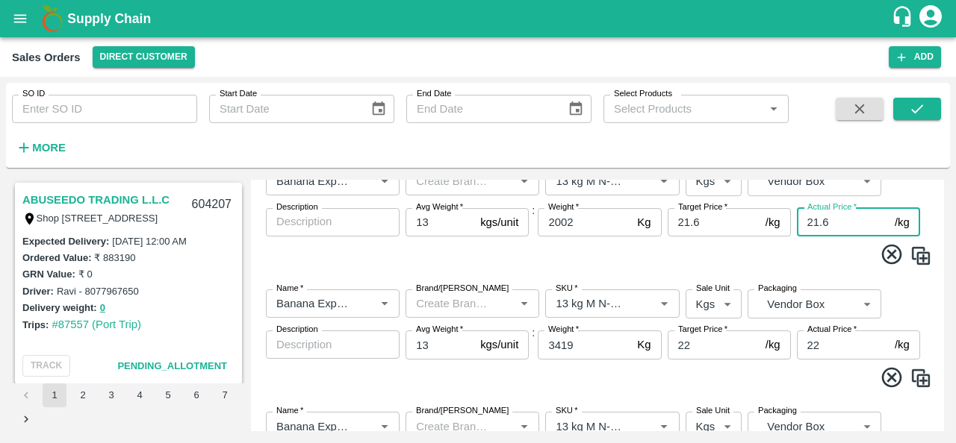
drag, startPoint x: 830, startPoint y: 222, endPoint x: 802, endPoint y: 221, distance: 28.4
click at [802, 221] on input "21.6" at bounding box center [843, 222] width 92 height 28
click at [718, 351] on input "22" at bounding box center [713, 345] width 92 height 28
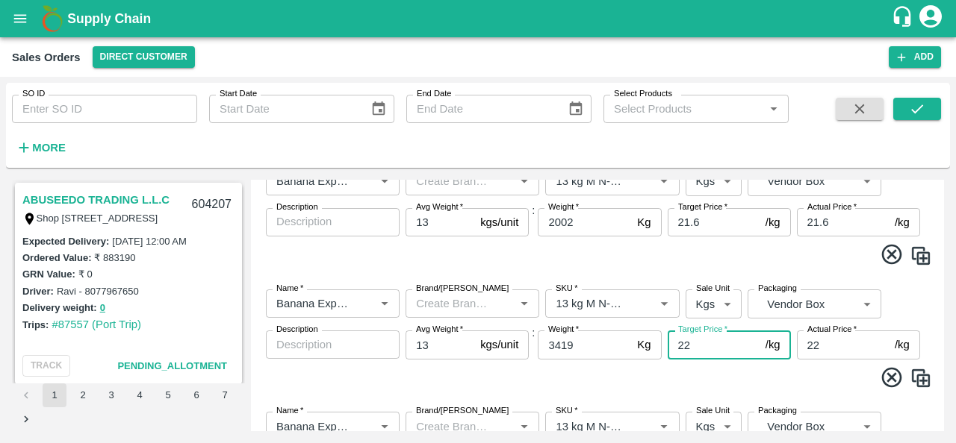
click at [718, 351] on input "22" at bounding box center [713, 345] width 92 height 28
paste input "1.6"
type input "21.6"
click at [828, 349] on input "22" at bounding box center [843, 345] width 92 height 28
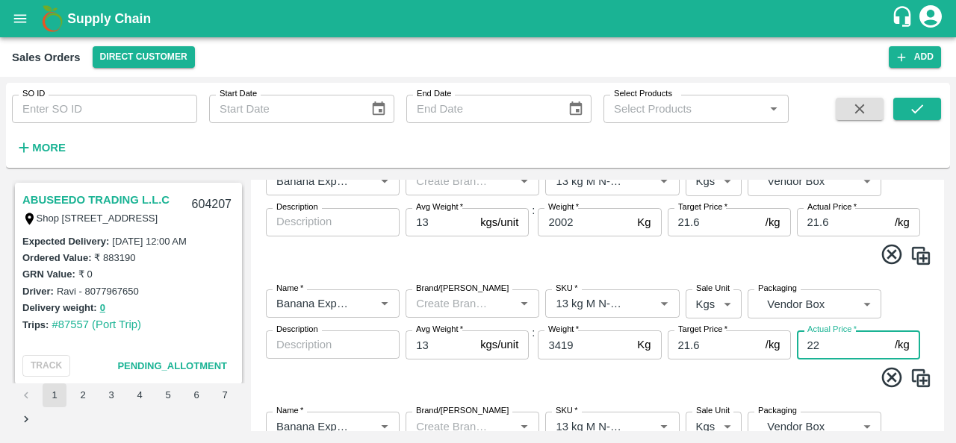
click at [828, 349] on input "22" at bounding box center [843, 345] width 92 height 28
drag, startPoint x: 828, startPoint y: 349, endPoint x: 741, endPoint y: 335, distance: 87.8
click at [741, 335] on div "Name   * Name   * Brand/Marka Brand/Marka SKU   * SKU   * Sale Unit Kgs 1 Sale …" at bounding box center [597, 339] width 681 height 122
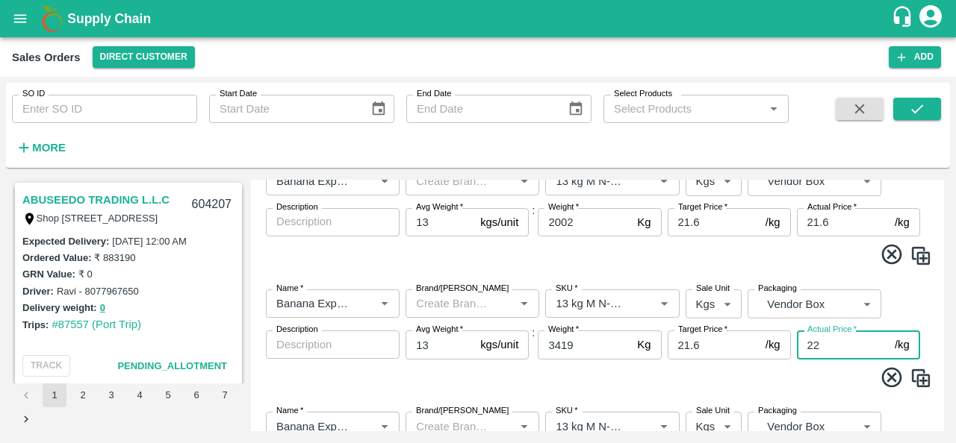
paste input "1.6"
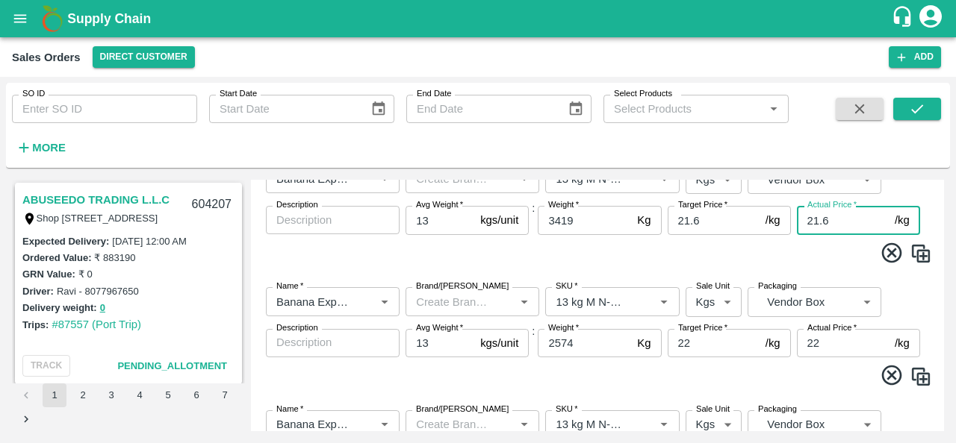
scroll to position [571, 0]
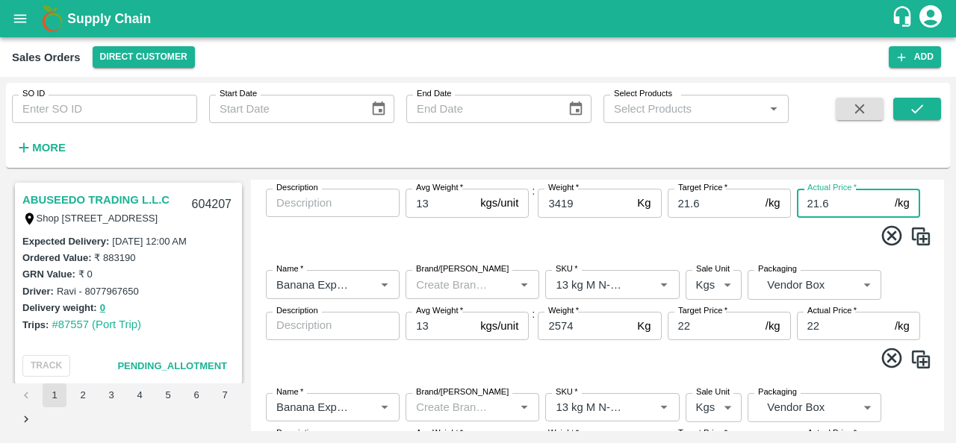
type input "21.6"
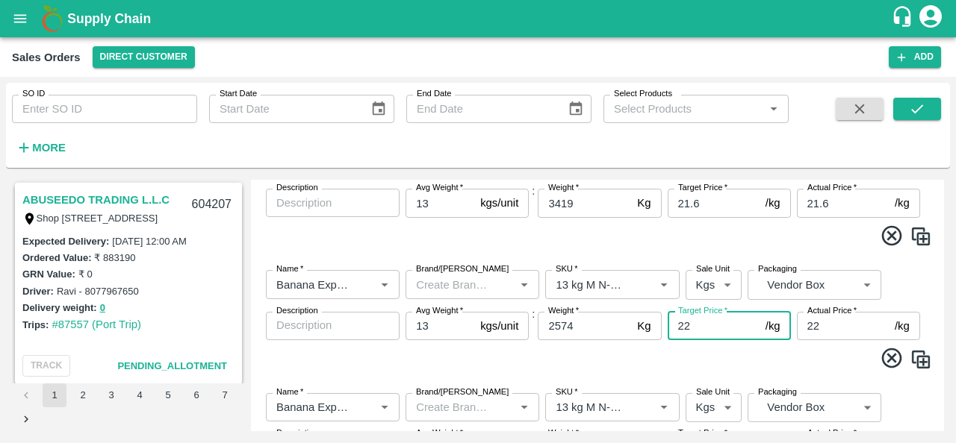
drag, startPoint x: 706, startPoint y: 324, endPoint x: 599, endPoint y: 317, distance: 107.8
click at [599, 317] on div "Name   * Name   * Brand/Marka Brand/Marka SKU   * SKU   * Sale Unit Kgs 1 Sale …" at bounding box center [597, 319] width 681 height 122
paste input "1.6"
type input "21.6"
drag, startPoint x: 827, startPoint y: 327, endPoint x: 796, endPoint y: 325, distance: 31.4
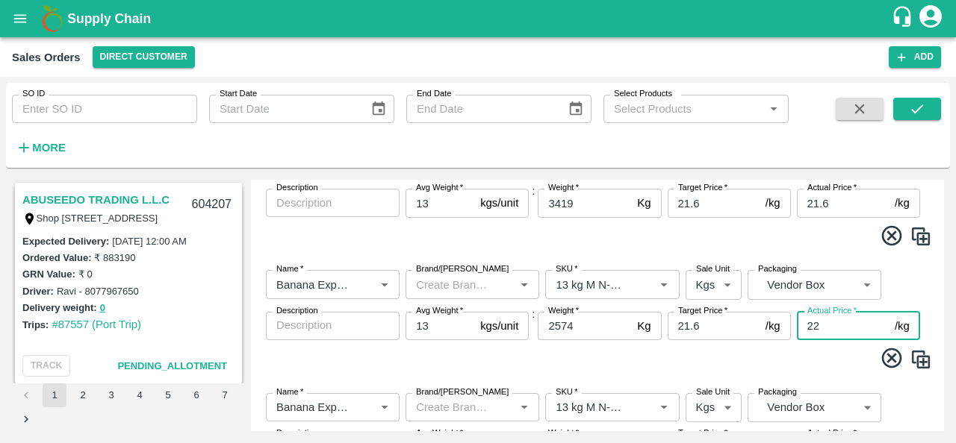
click at [797, 325] on input "22" at bounding box center [843, 326] width 92 height 28
paste input "1.6"
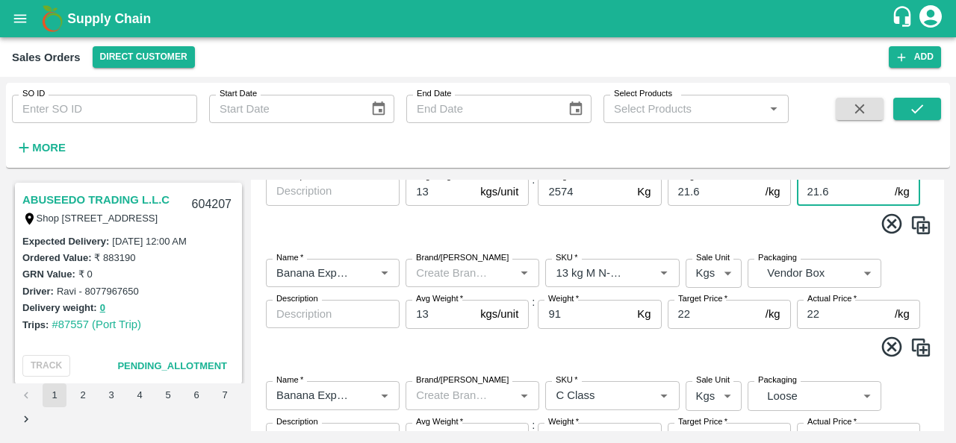
scroll to position [724, 0]
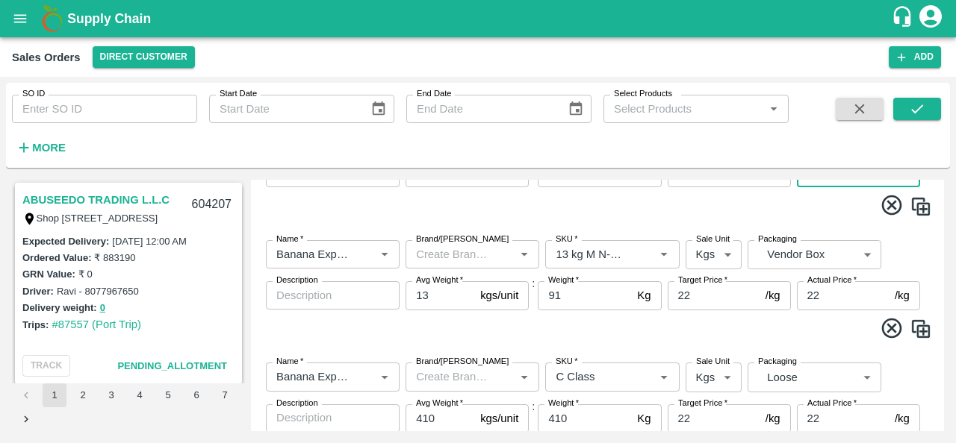
type input "21.6"
drag, startPoint x: 699, startPoint y: 290, endPoint x: 665, endPoint y: 285, distance: 34.0
click at [665, 285] on div "Name   * Name   * Brand/Marka Brand/Marka SKU   * SKU   * Sale Unit Kgs 1 Sale …" at bounding box center [597, 289] width 681 height 122
paste input "1.6"
type input "21.6"
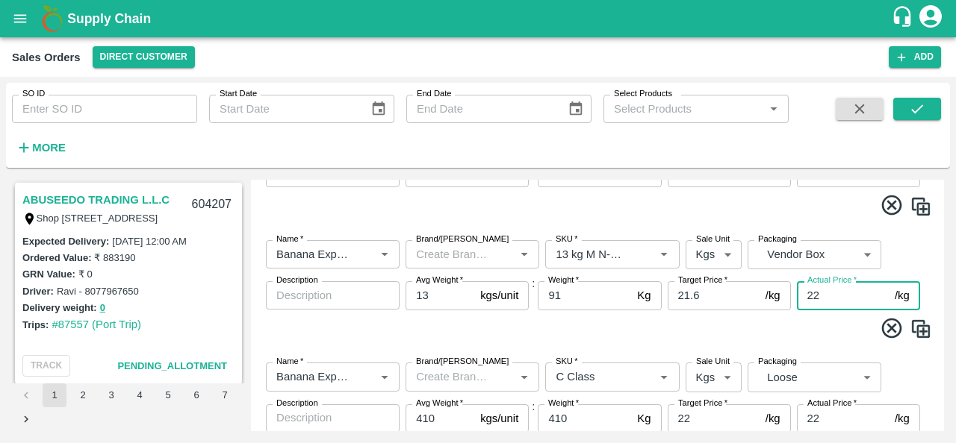
drag, startPoint x: 823, startPoint y: 297, endPoint x: 806, endPoint y: 294, distance: 17.4
click at [806, 294] on input "22" at bounding box center [843, 295] width 92 height 28
paste input "1.6"
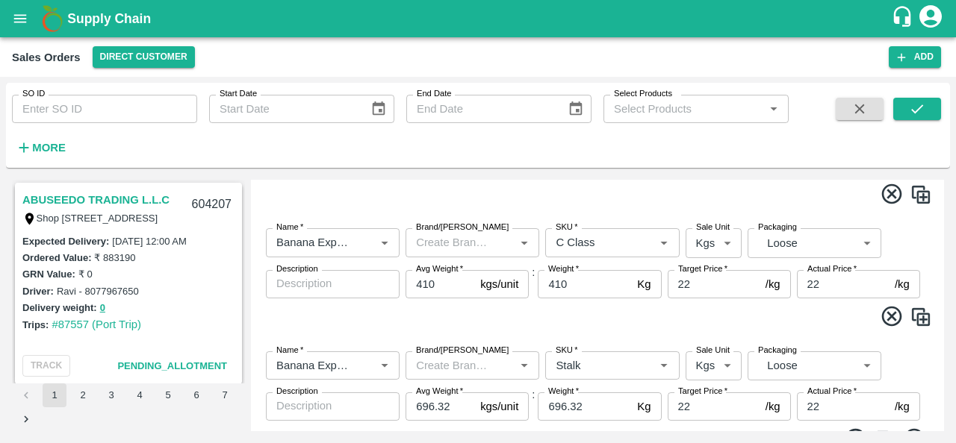
scroll to position [860, 0]
type input "21.6"
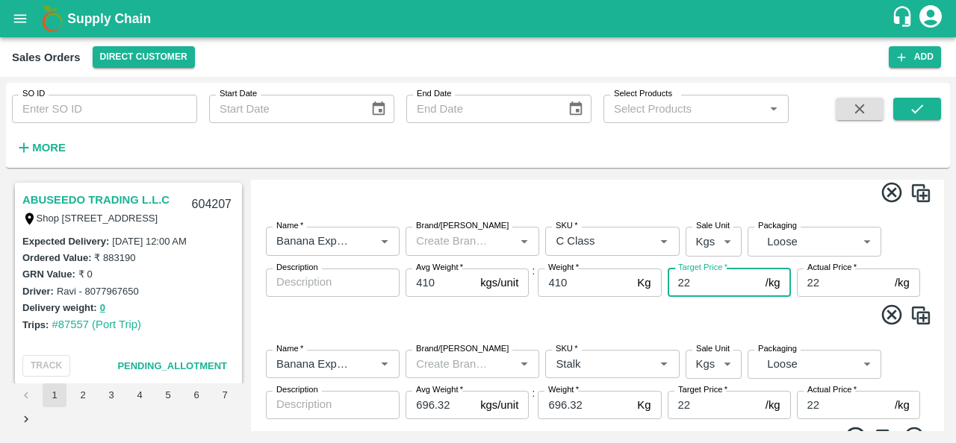
drag, startPoint x: 691, startPoint y: 286, endPoint x: 670, endPoint y: 279, distance: 22.0
click at [670, 279] on input "22" at bounding box center [713, 283] width 92 height 28
paste input "1.6"
type input "21.6"
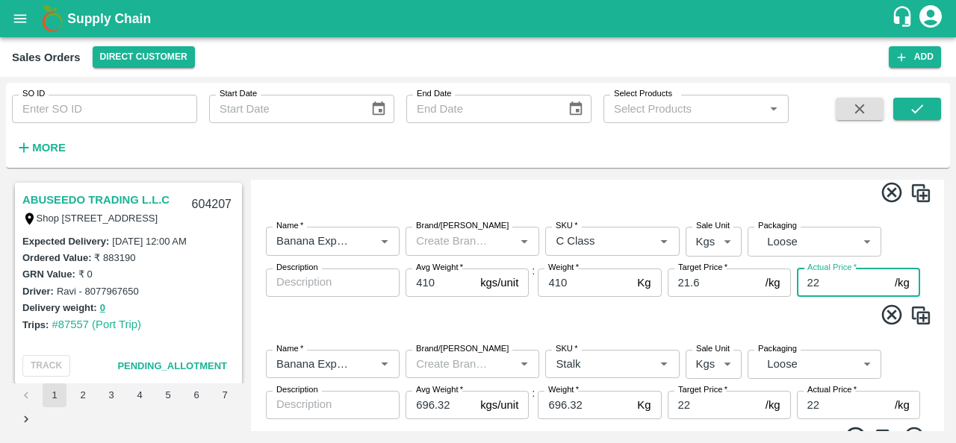
drag, startPoint x: 827, startPoint y: 281, endPoint x: 802, endPoint y: 278, distance: 25.5
click at [802, 278] on input "22" at bounding box center [843, 283] width 92 height 28
paste input "1.6"
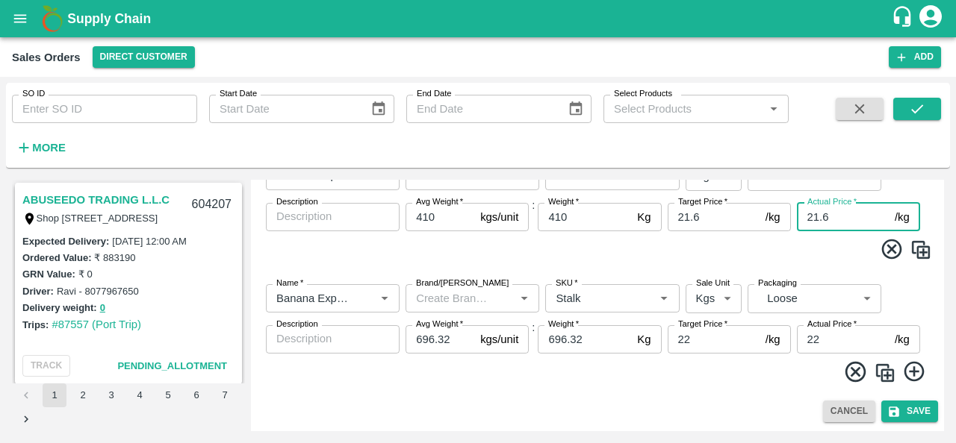
type input "21.6"
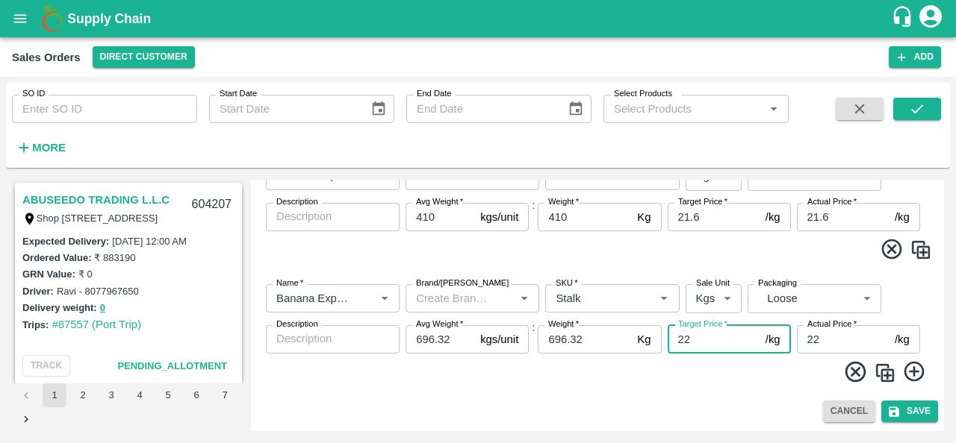
drag, startPoint x: 705, startPoint y: 343, endPoint x: 670, endPoint y: 340, distance: 35.2
click at [670, 340] on input "22" at bounding box center [713, 339] width 92 height 28
paste input "1.6"
type input "21.6"
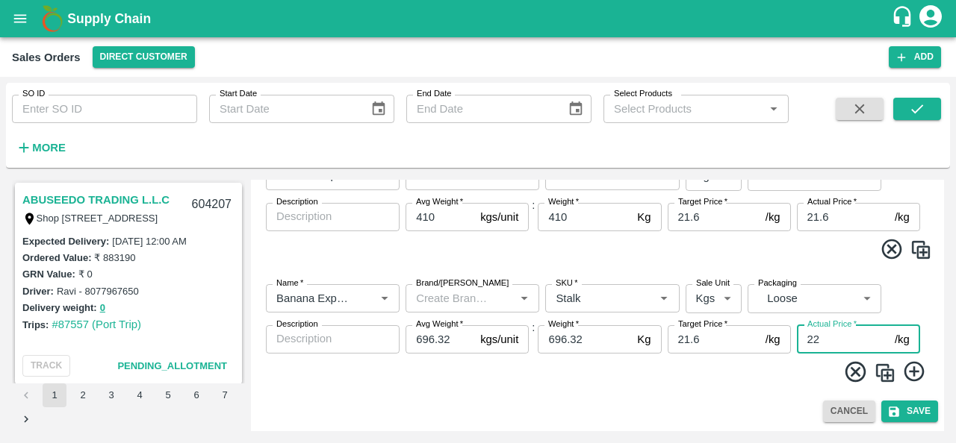
drag, startPoint x: 828, startPoint y: 343, endPoint x: 803, endPoint y: 335, distance: 26.0
click at [803, 335] on input "22" at bounding box center [843, 339] width 92 height 28
paste input "1.6"
type input "21.6"
click at [711, 391] on div "Name   * Name   * Brand/Marka Brand/Marka SKU   * SKU   * Sale Unit Kgs 1 Sale …" at bounding box center [597, 333] width 681 height 122
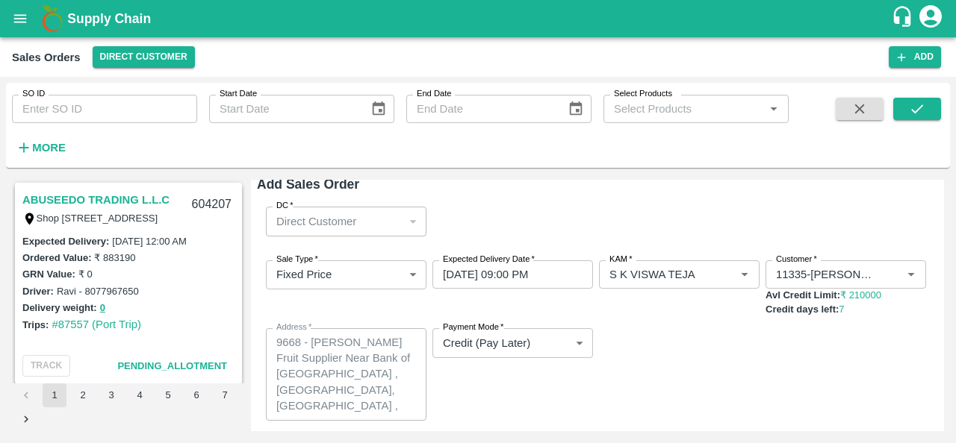
scroll to position [0, 0]
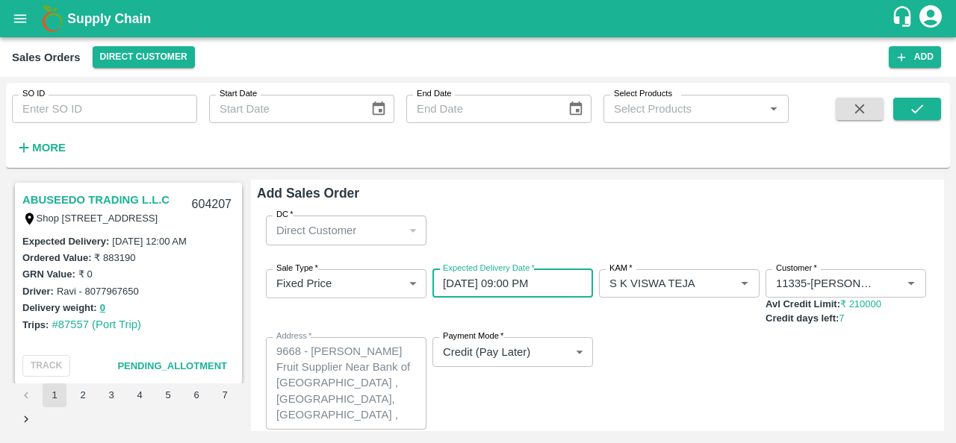
click at [480, 290] on input "06/09/2025 09:00 PM" at bounding box center [507, 284] width 150 height 28
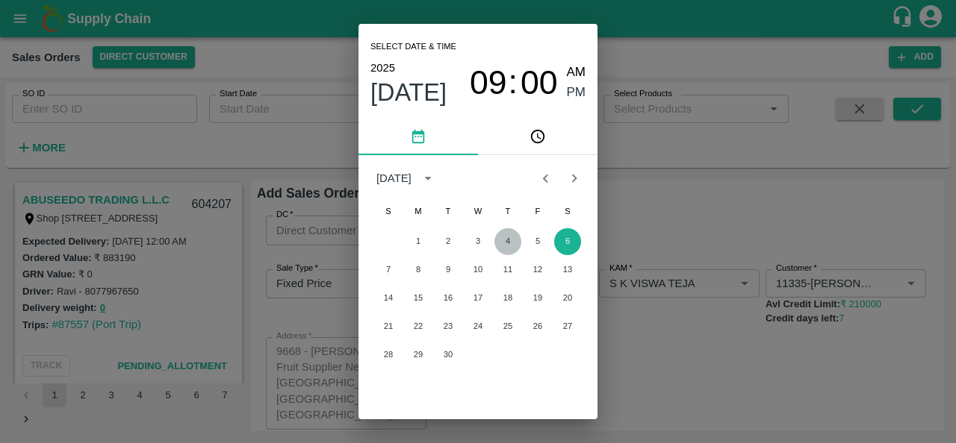
click at [508, 239] on button "4" at bounding box center [507, 241] width 27 height 27
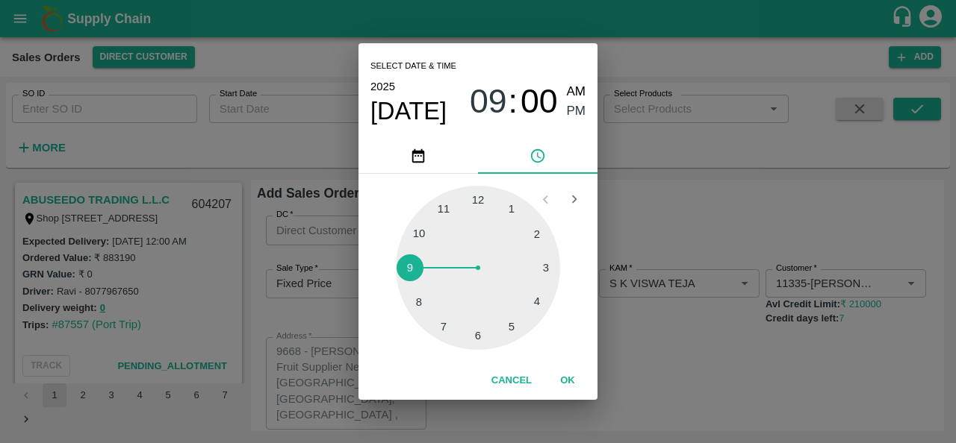
click at [658, 224] on div "Select date & time 2025 Sep 4 09 : 00 AM PM 1 2 3 4 5 6 7 8 9 10 11 12 Cancel OK" at bounding box center [478, 221] width 956 height 443
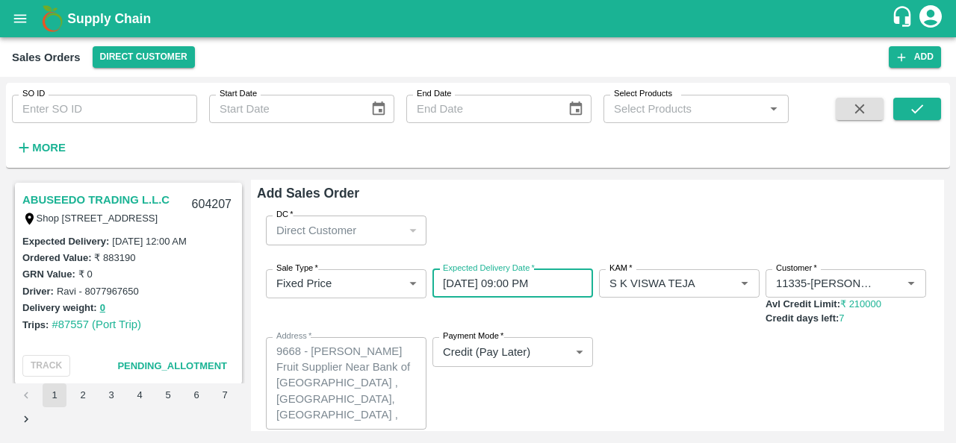
click at [476, 288] on input "04/09/2025 09:00 PM" at bounding box center [507, 284] width 150 height 28
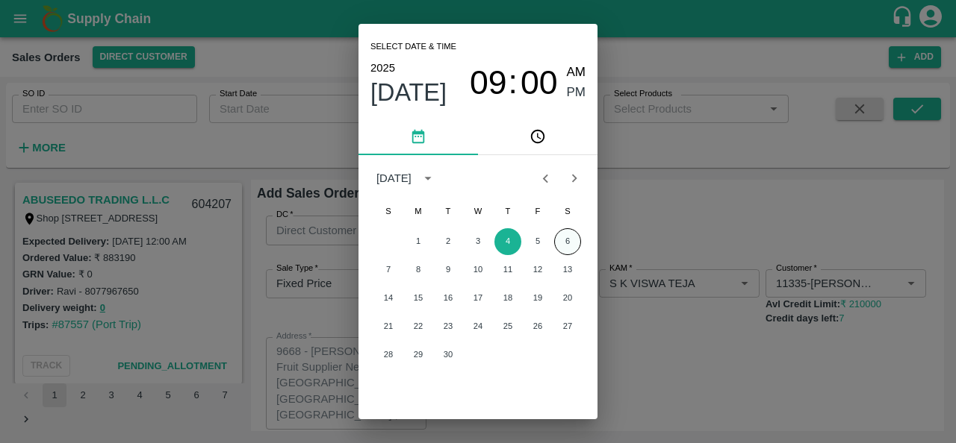
click at [564, 242] on button "6" at bounding box center [567, 241] width 27 height 27
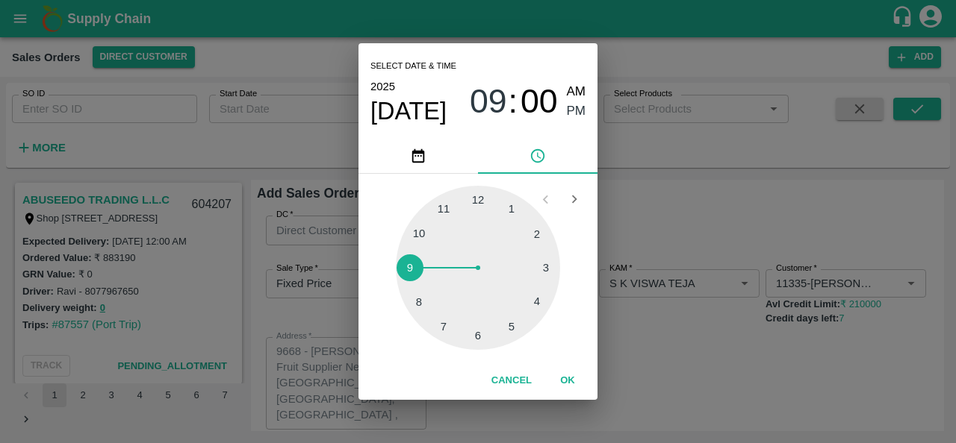
click at [438, 324] on div at bounding box center [478, 268] width 164 height 164
type input "06/09/2025 07:00 PM"
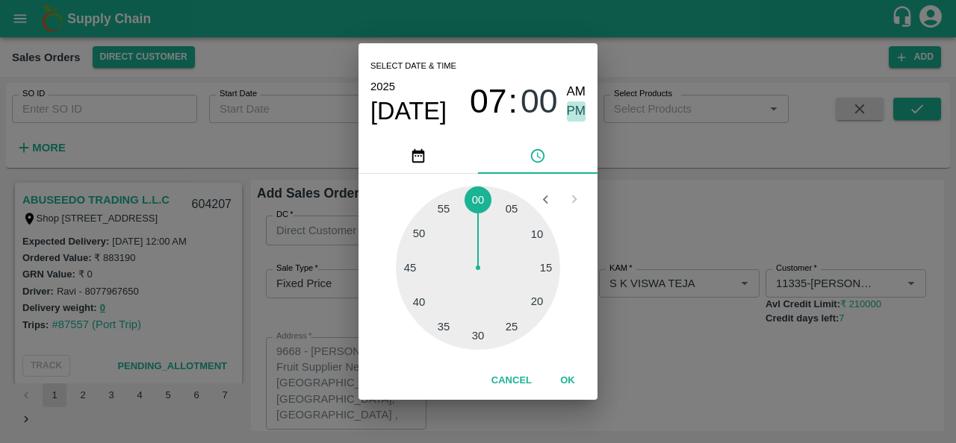
click at [576, 110] on span "PM" at bounding box center [576, 112] width 19 height 20
click at [569, 381] on button "OK" at bounding box center [567, 381] width 48 height 26
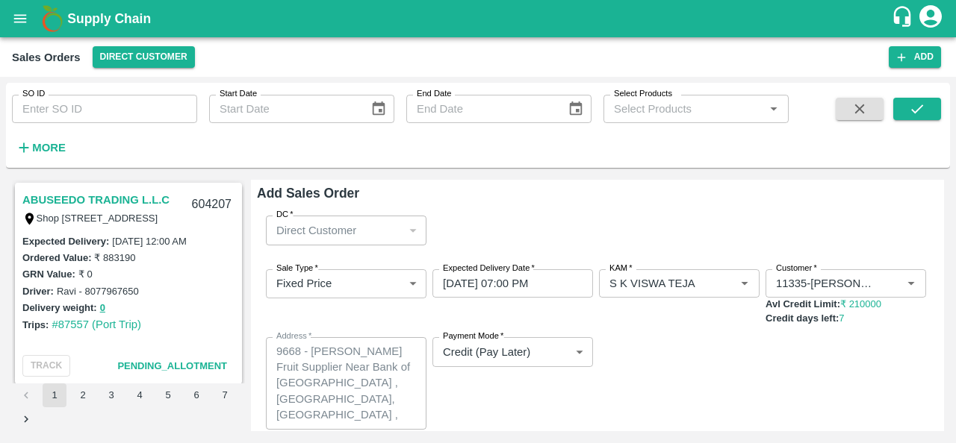
click at [640, 366] on div "Sale Type   * Fixed Price 1 Sale Type Expected Delivery Date   * 06/09/2025 07:…" at bounding box center [597, 350] width 681 height 185
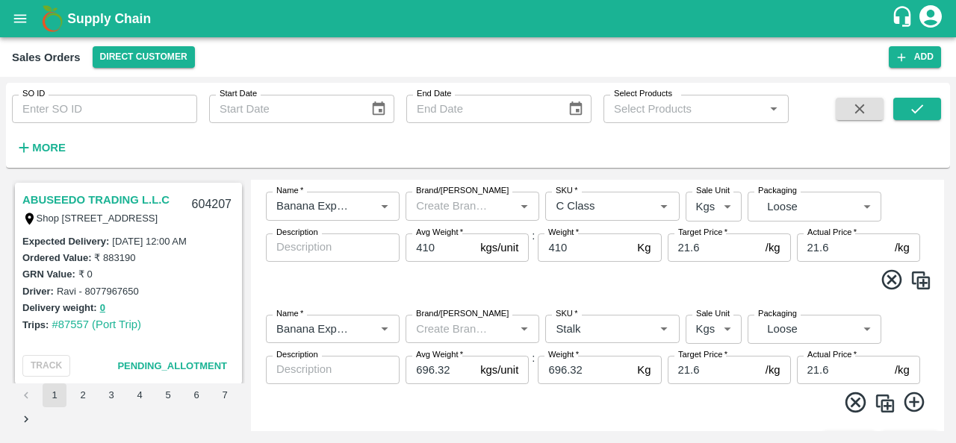
scroll to position [926, 0]
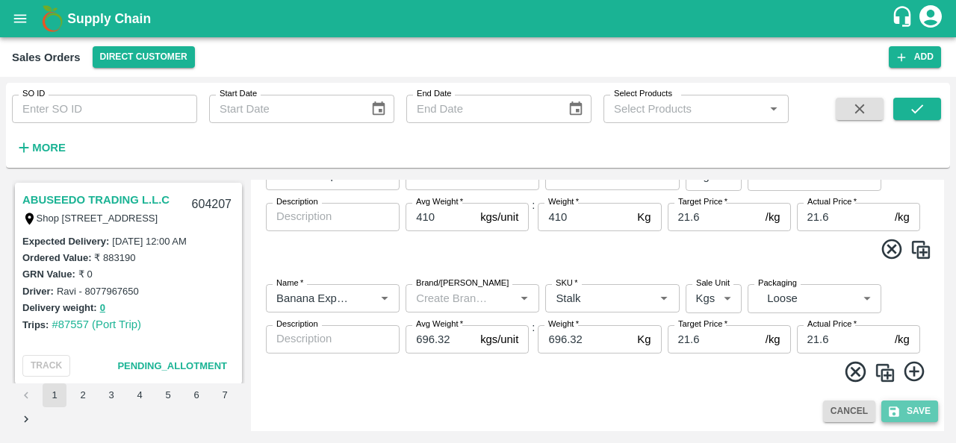
click at [906, 411] on button "Save" at bounding box center [909, 412] width 57 height 22
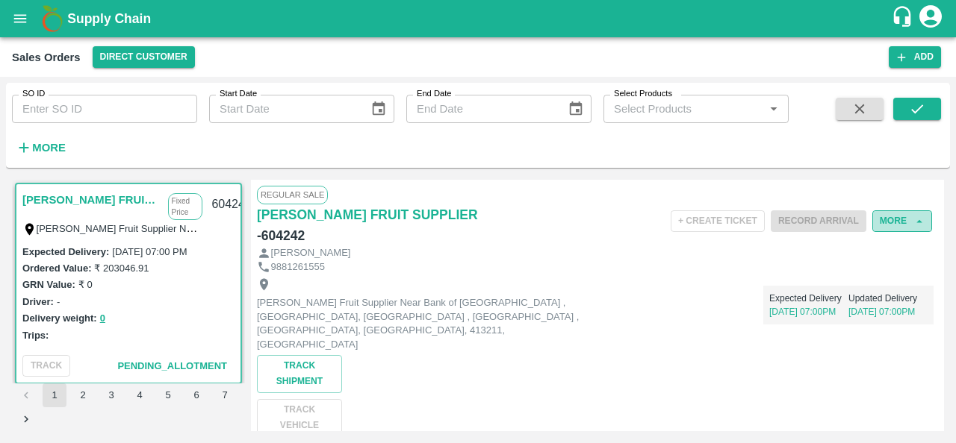
click at [891, 218] on button "More" at bounding box center [902, 222] width 60 height 22
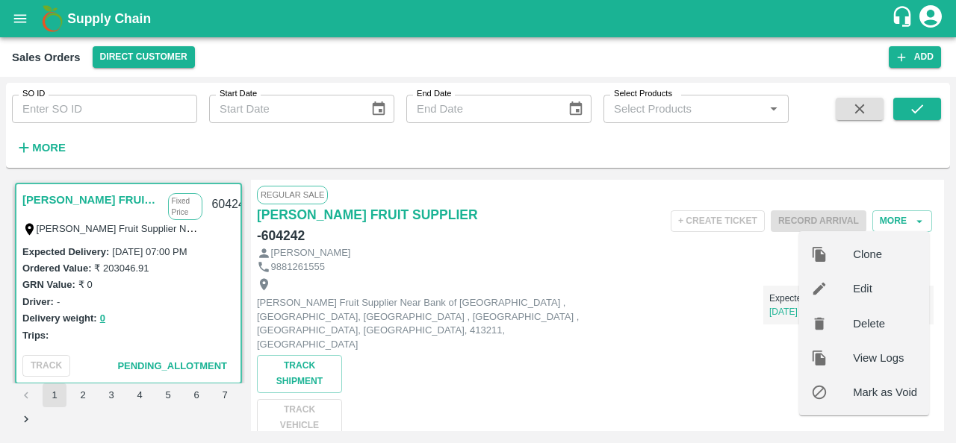
click at [879, 286] on span "Edit" at bounding box center [885, 289] width 64 height 16
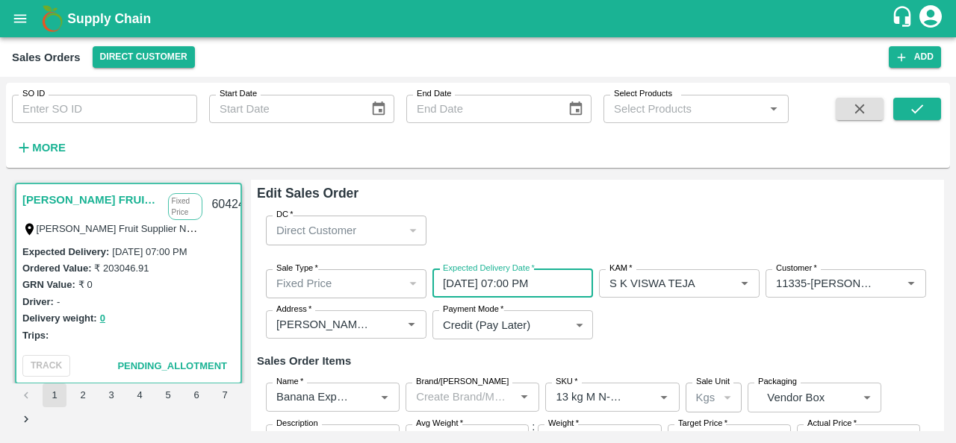
click at [518, 284] on input "06/09/2025 07:00 PM" at bounding box center [507, 284] width 150 height 28
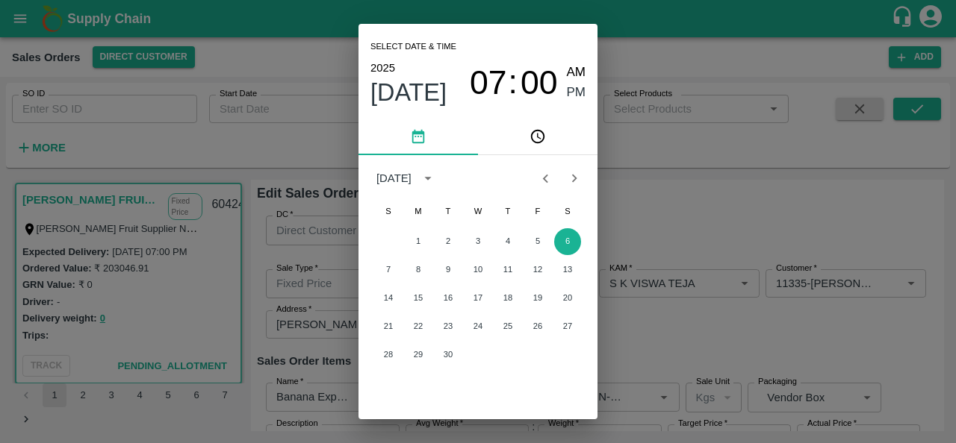
click at [708, 225] on div "Select date & time 2025 Sep 6 07 : 00 AM PM September 2025 S M T W T F S 1 2 3 …" at bounding box center [478, 221] width 956 height 443
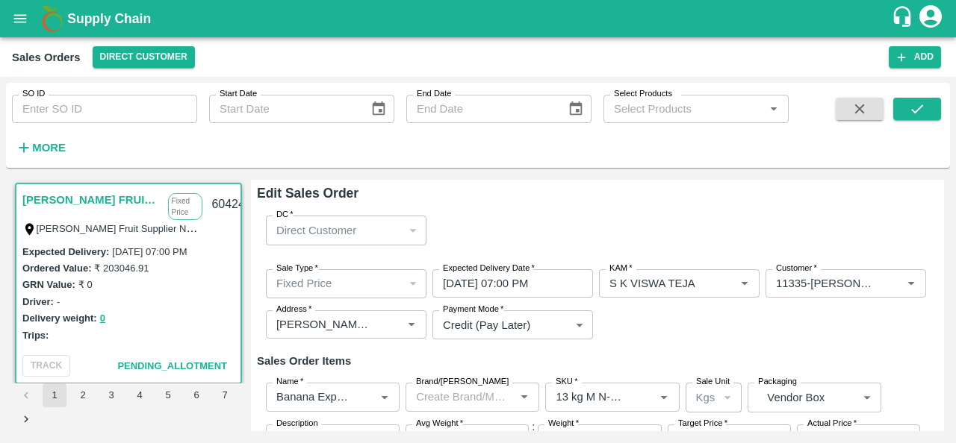
click at [110, 19] on b "Supply Chain" at bounding box center [109, 18] width 84 height 15
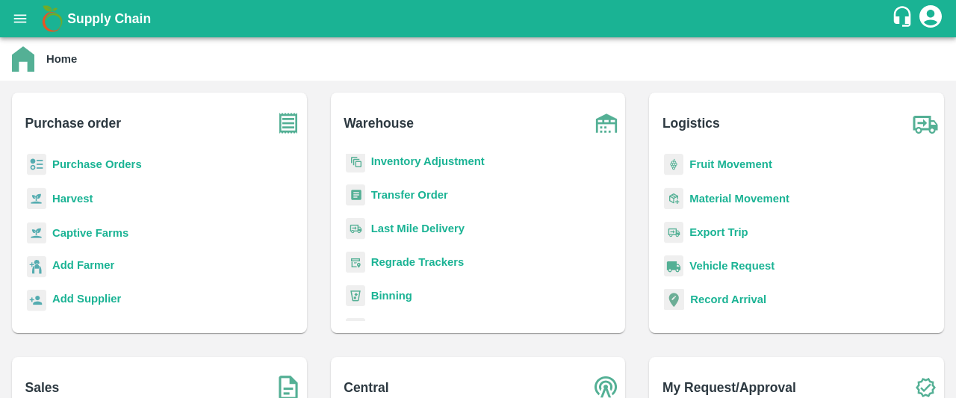
scroll to position [124, 0]
click at [427, 196] on b "Transfer Order" at bounding box center [409, 196] width 77 height 12
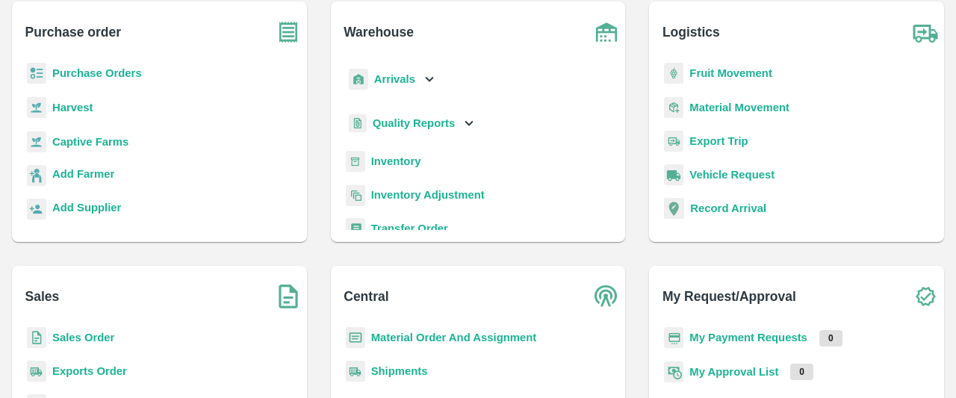
click at [117, 75] on b "Purchase Orders" at bounding box center [97, 73] width 90 height 12
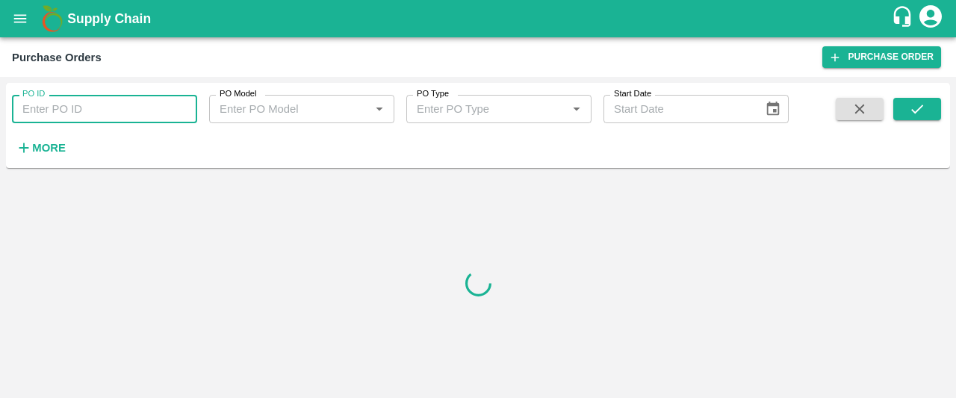
click at [106, 122] on input "PO ID" at bounding box center [104, 109] width 185 height 28
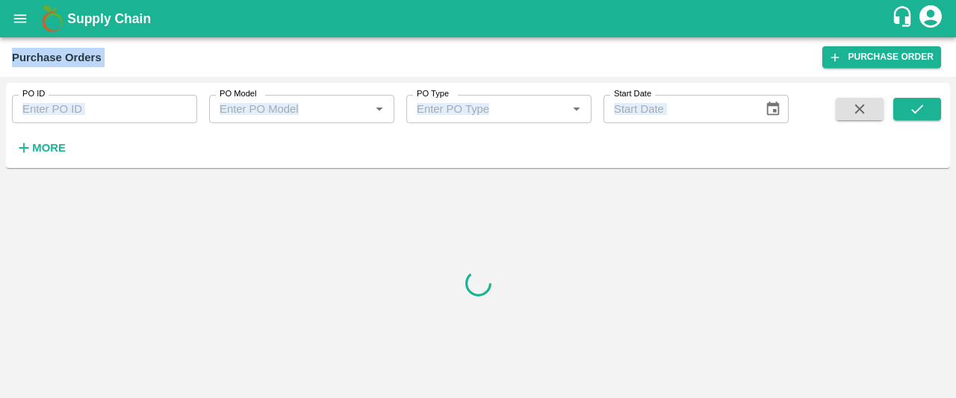
drag, startPoint x: 514, startPoint y: 242, endPoint x: 508, endPoint y: 31, distance: 210.6
click at [508, 31] on div "Supply Chain Purchase Orders Purchase Order PO ID PO ID PO Model PO Model   * P…" at bounding box center [478, 199] width 956 height 398
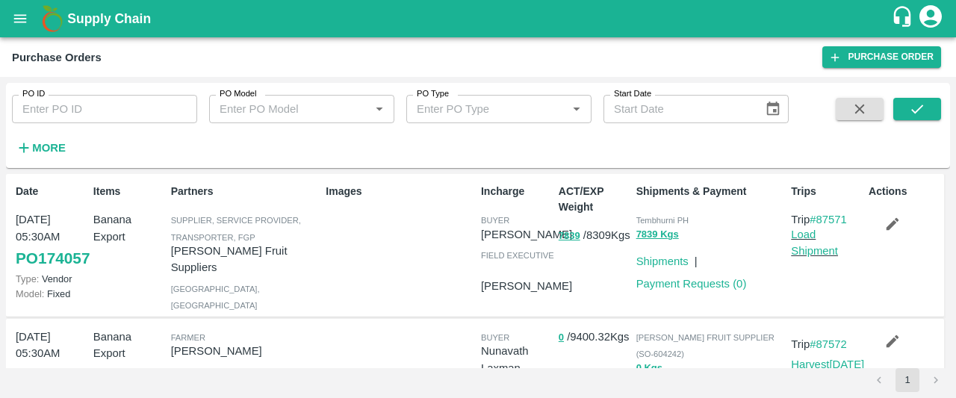
click at [219, 237] on span "Supplier, Service Provider, Transporter, FGP" at bounding box center [236, 228] width 130 height 25
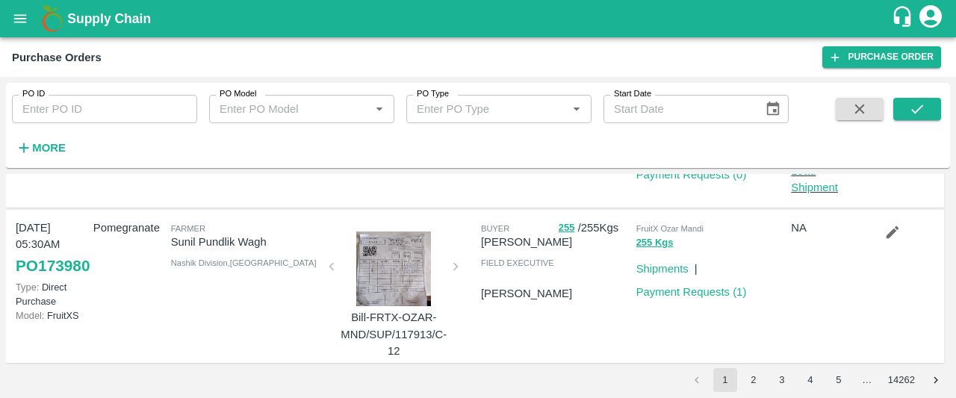
scroll to position [1368, 0]
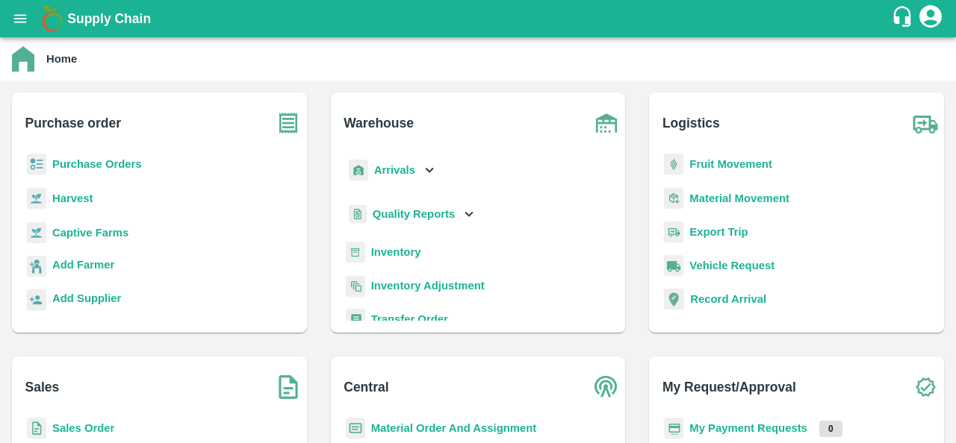
click at [81, 429] on b "Sales Order" at bounding box center [83, 429] width 62 height 12
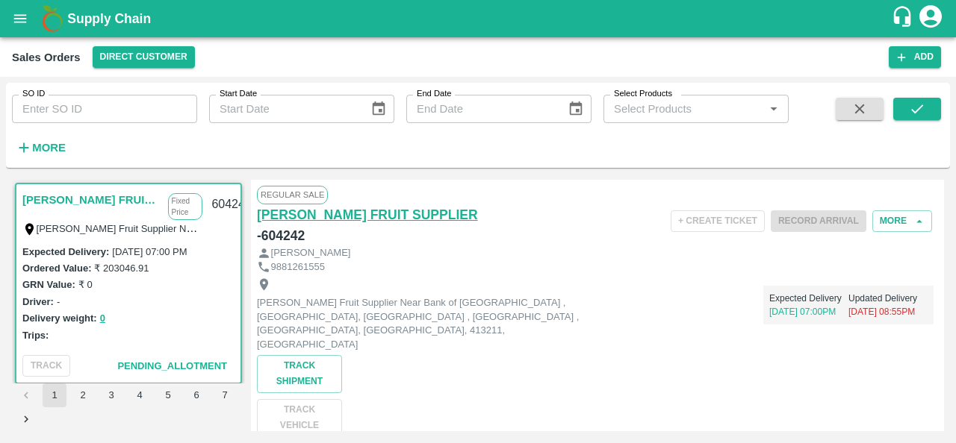
click at [403, 211] on h6 "[PERSON_NAME] FRUIT SUPPLIER" at bounding box center [367, 215] width 221 height 21
click at [140, 200] on link "[PERSON_NAME] FRUIT SUPPLIER" at bounding box center [91, 199] width 138 height 19
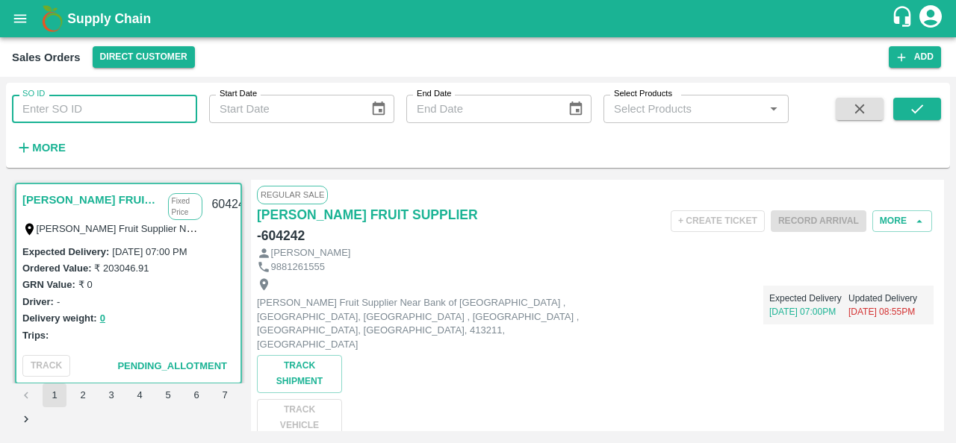
click at [180, 102] on input "SO ID" at bounding box center [104, 109] width 185 height 28
type input "604242"
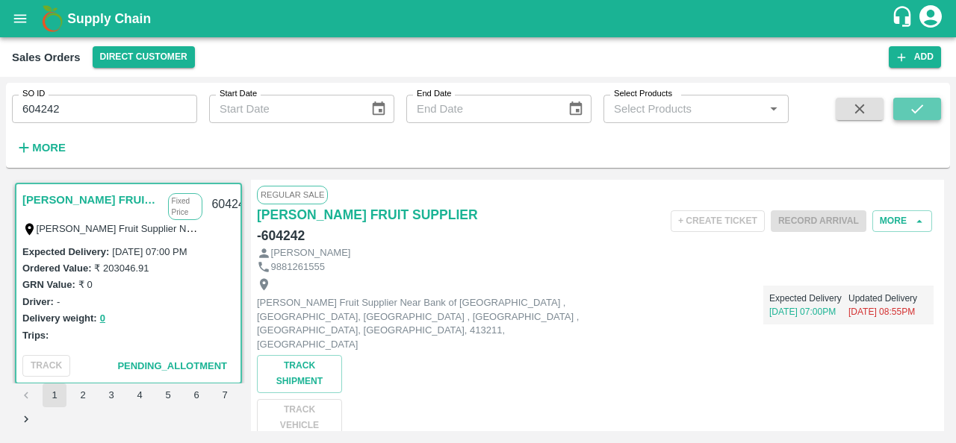
click at [928, 103] on button "submit" at bounding box center [917, 109] width 48 height 22
